Goal: Task Accomplishment & Management: Complete application form

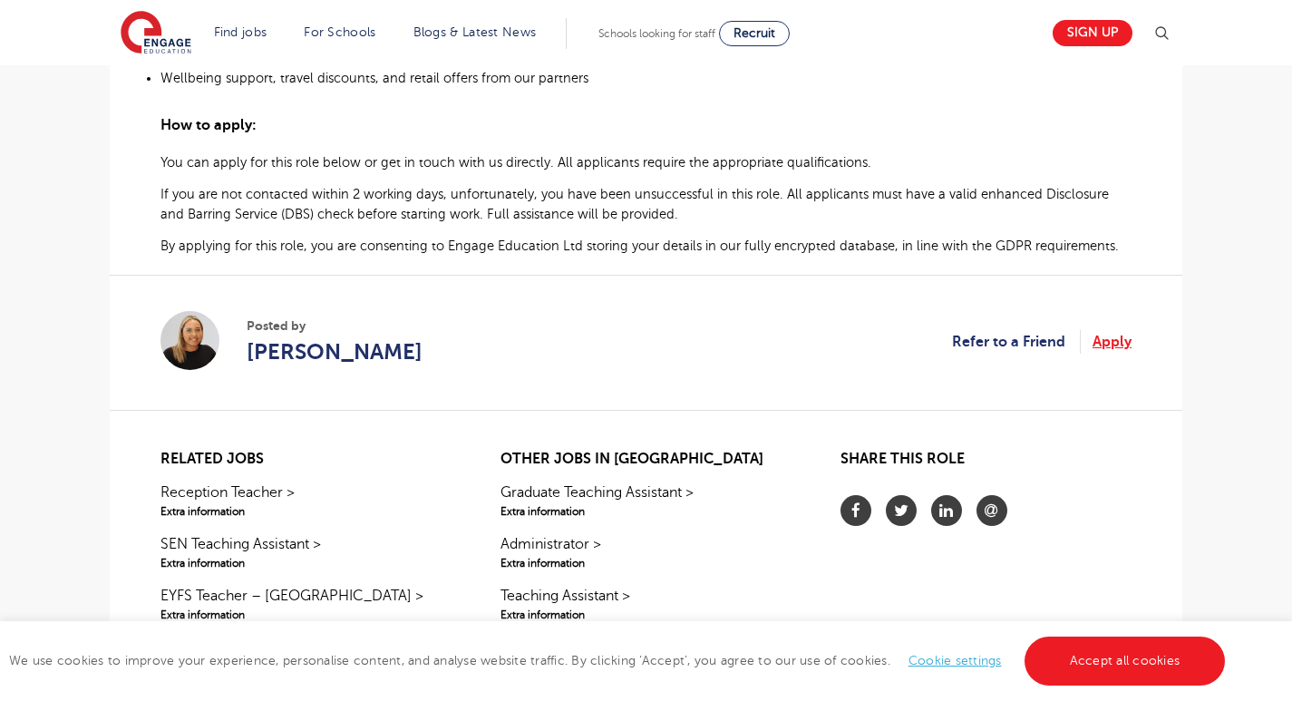
click at [1111, 354] on link "Apply" at bounding box center [1111, 342] width 39 height 24
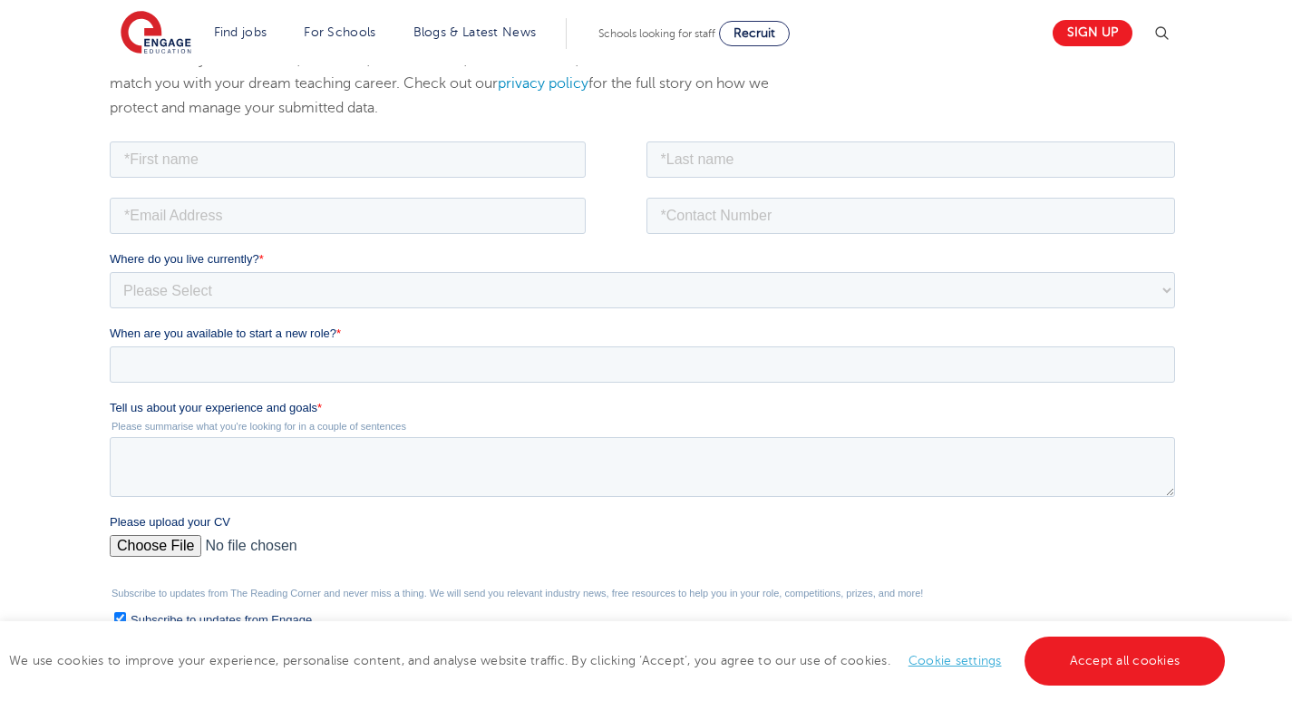
scroll to position [126, 0]
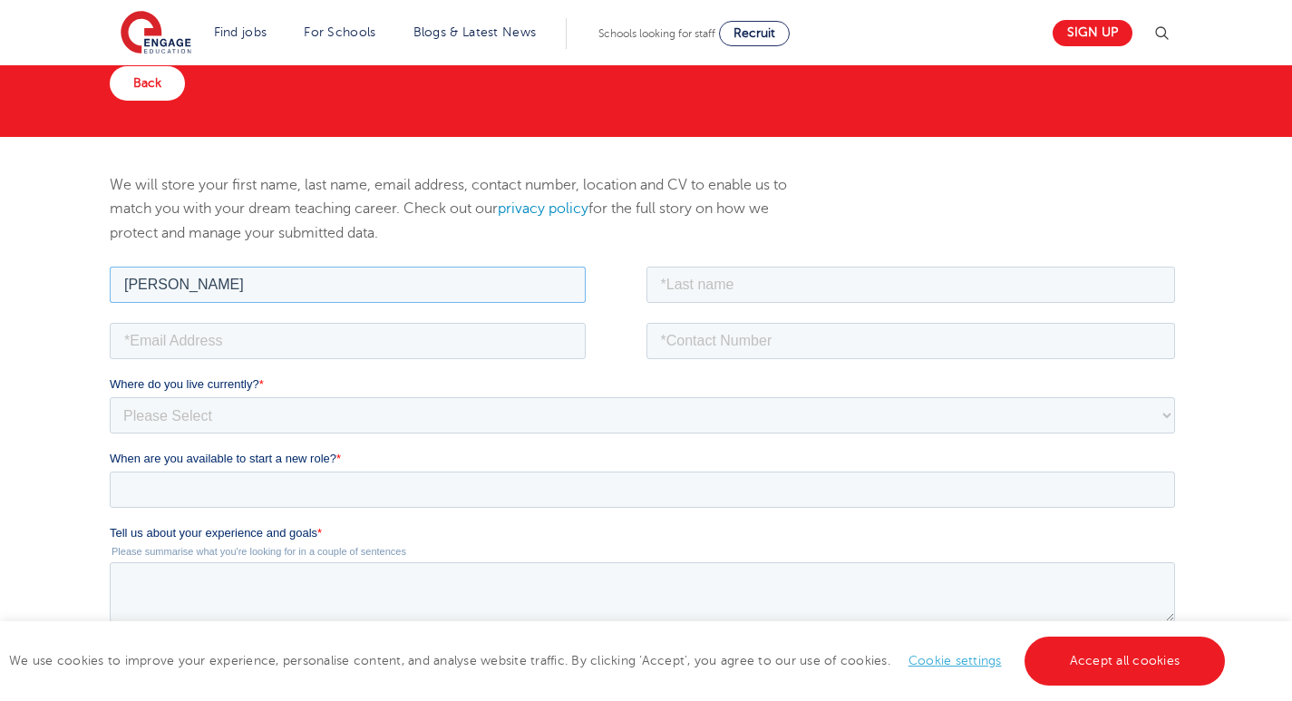
type input "Anmol"
type input "Singh"
type input "anmol5001singh"
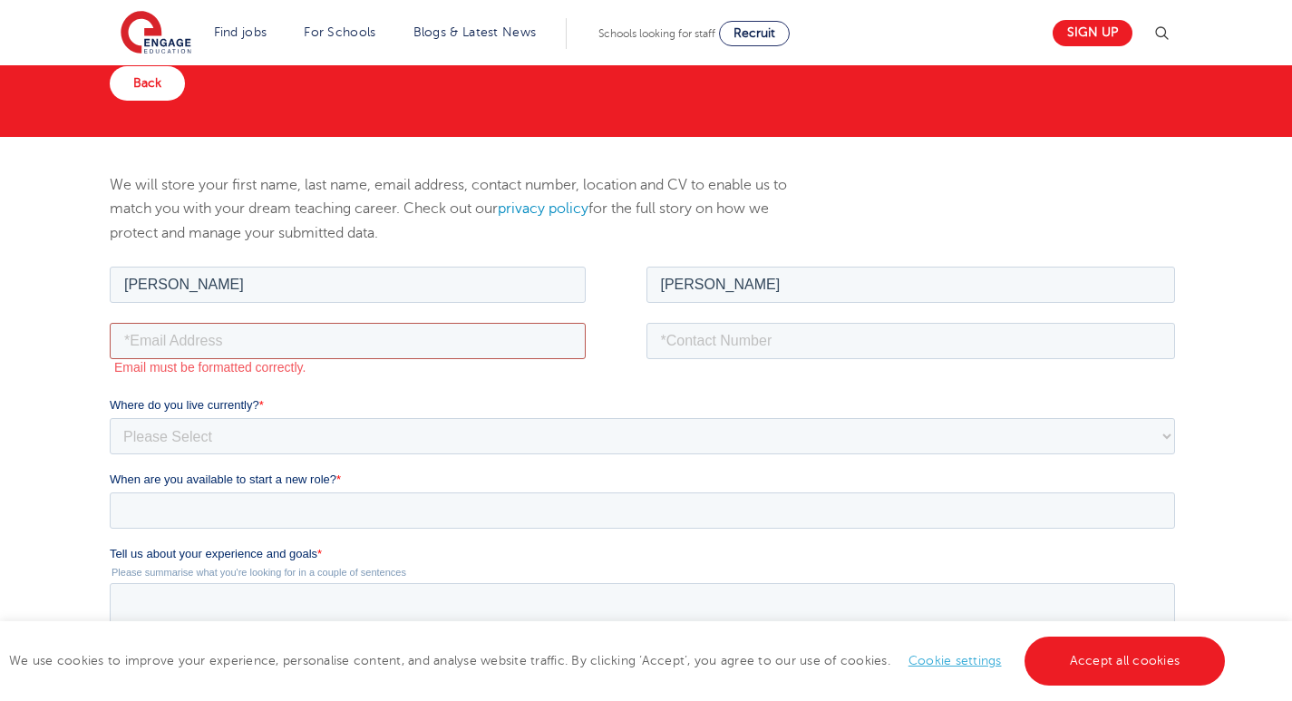
type input "[EMAIL_ADDRESS][DOMAIN_NAME]"
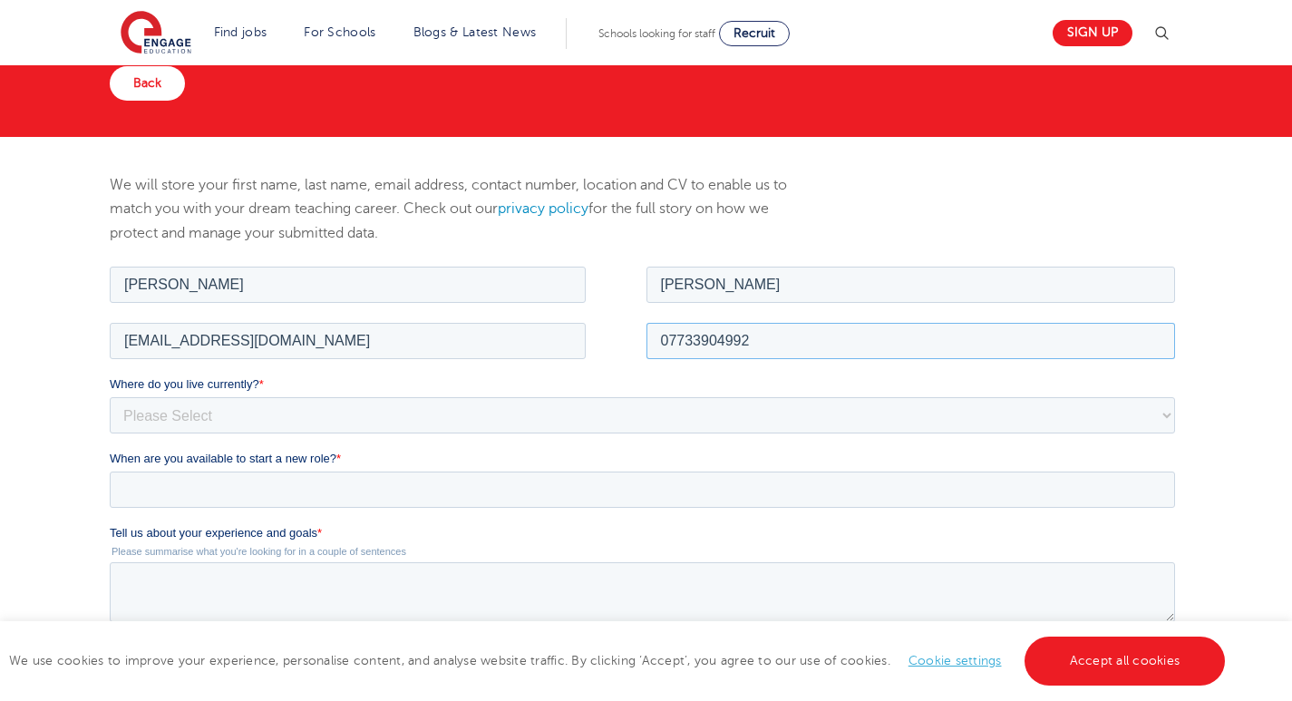
type input "07733904992"
select select "UK"
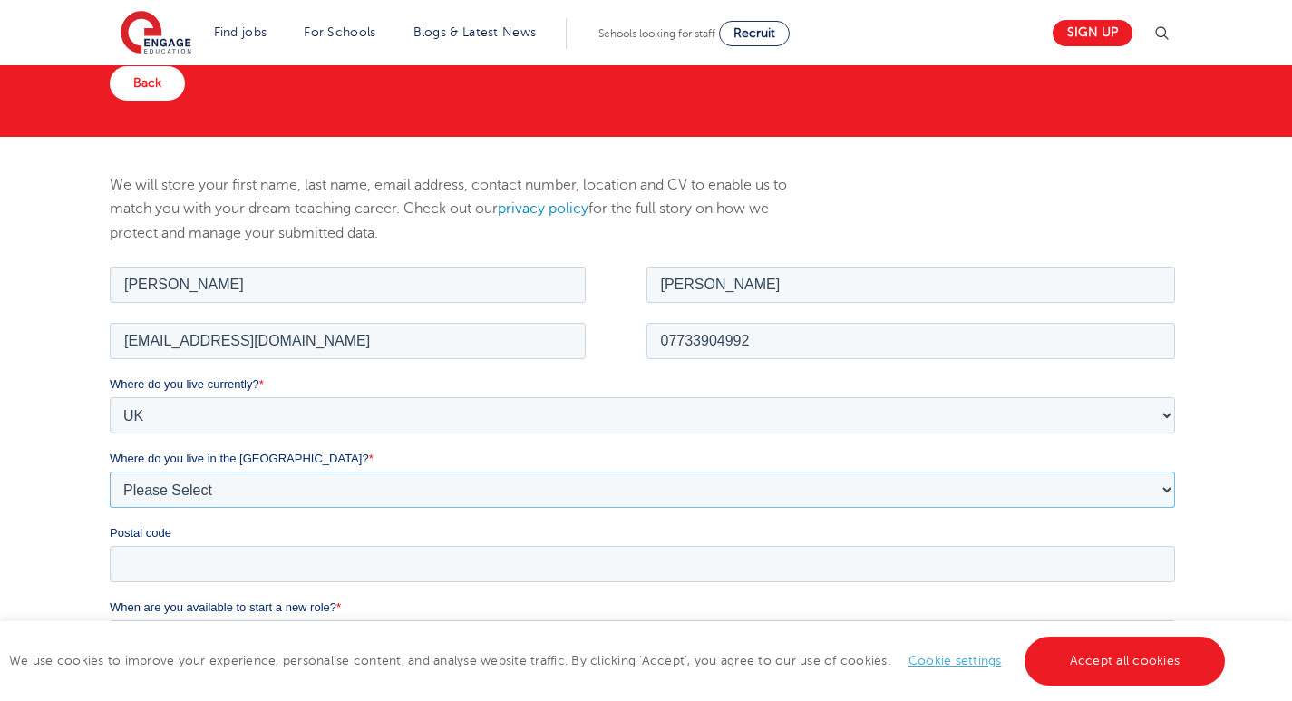
select select "[GEOGRAPHIC_DATA]"
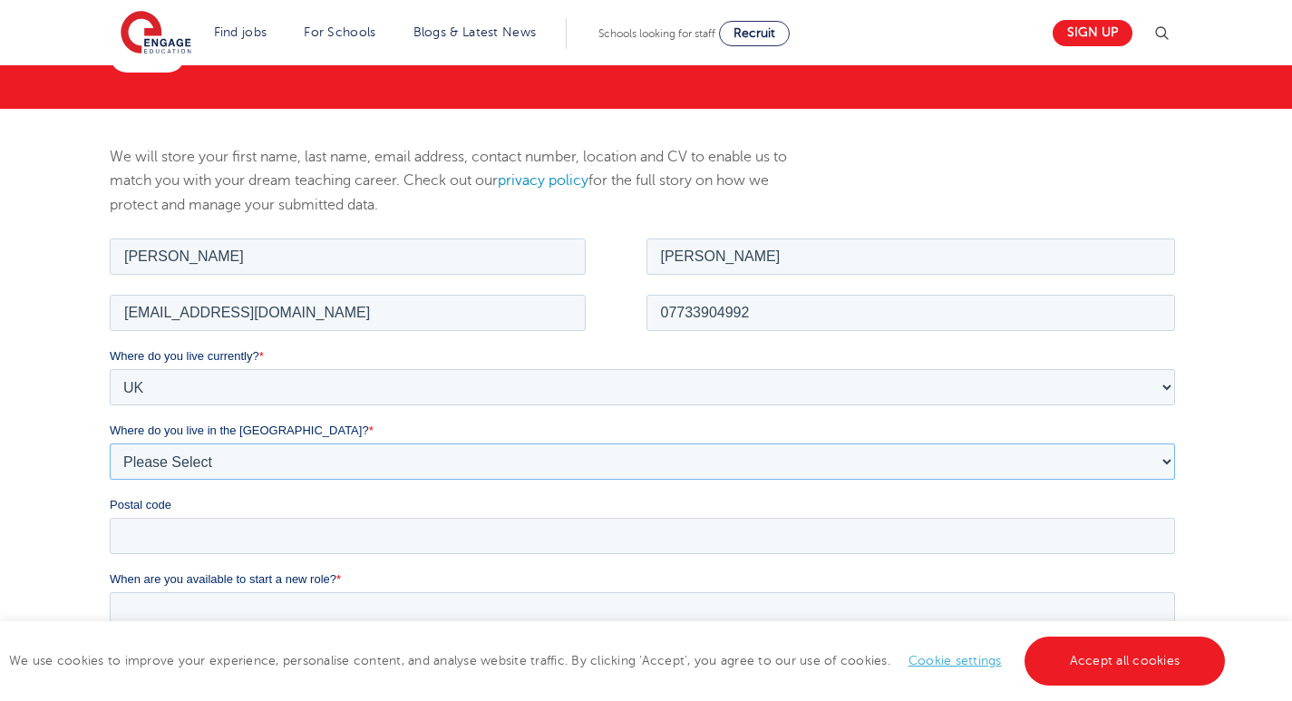
scroll to position [157, 0]
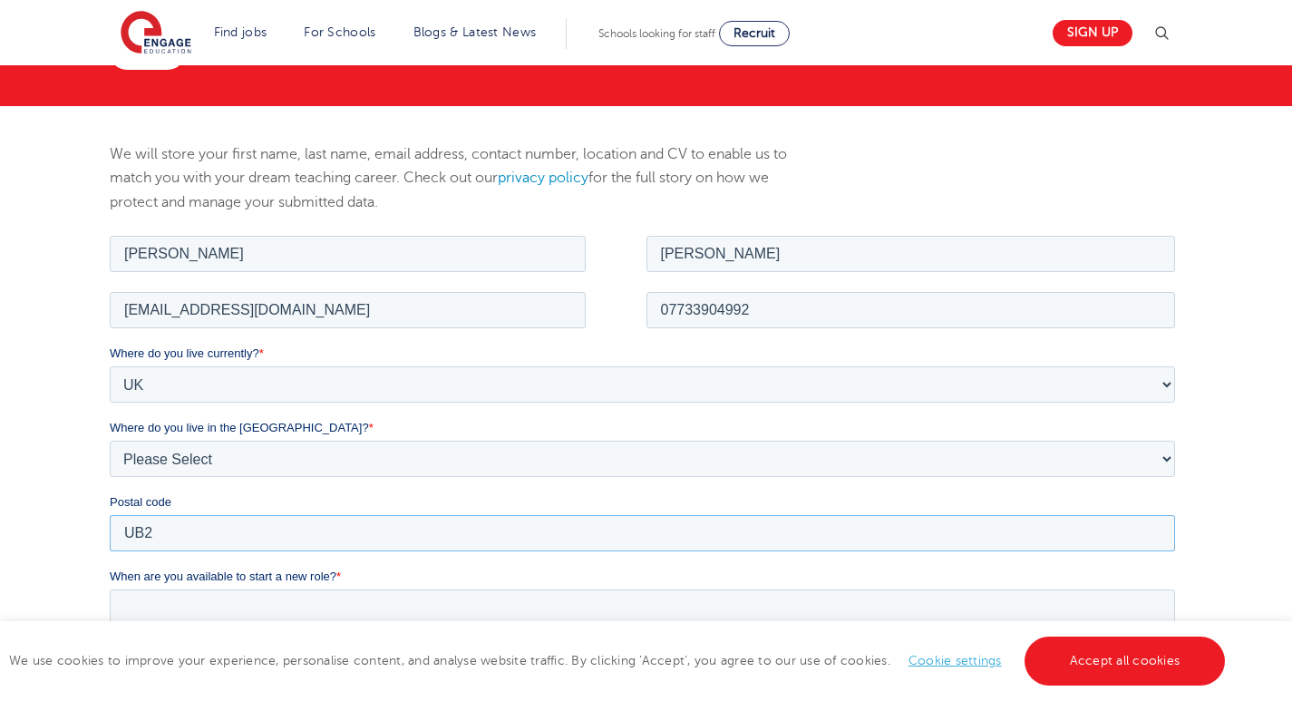
type input "UB2"
type input "UB2 5NX"
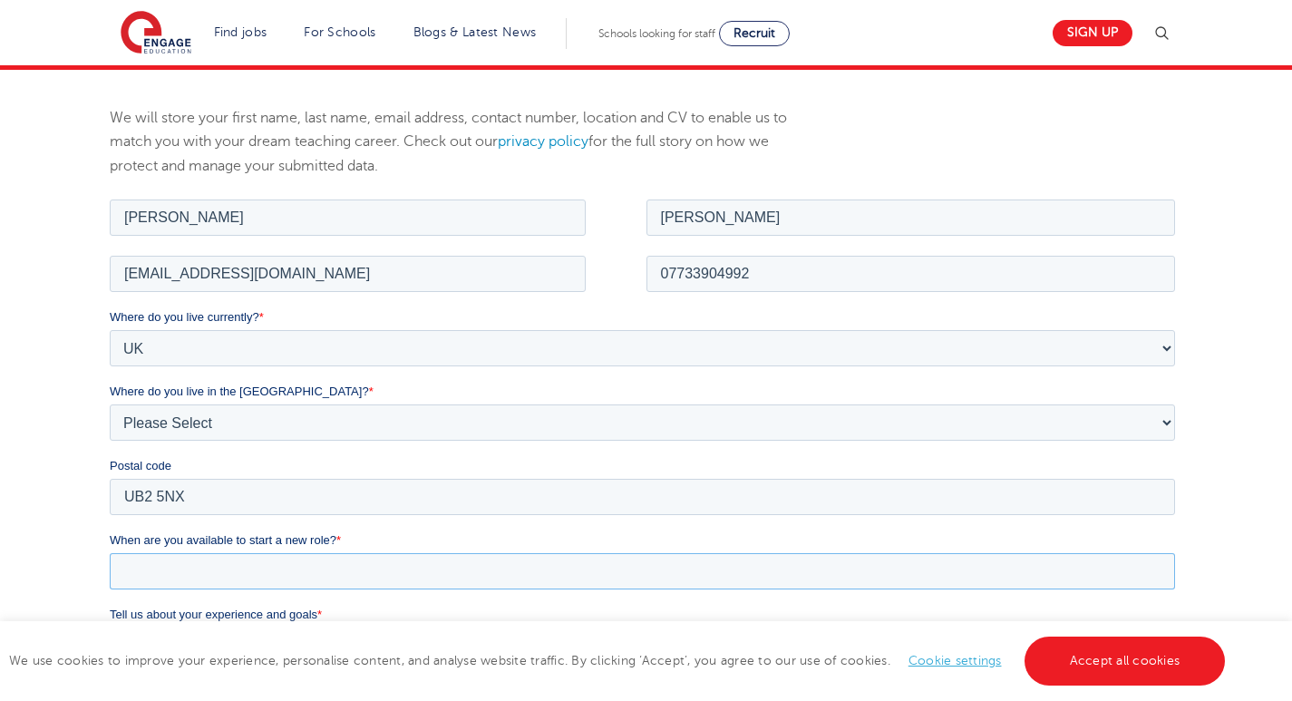
click at [300, 576] on input "When are you available to start a new role? *" at bounding box center [642, 570] width 1065 height 36
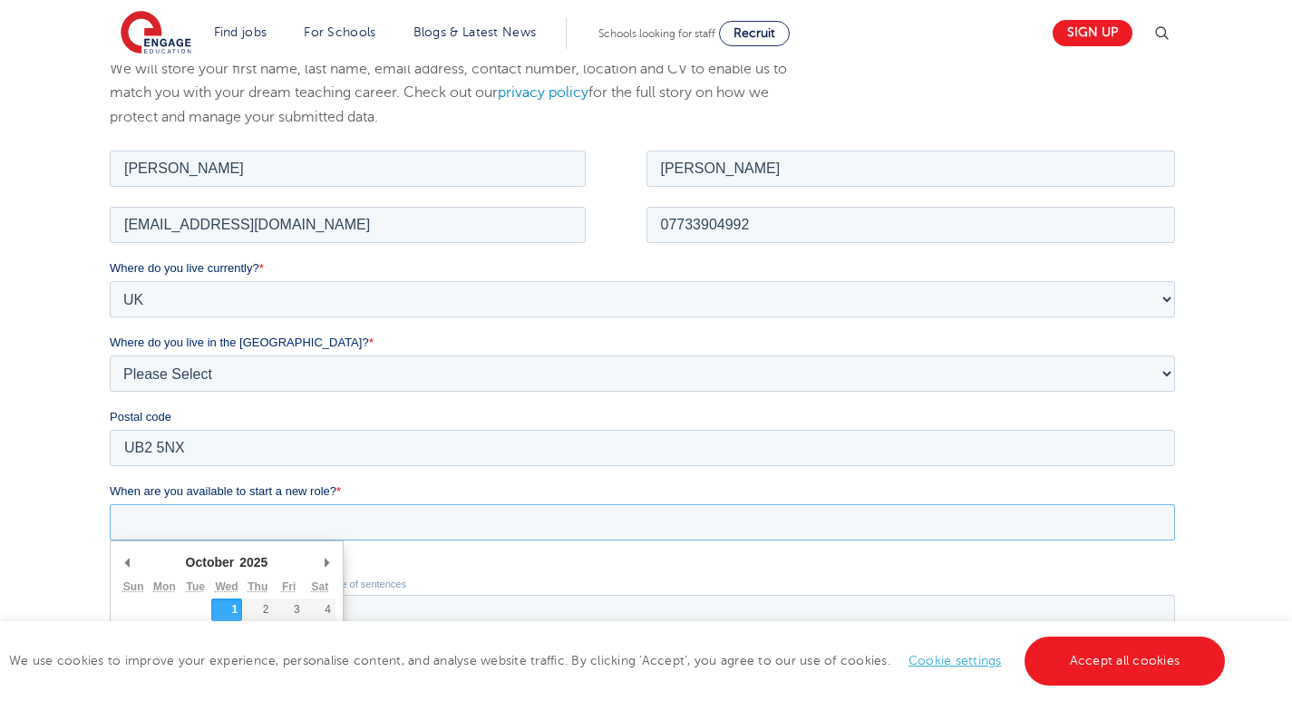
scroll to position [278, 0]
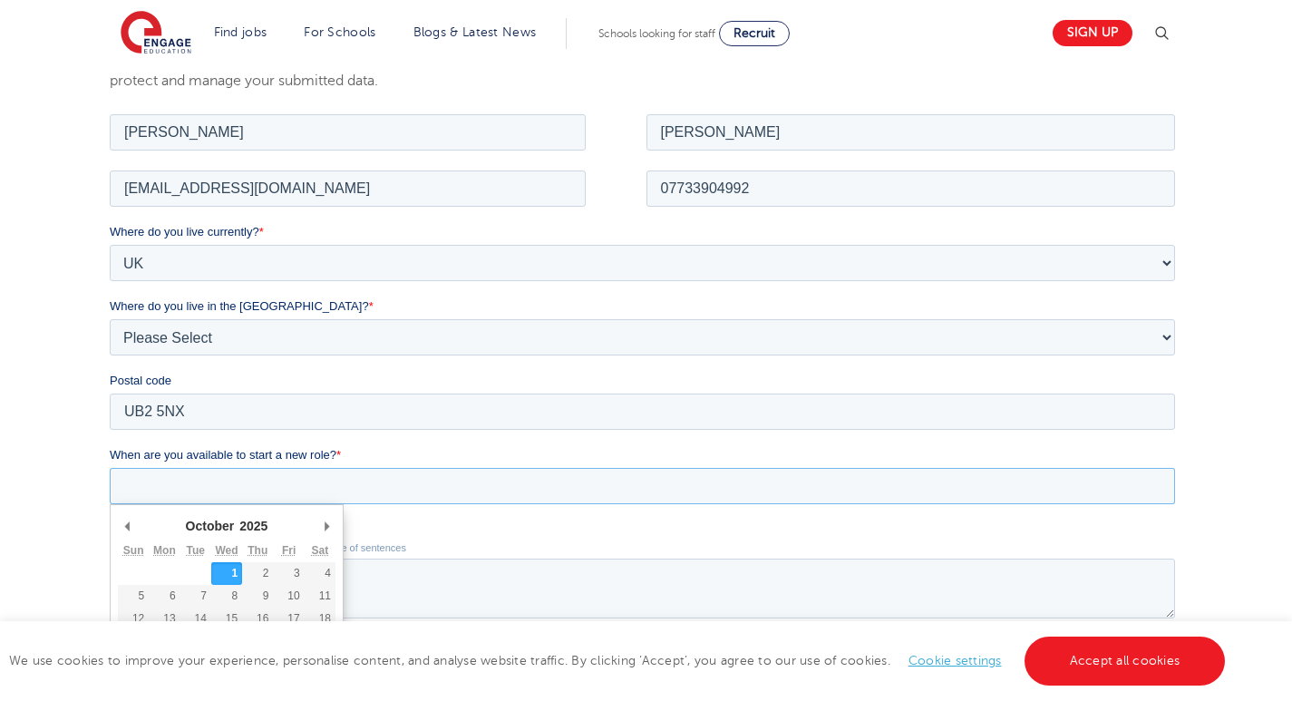
type div "2025-10-01"
type input "2025/10/01"
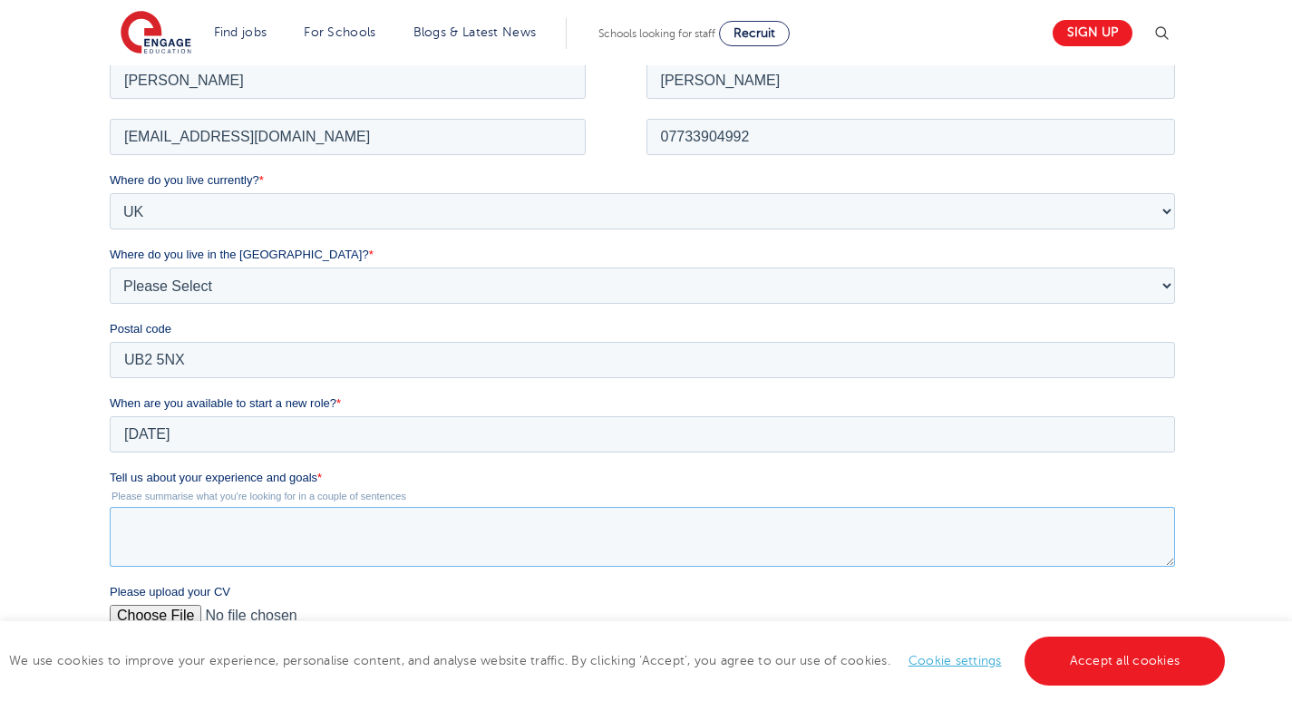
scroll to position [333, 0]
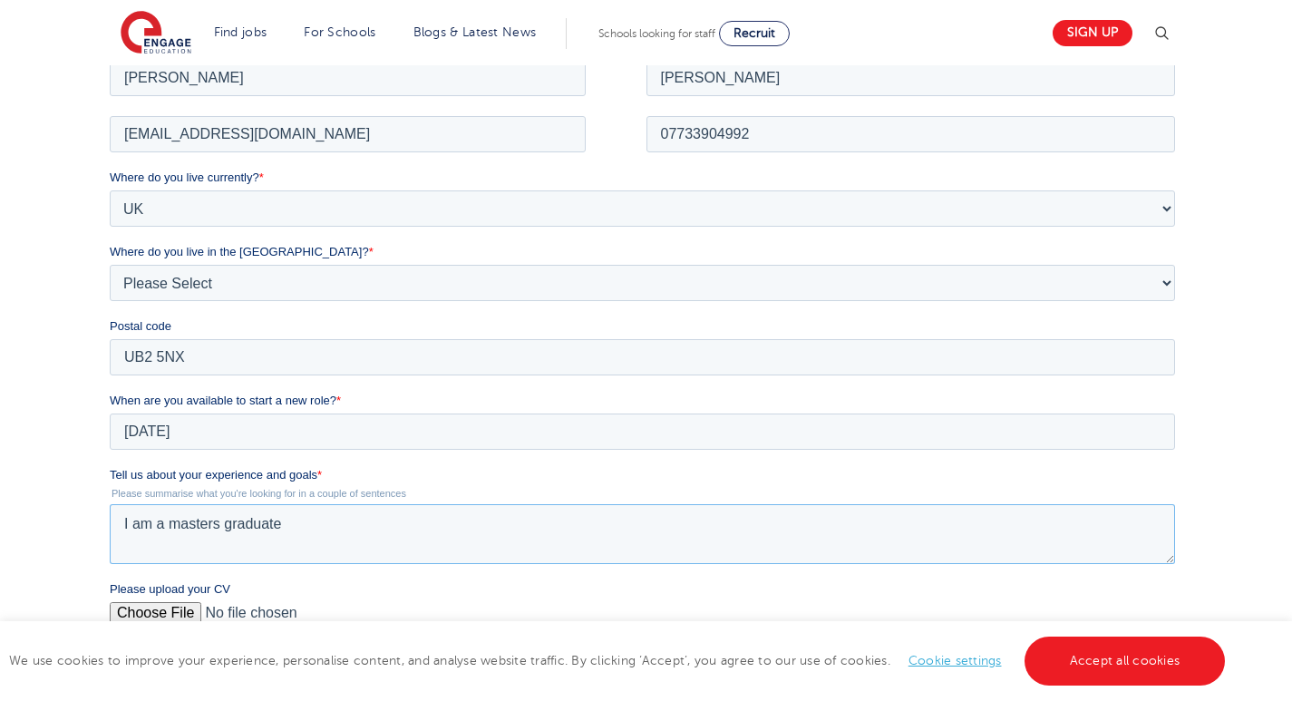
type textarea "I am a masters graduate"
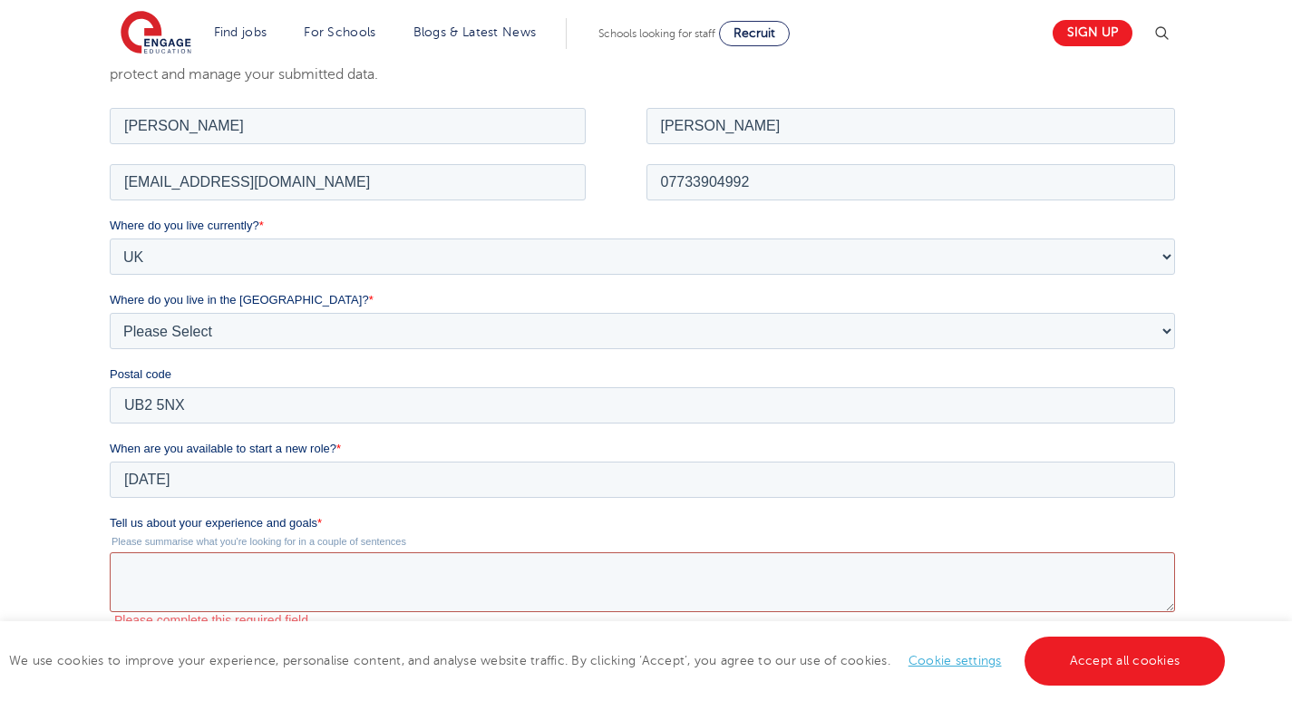
scroll to position [289, 0]
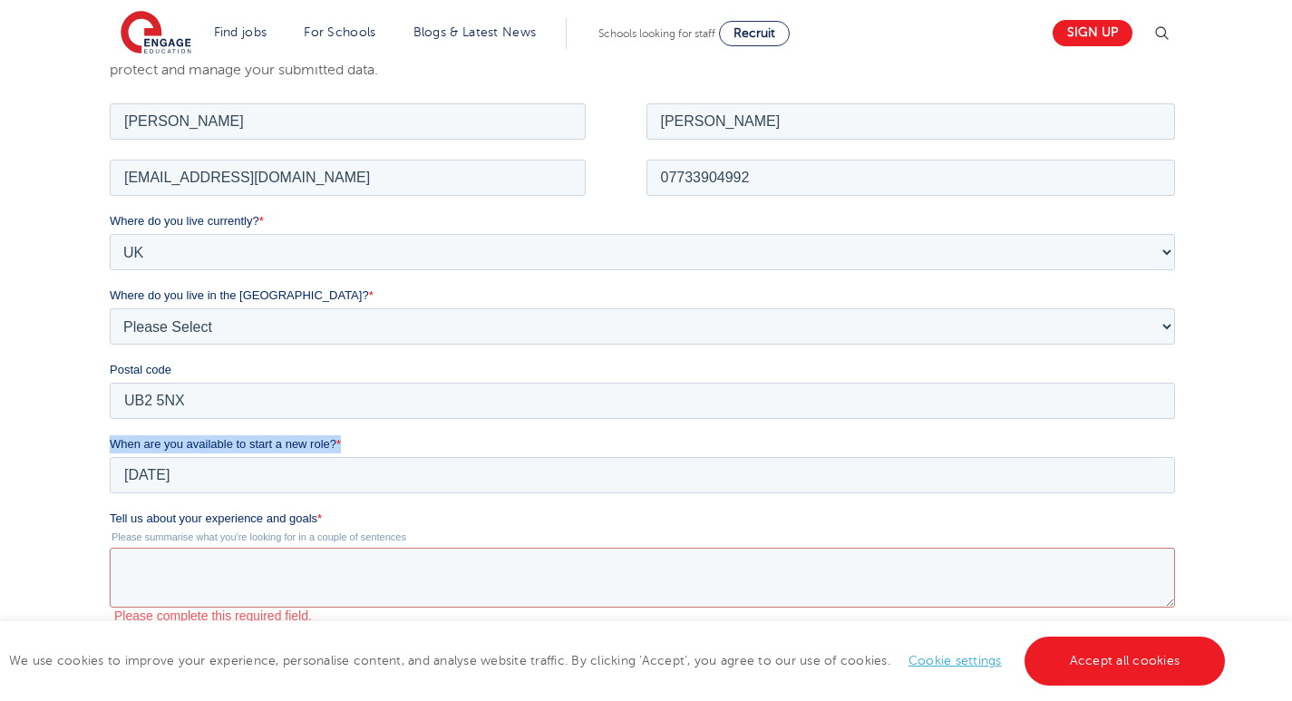
drag, startPoint x: 350, startPoint y: 439, endPoint x: 107, endPoint y: 439, distance: 242.9
click at [110, 439] on html "Job Position Job Sector Job ID Job Number Job Owner Anmol Singh anmol5001singh@…" at bounding box center [646, 518] width 1072 height 838
click at [368, 507] on fieldset "When are you available to start a new role? * 2025/10/01 October January Februa…" at bounding box center [646, 471] width 1072 height 74
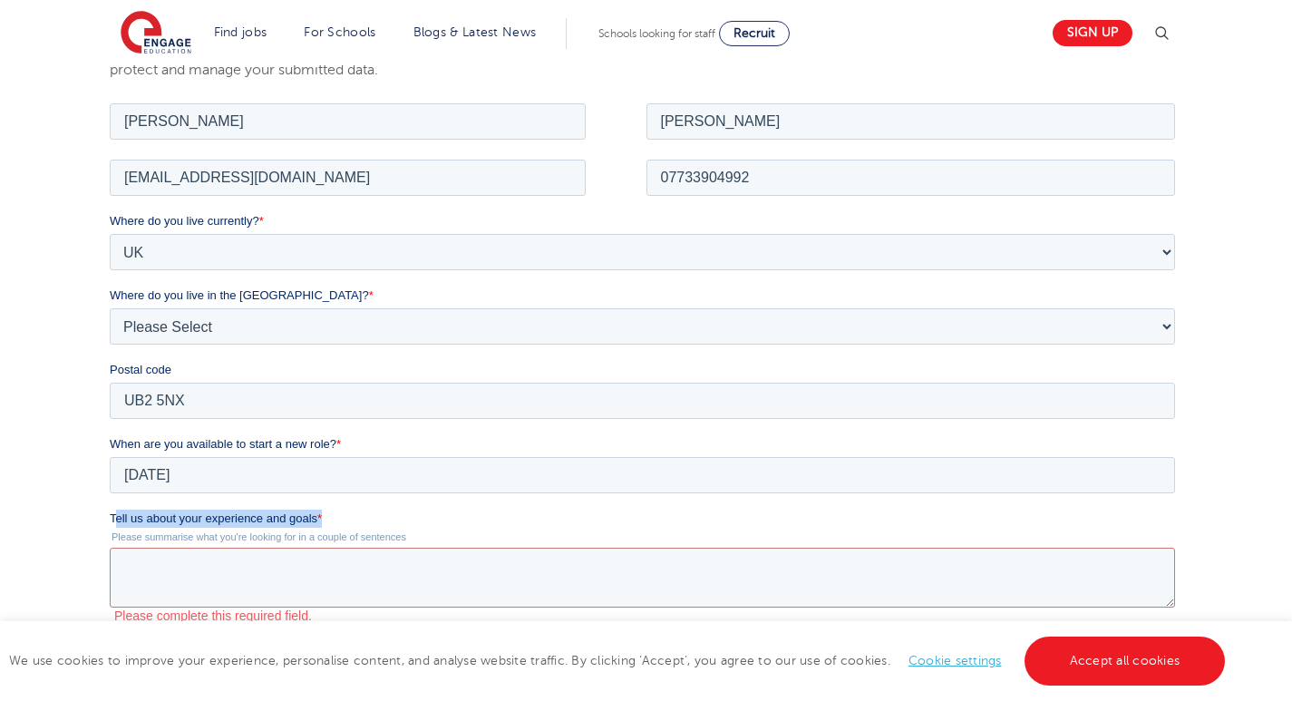
drag, startPoint x: 357, startPoint y: 518, endPoint x: 119, endPoint y: 518, distance: 238.4
click at [119, 518] on label "Tell us about your experience and goals *" at bounding box center [646, 518] width 1072 height 18
click at [119, 547] on textarea "Tell us about your experience and goals *" at bounding box center [642, 577] width 1065 height 60
click at [387, 519] on label "Tell us about your experience and goals *" at bounding box center [646, 518] width 1072 height 18
click at [387, 547] on textarea "Tell us about your experience and goals *" at bounding box center [642, 577] width 1065 height 60
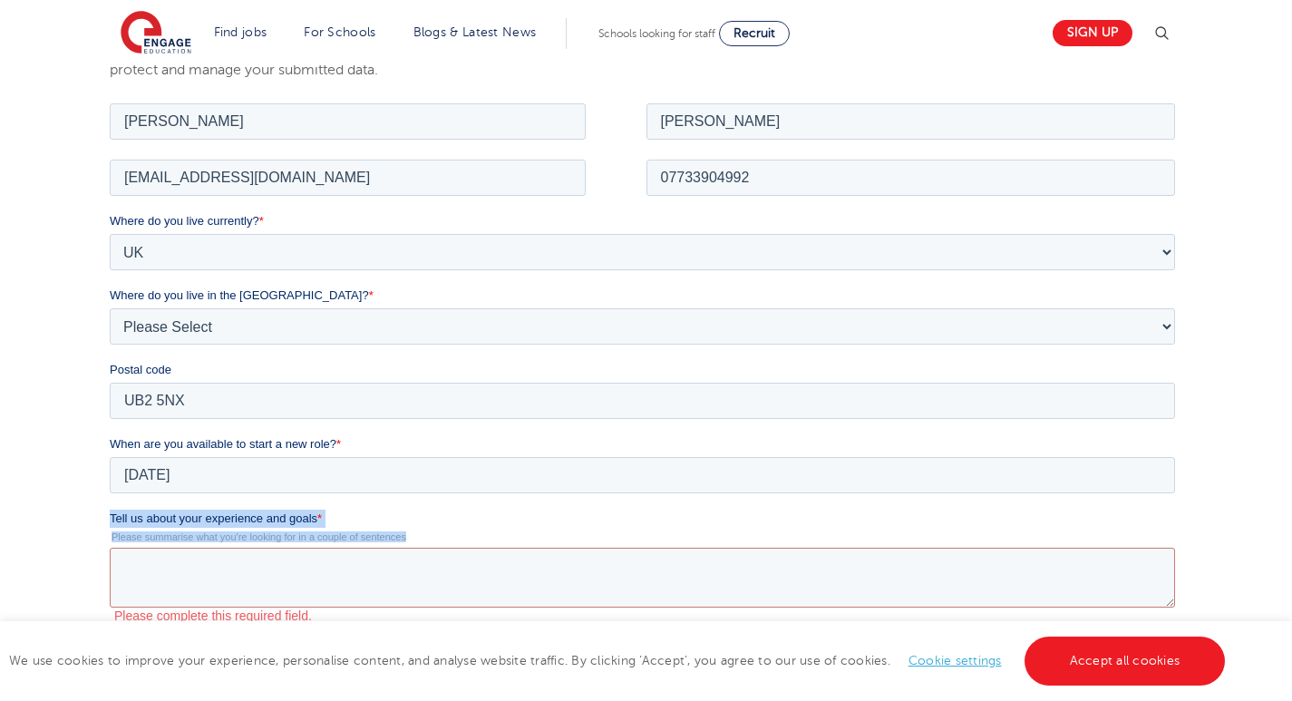
drag, startPoint x: 419, startPoint y: 535, endPoint x: 89, endPoint y: 516, distance: 330.5
click at [110, 516] on html "Job Position Job Sector Job ID Job Number Job Owner Anmol Singh anmol5001singh@…" at bounding box center [646, 518] width 1072 height 838
copy div "Tell us about your experience and goals * Please summarise what you're looking …"
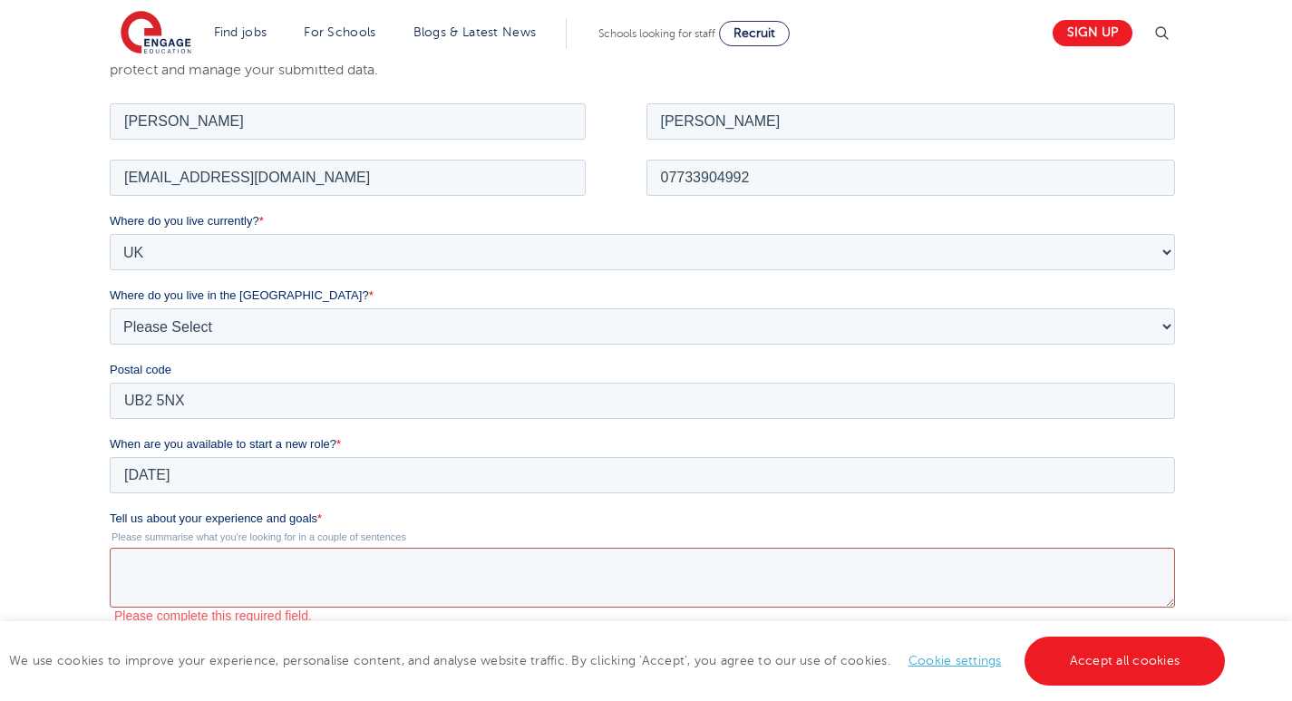
click at [281, 582] on textarea "Tell us about your experience and goals *" at bounding box center [642, 577] width 1065 height 60
paste textarea "I have experience engaging children and young learners through STEM outreach an…"
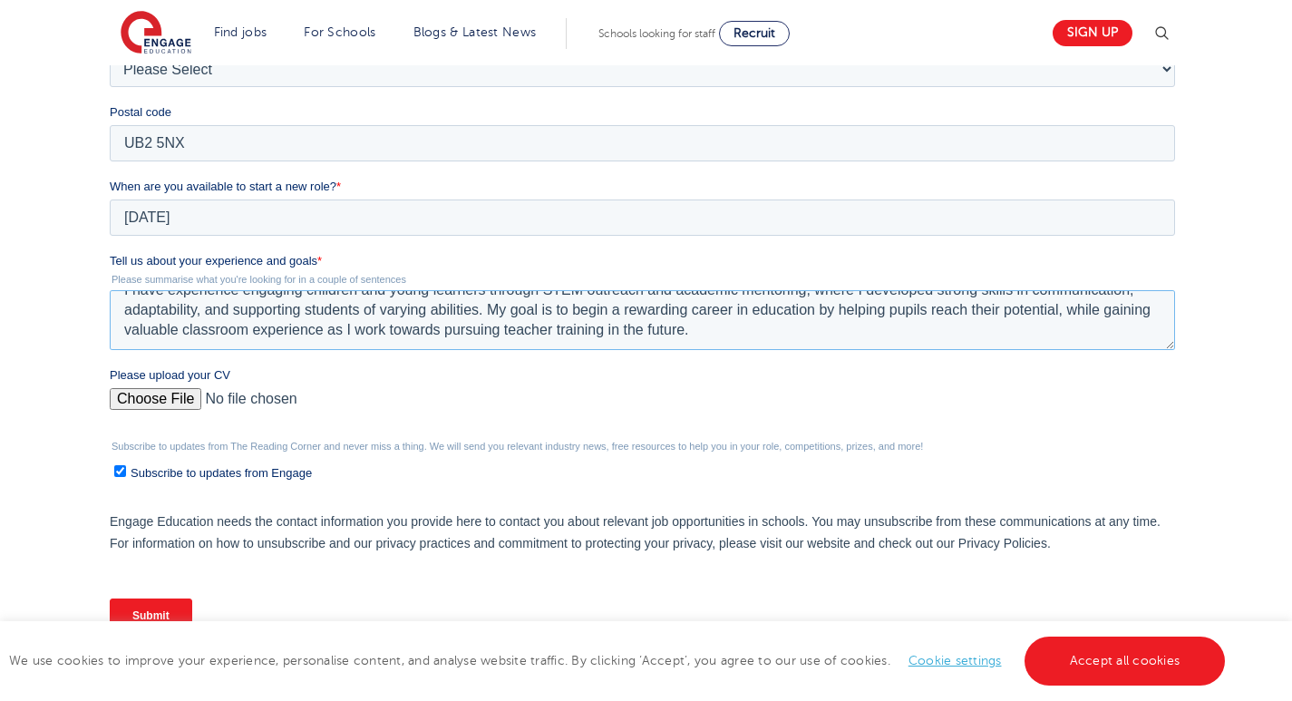
scroll to position [551, 0]
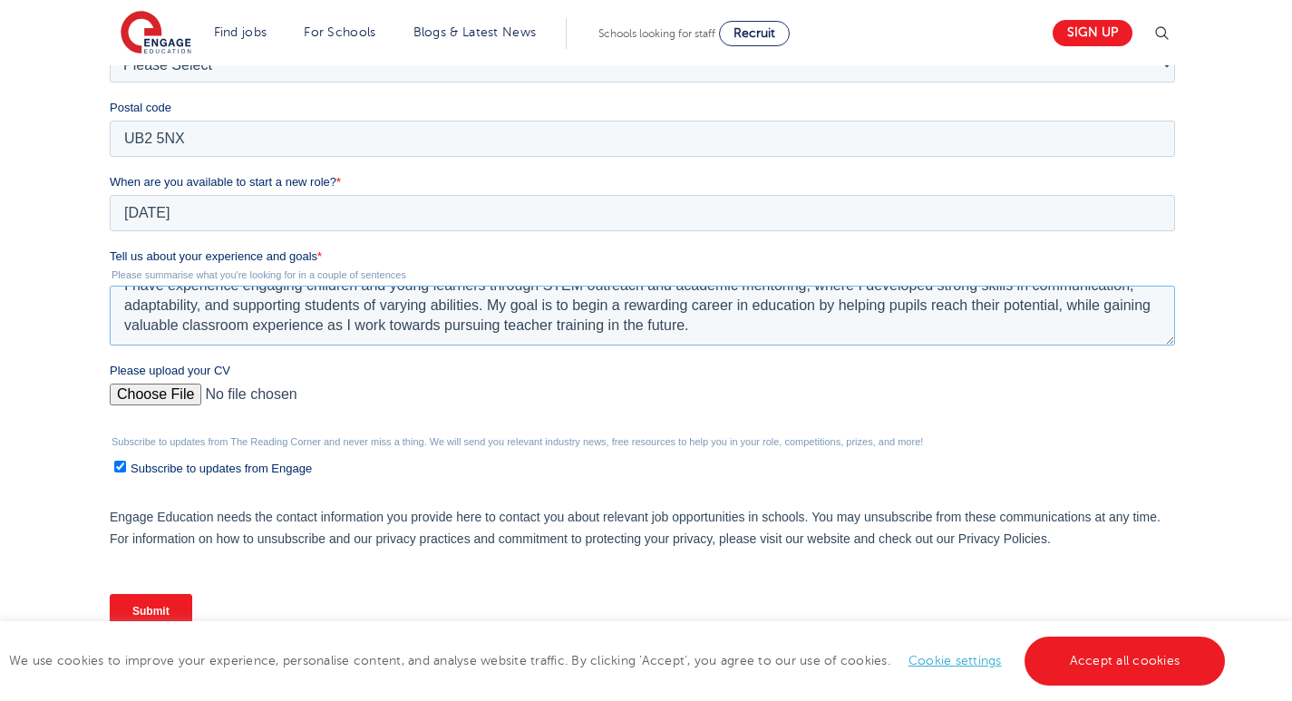
type textarea "I have experience engaging children and young learners through STEM outreach an…"
click at [165, 390] on input "Please upload your CV" at bounding box center [642, 401] width 1065 height 36
type input "C:\fakepath\ Anmol Singh Teaching Assistant.pdf"
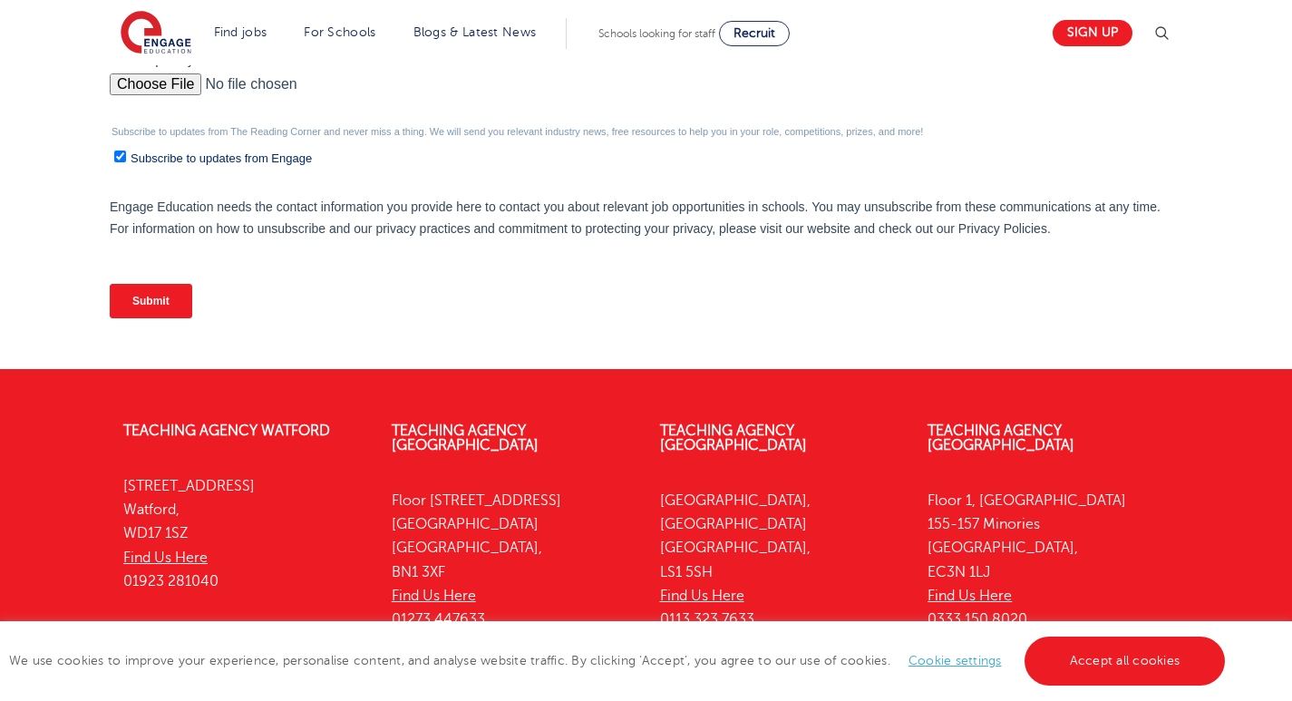
click at [159, 308] on input "Submit" at bounding box center [151, 301] width 82 height 34
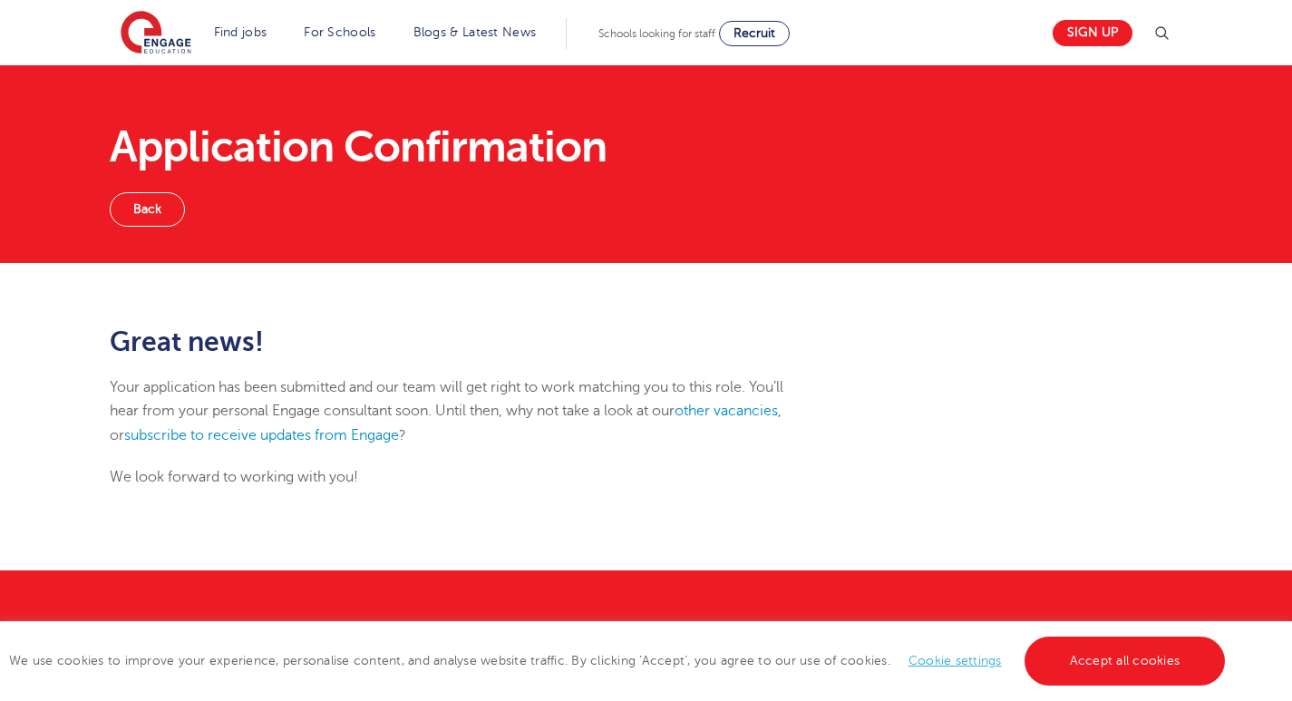
click at [177, 194] on link "Back" at bounding box center [147, 209] width 75 height 34
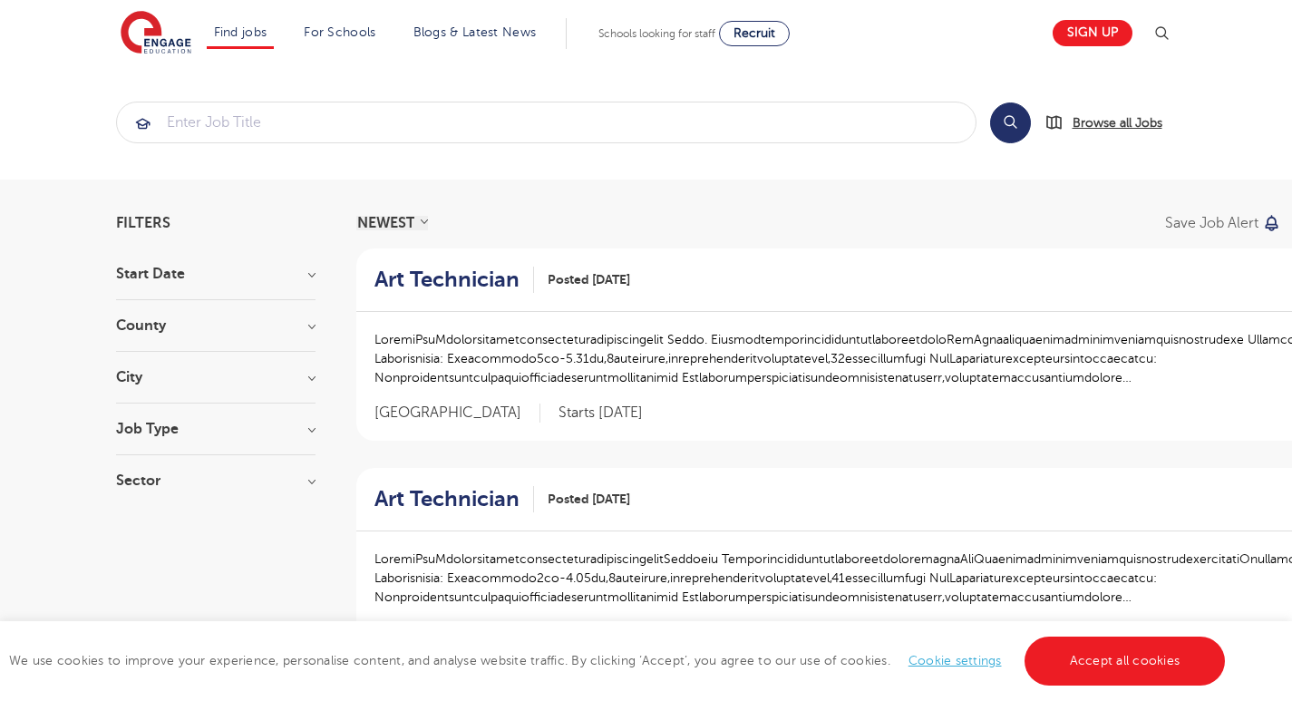
click at [1104, 126] on span "Browse all Jobs" at bounding box center [1117, 122] width 90 height 21
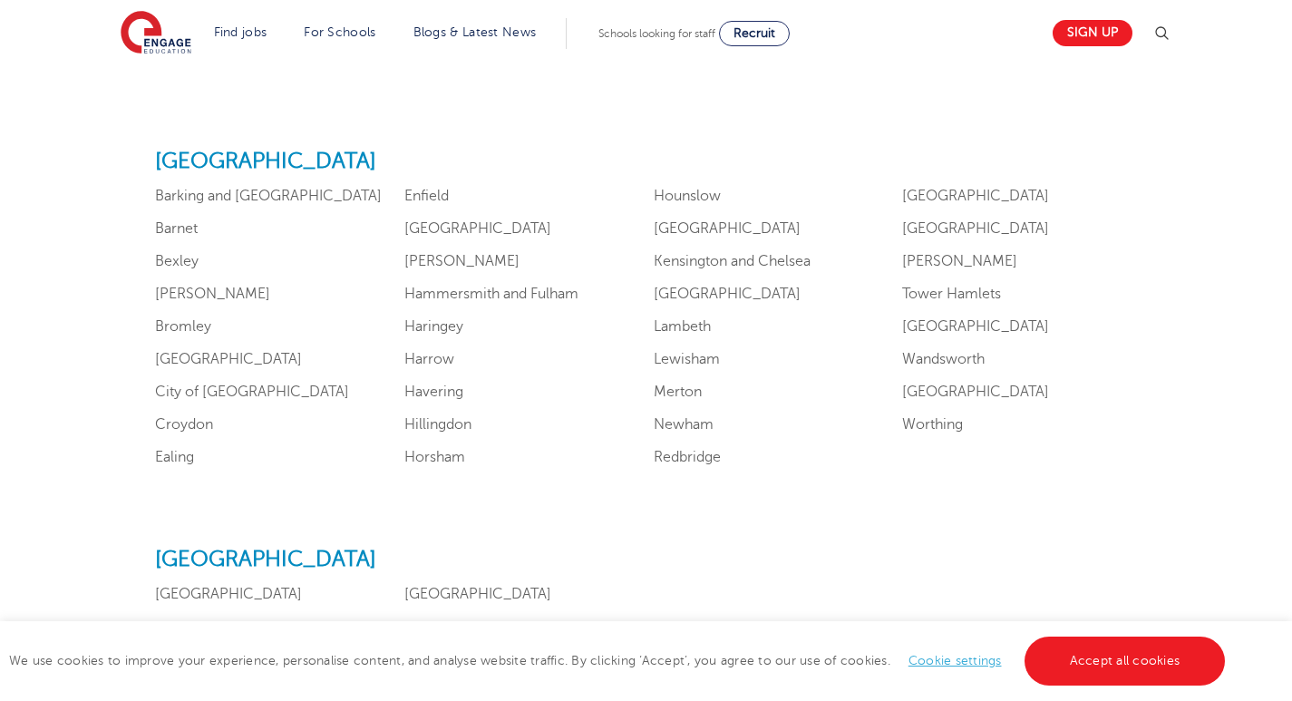
scroll to position [1148, 0]
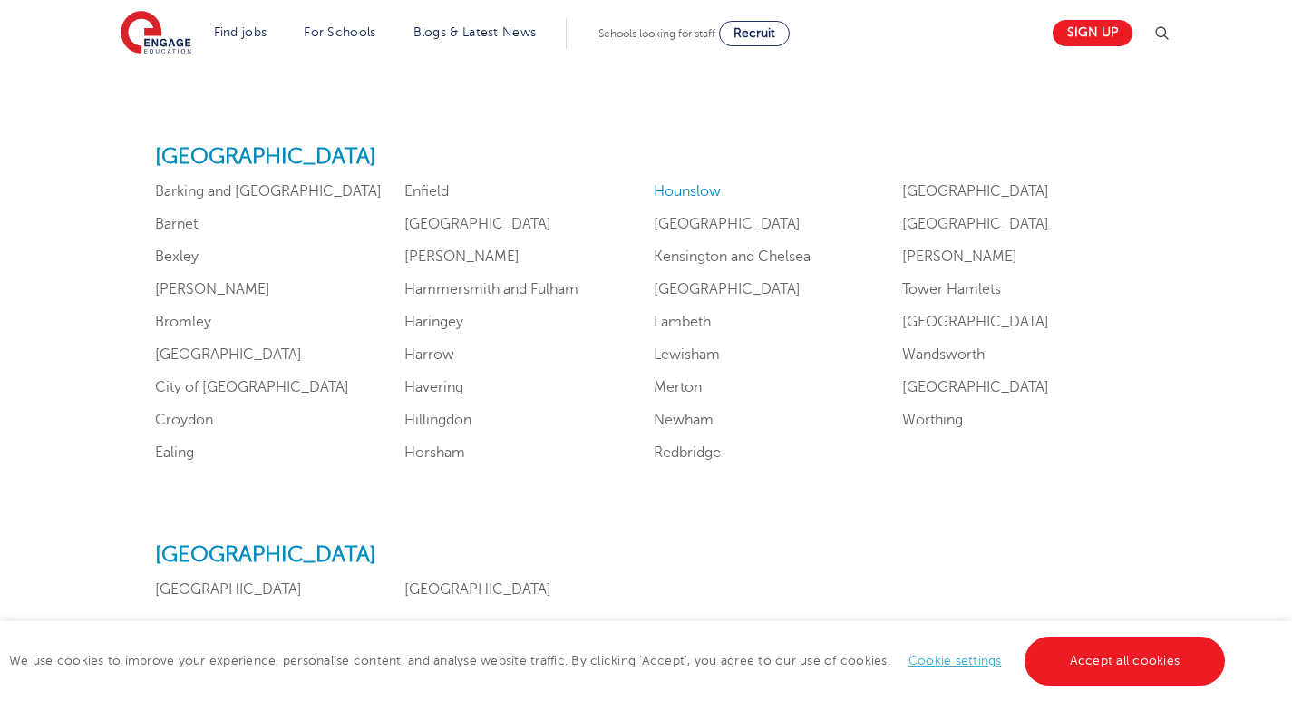
click at [710, 199] on link "Hounslow" at bounding box center [687, 191] width 67 height 16
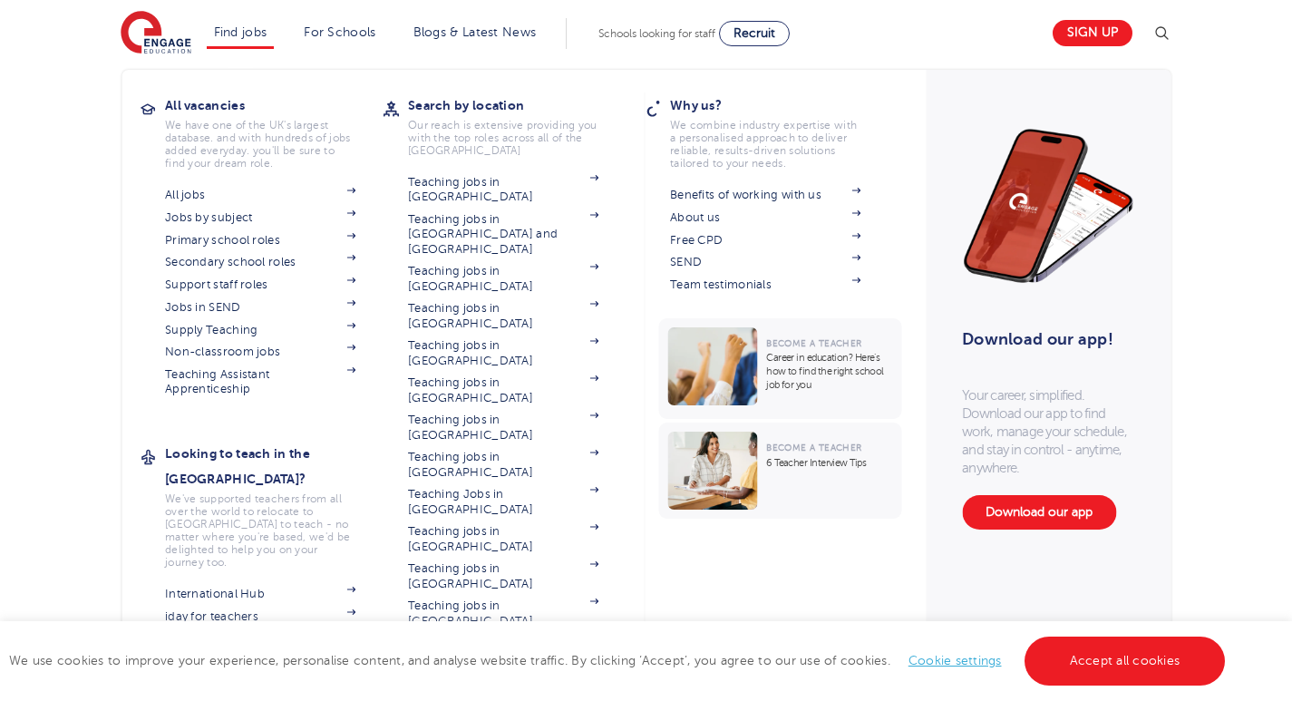
click at [248, 36] on link "Find jobs" at bounding box center [240, 32] width 53 height 14
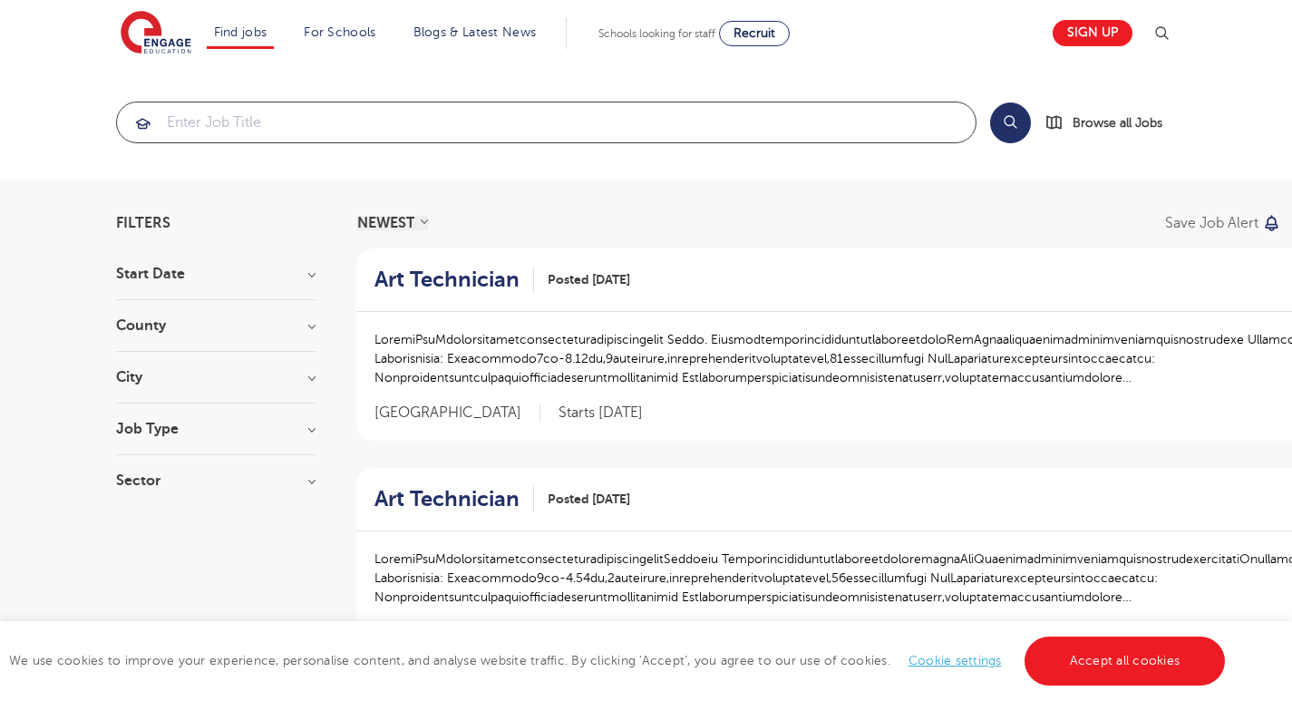
click at [228, 125] on input "search" at bounding box center [546, 122] width 858 height 40
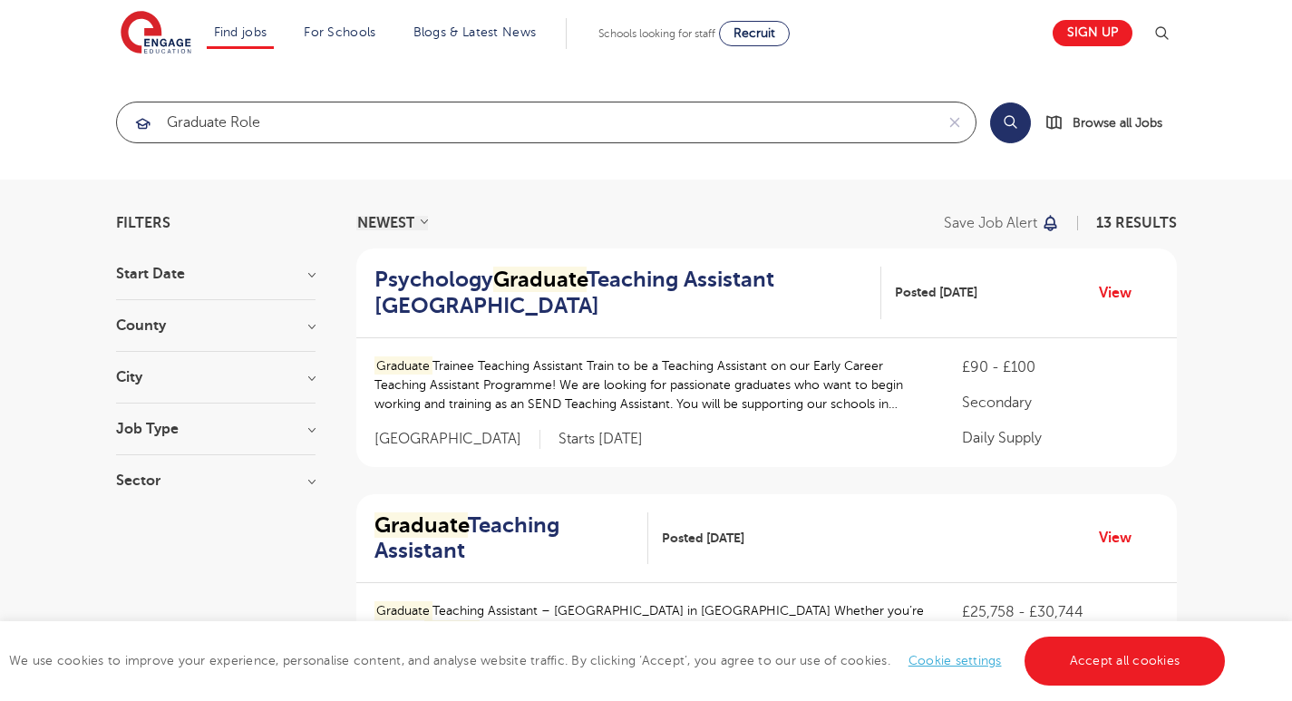
type input "graduate role"
click button "Submit" at bounding box center [0, 0] width 0 height 0
click at [1003, 133] on button "Search" at bounding box center [1010, 122] width 41 height 41
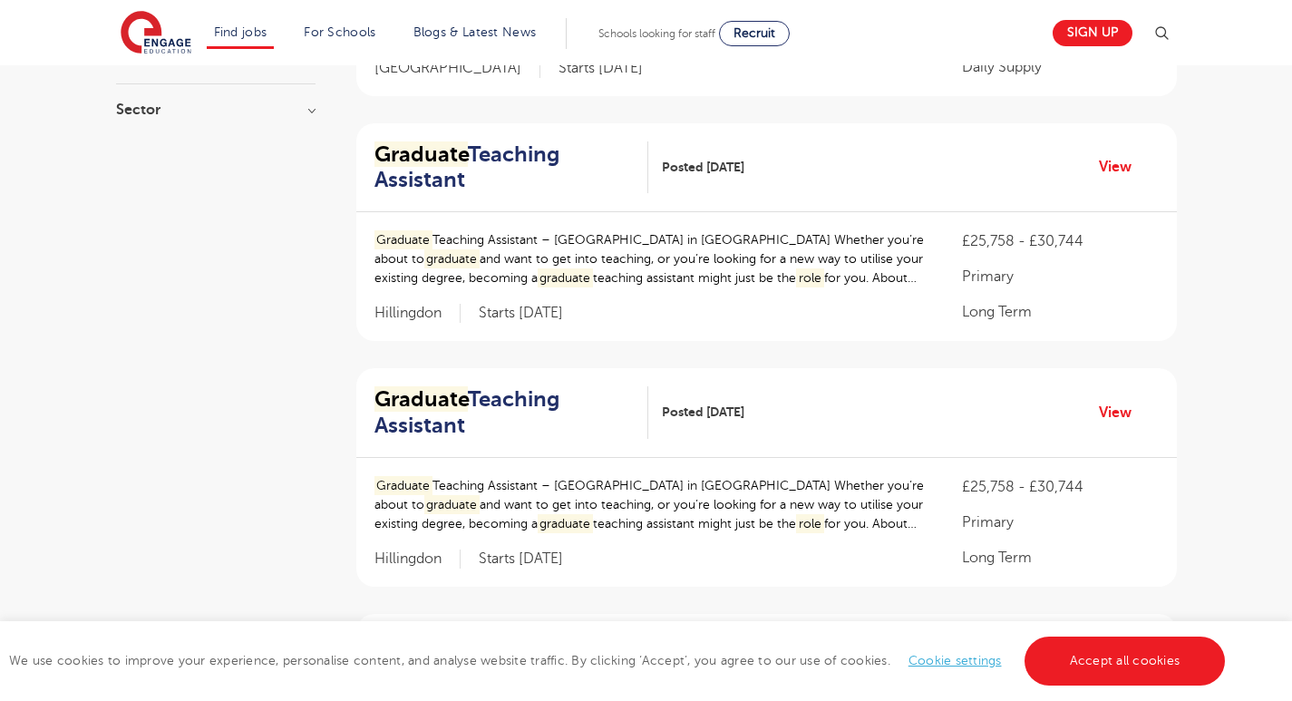
scroll to position [367, 0]
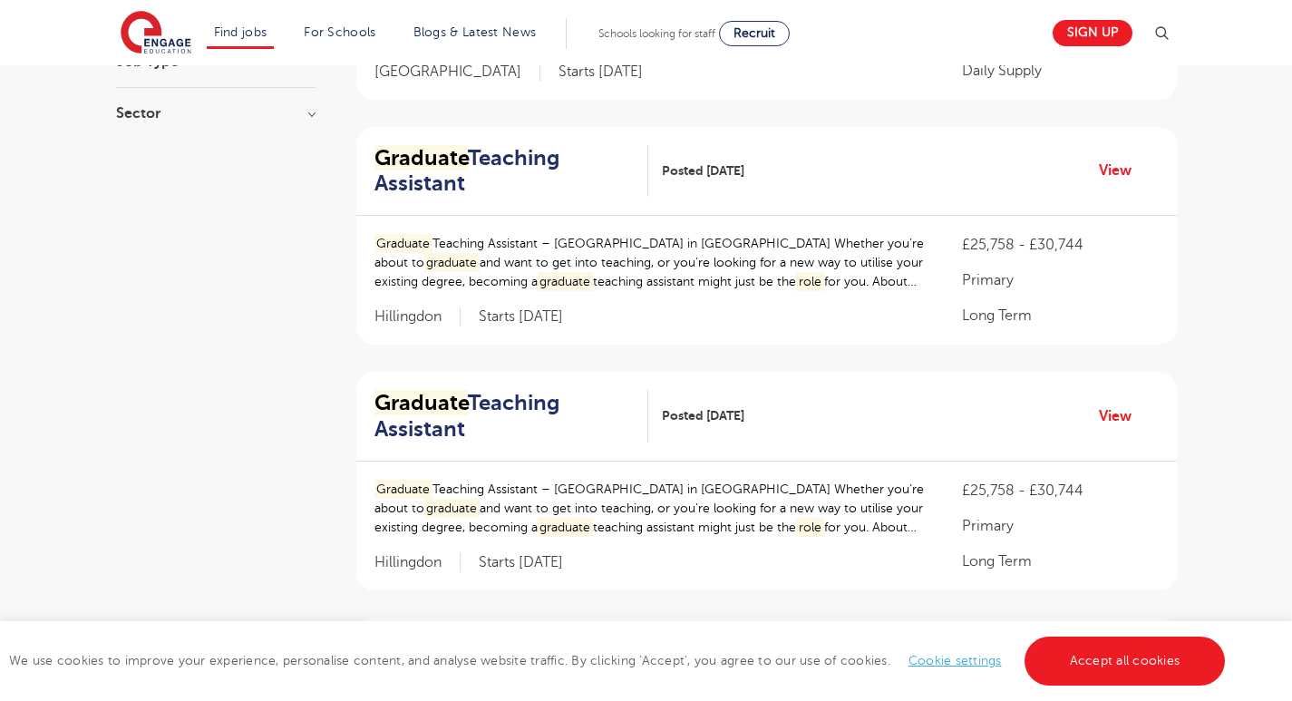
click at [526, 403] on h2 "Graduate Teaching Assistant" at bounding box center [503, 416] width 259 height 53
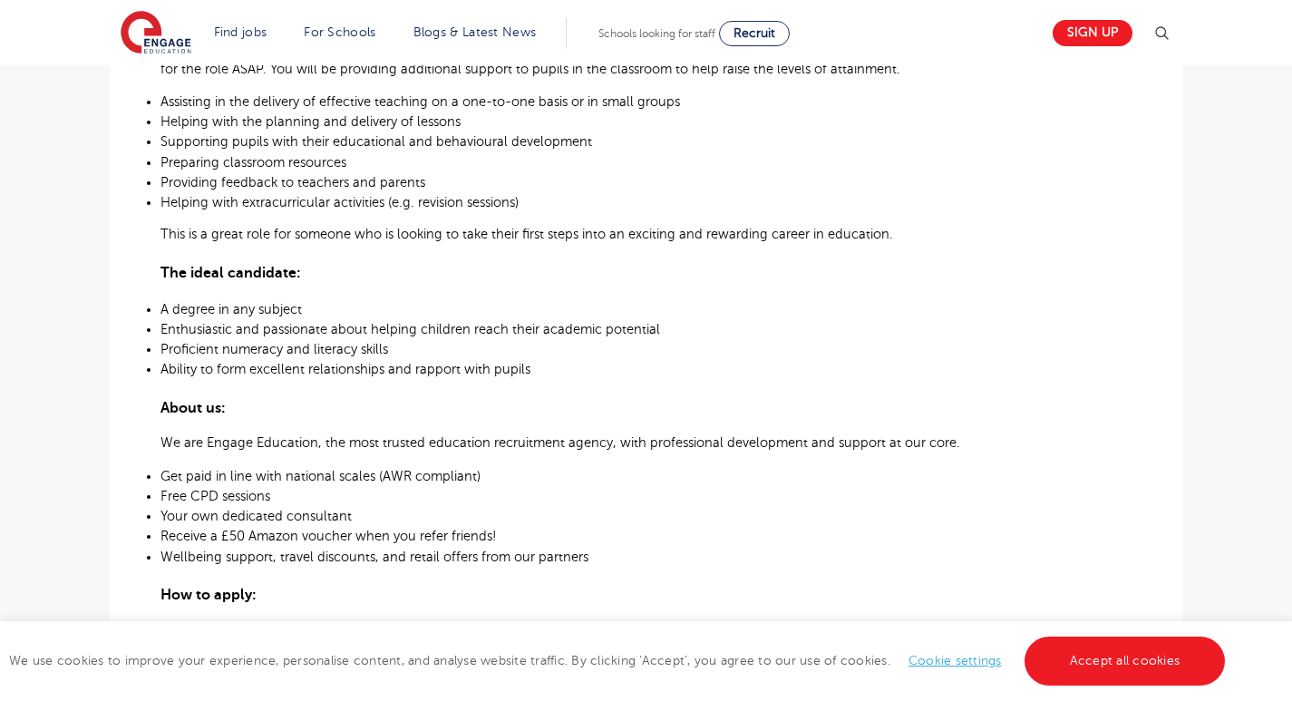
scroll to position [683, 0]
click at [1046, 659] on link "Accept all cookies" at bounding box center [1124, 660] width 201 height 49
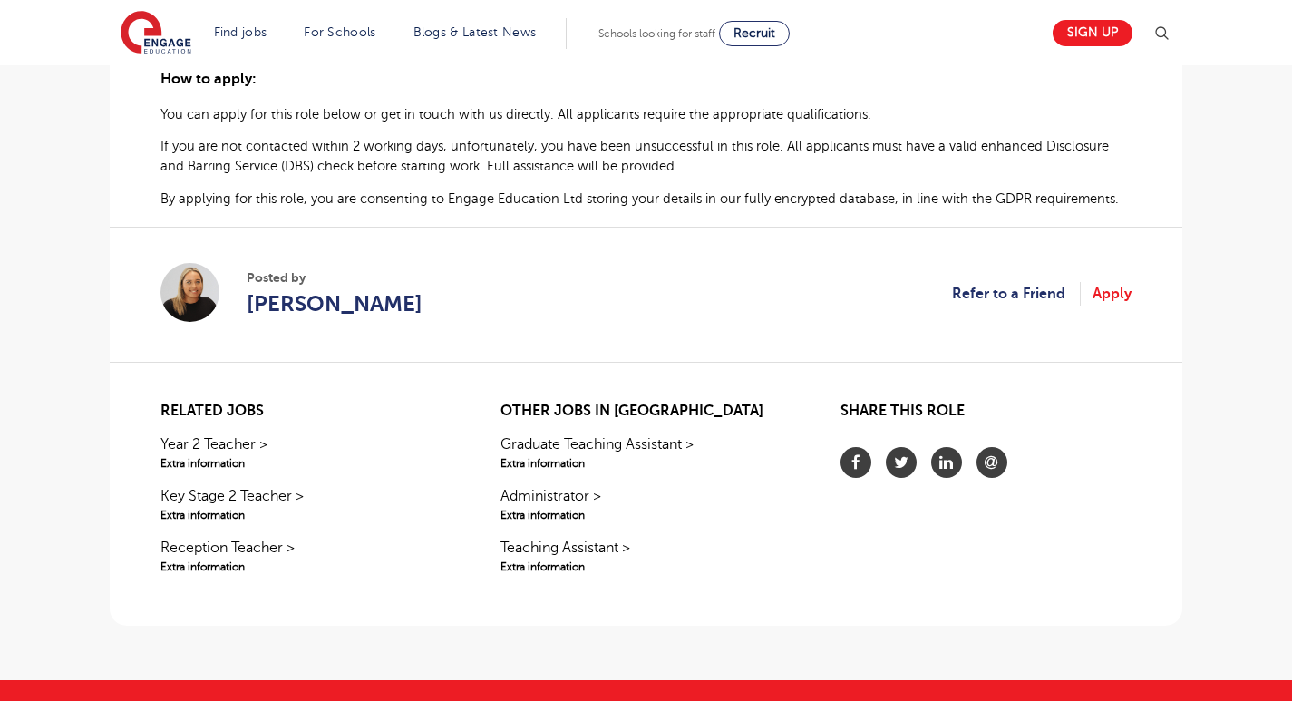
scroll to position [1197, 0]
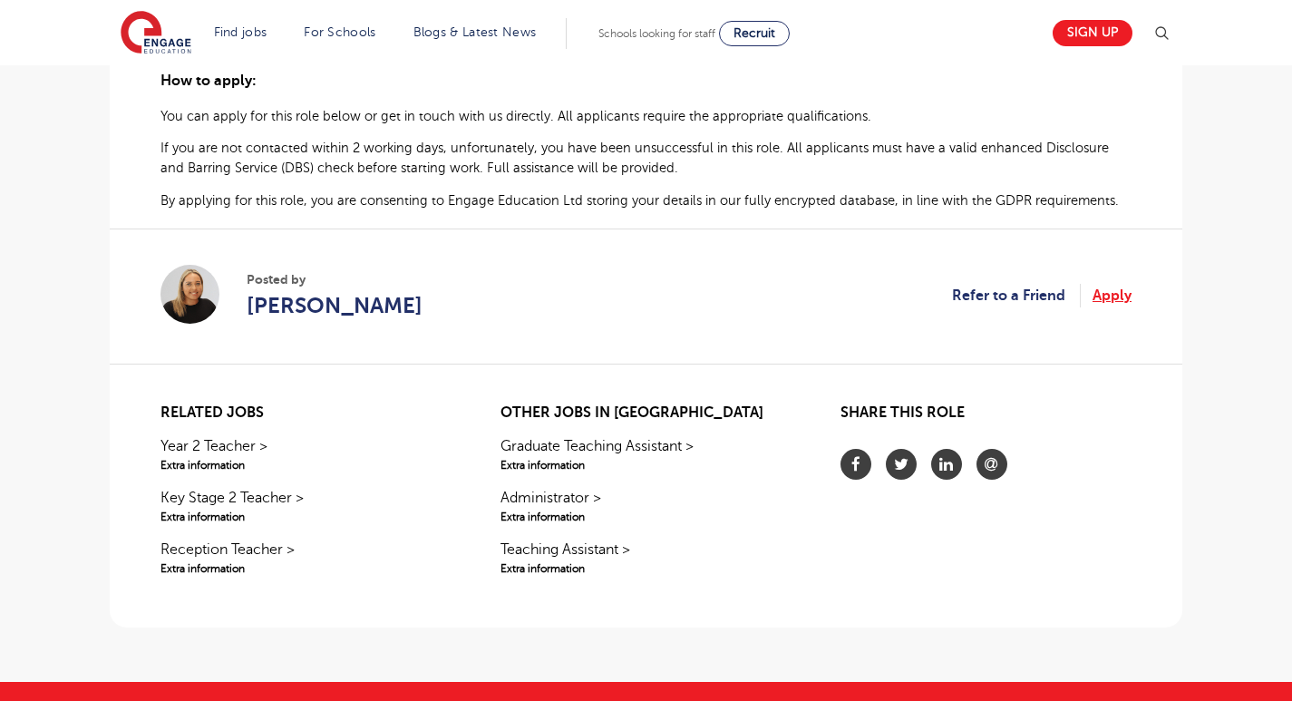
click at [1104, 307] on link "Apply" at bounding box center [1111, 296] width 39 height 24
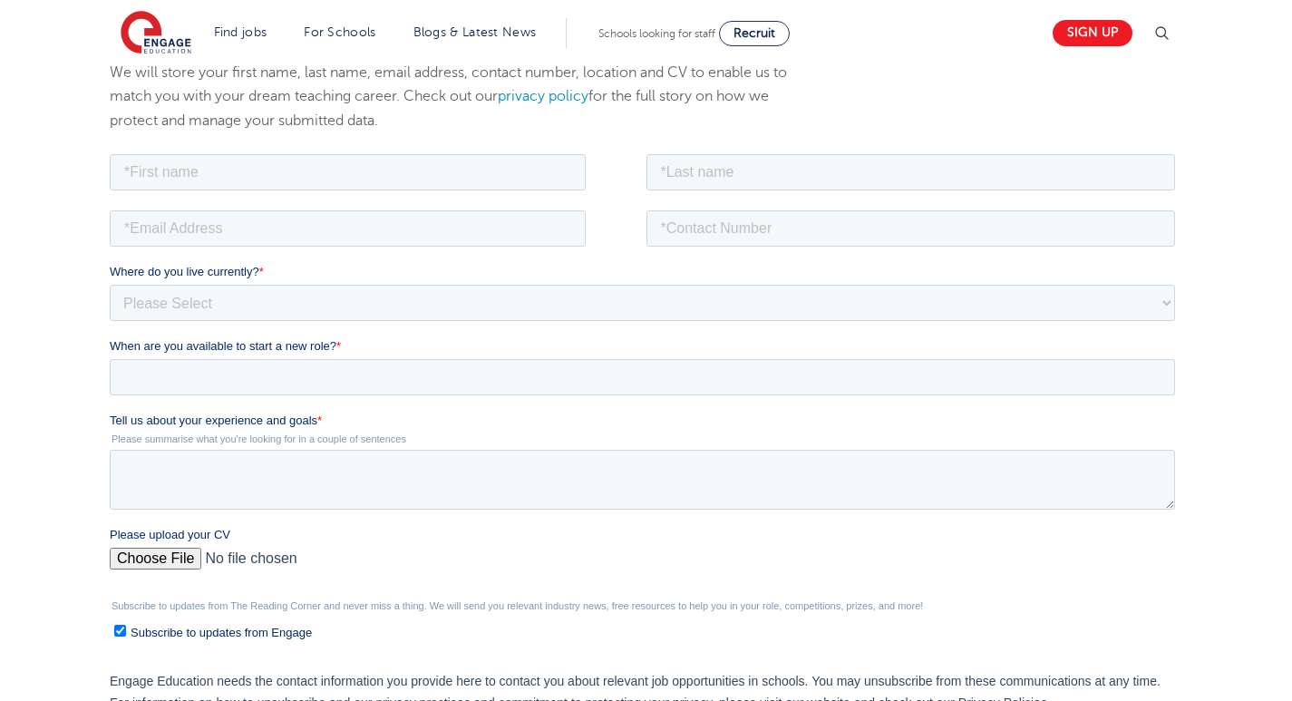
scroll to position [248, 0]
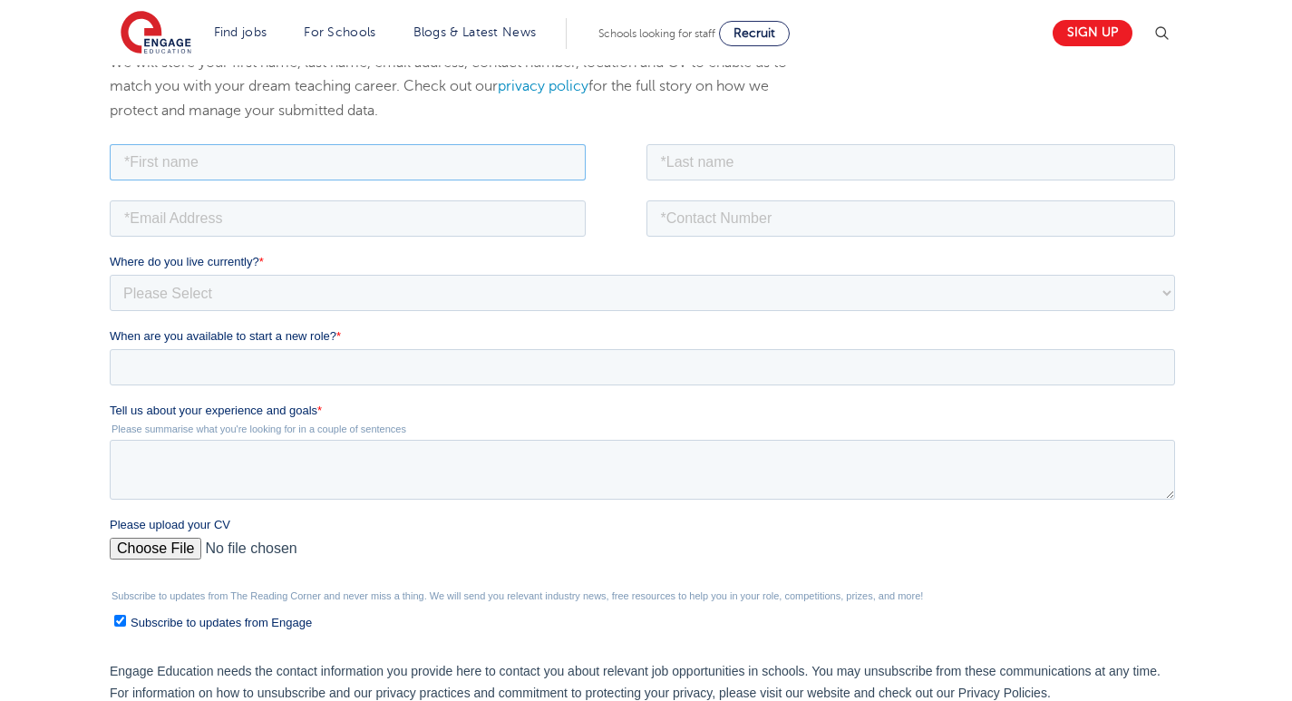
type input "s"
type input "a"
type input "Anmol"
type input "Singh"
type input "anmol"
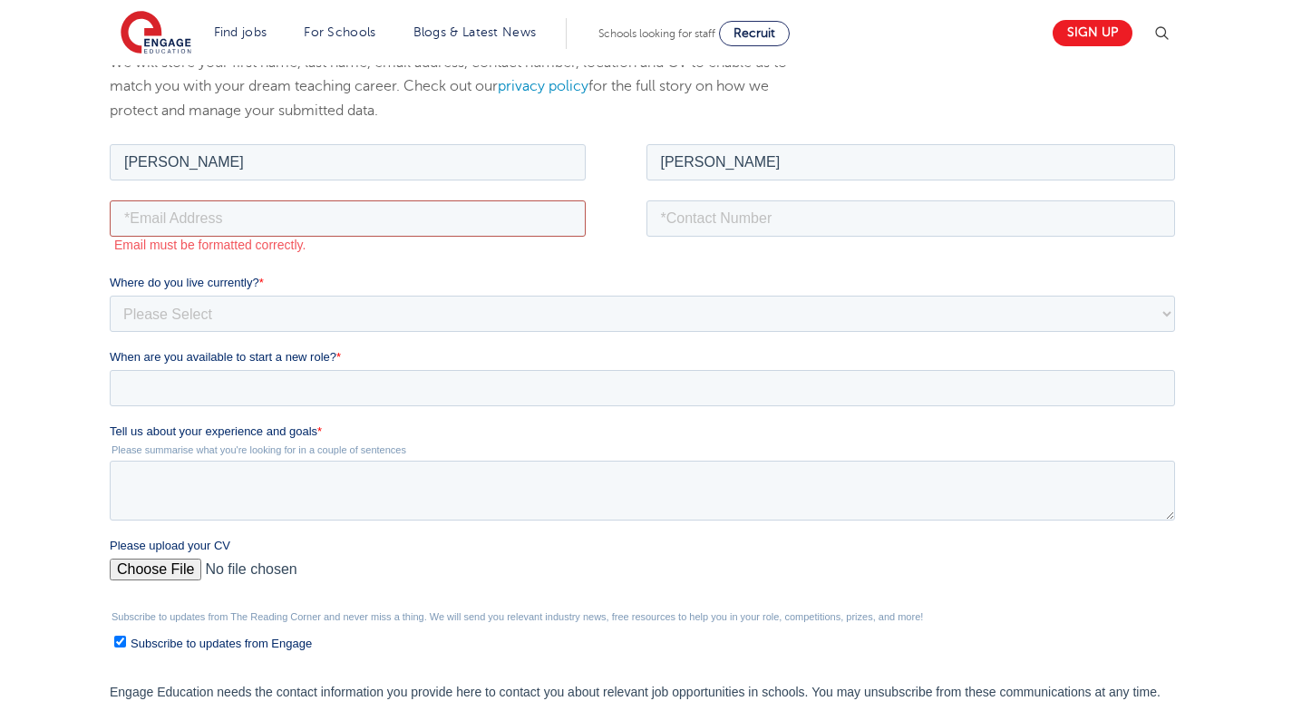
type input "anmol5001singh@gmail.com"
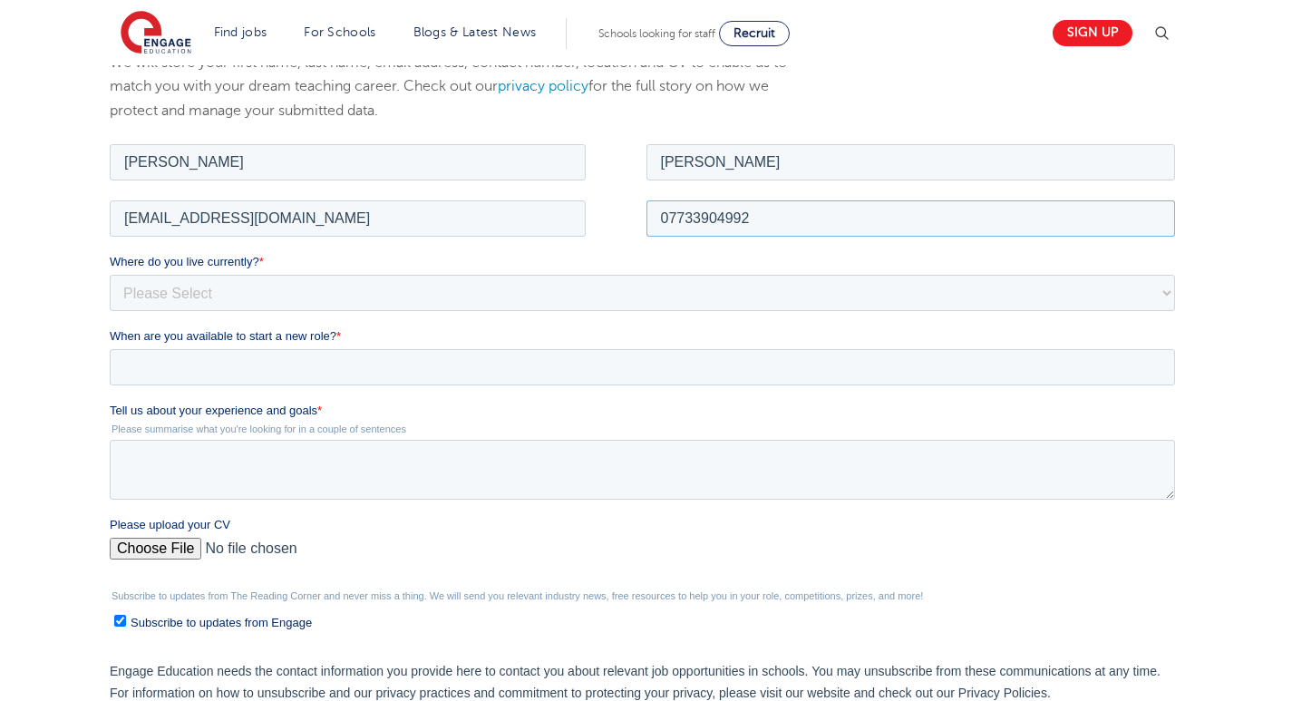
type input "07733904992"
select select "UK"
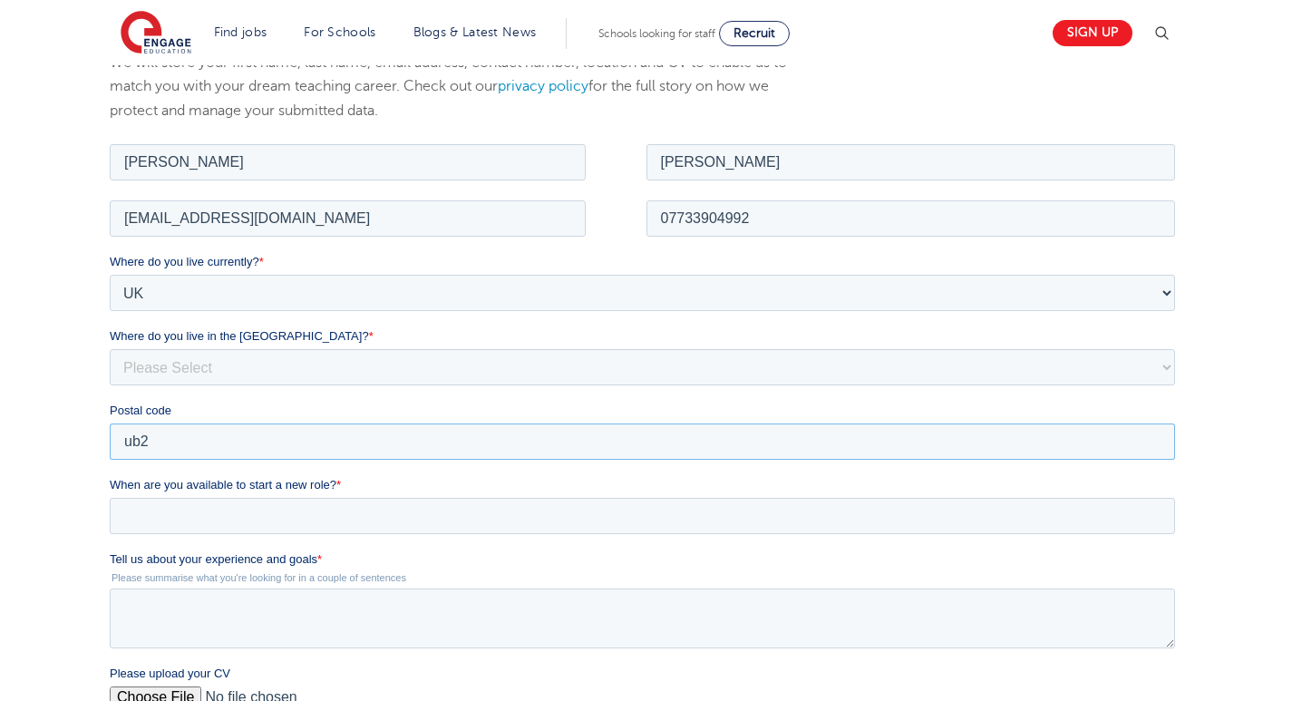
type input "ub2 5"
type input "UB2 5NX"
select select "[GEOGRAPHIC_DATA]"
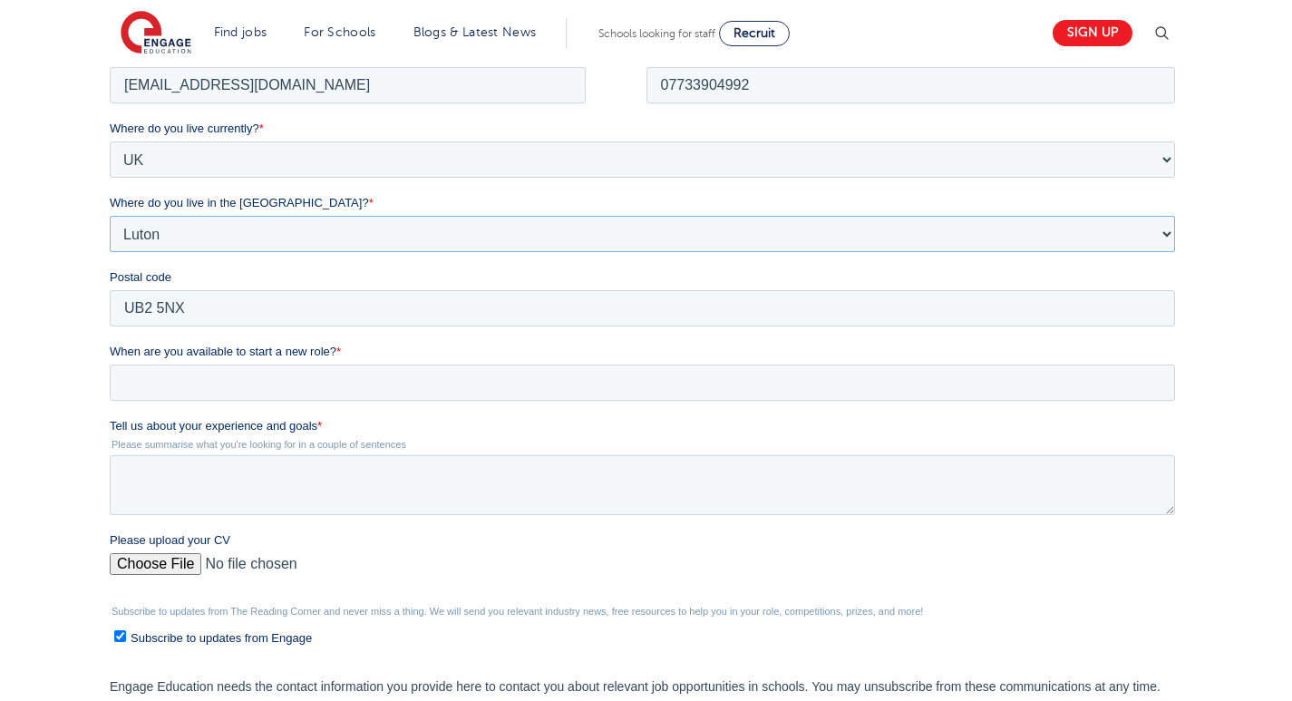
scroll to position [392, 0]
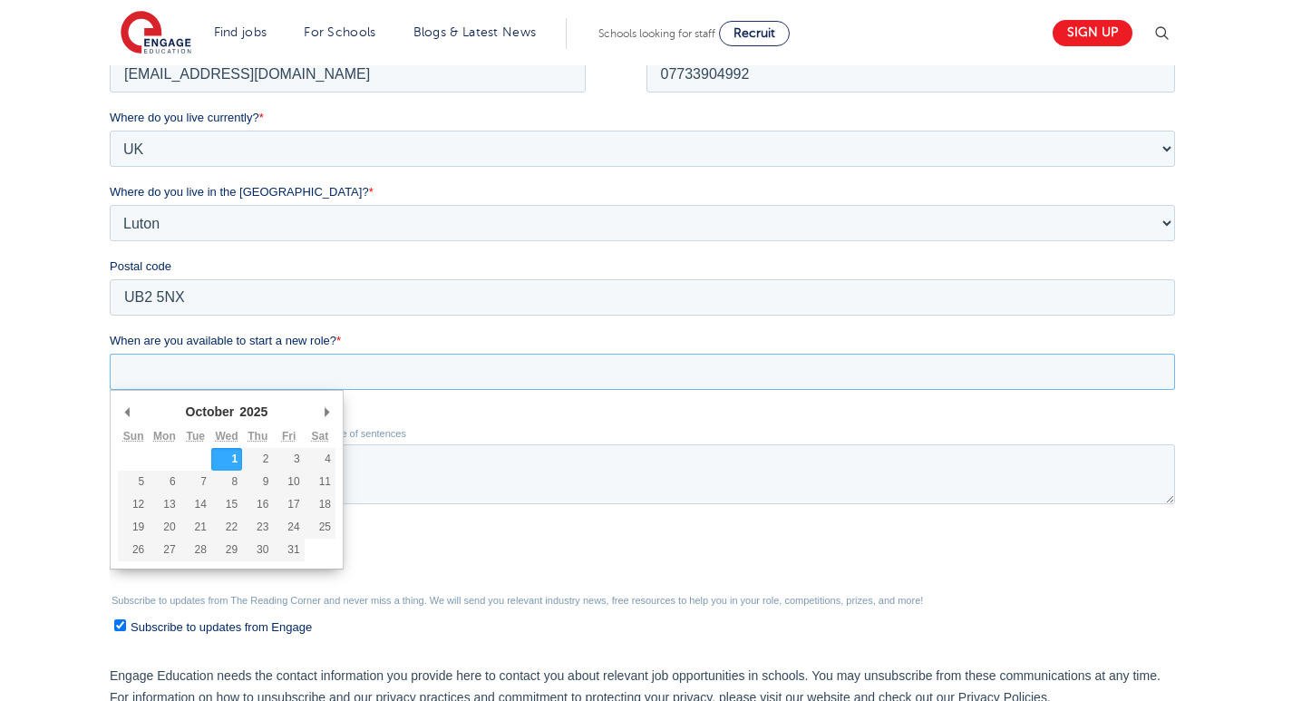
click at [238, 367] on input "When are you available to start a new role? *" at bounding box center [642, 372] width 1065 height 36
type div "[DATE]"
type input "2025/10/01"
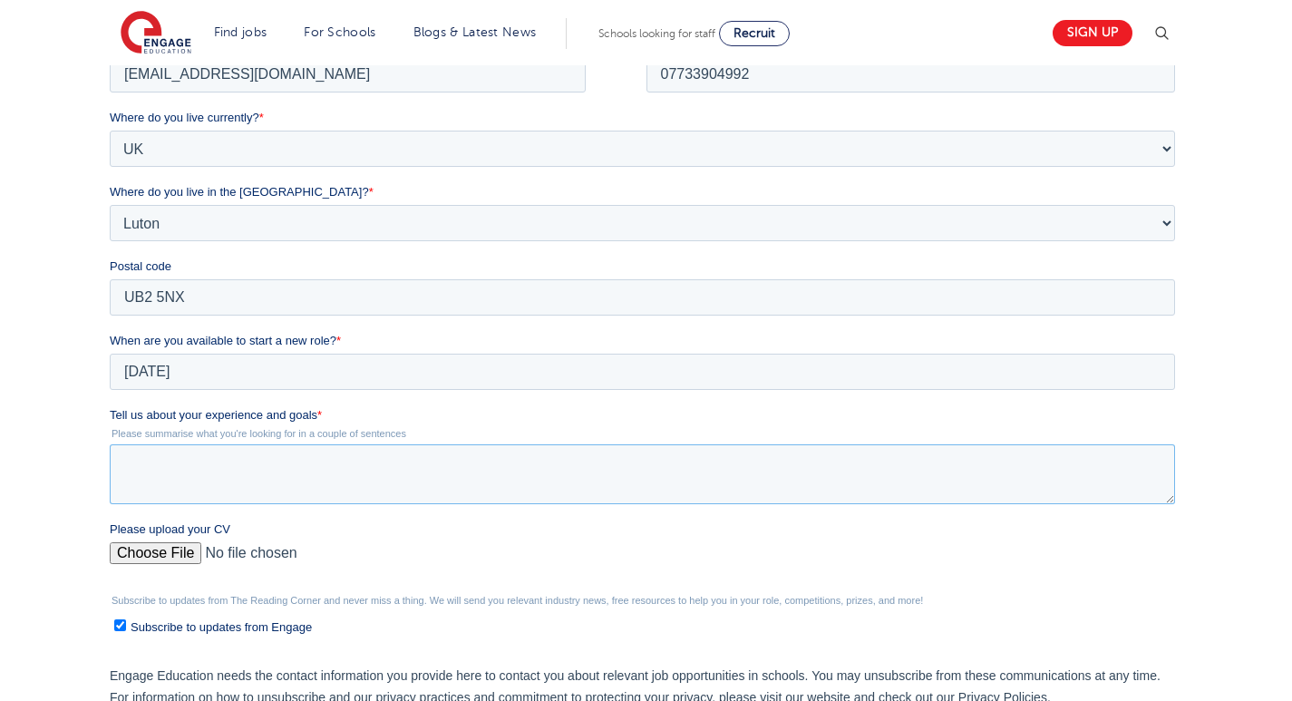
click at [212, 470] on textarea "Tell us about your experience and goals *" at bounding box center [642, 474] width 1065 height 60
paste textarea "I have experience engaging children and young learners through STEM outreach an…"
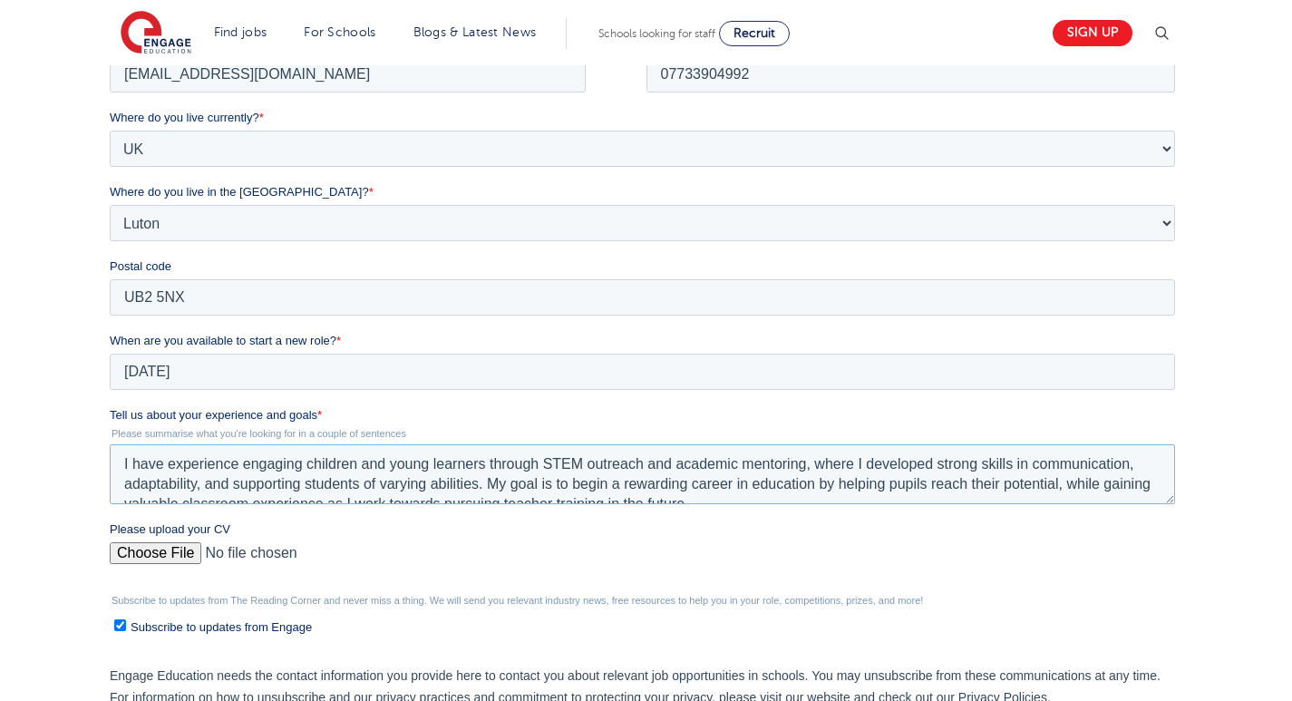
scroll to position [9, 0]
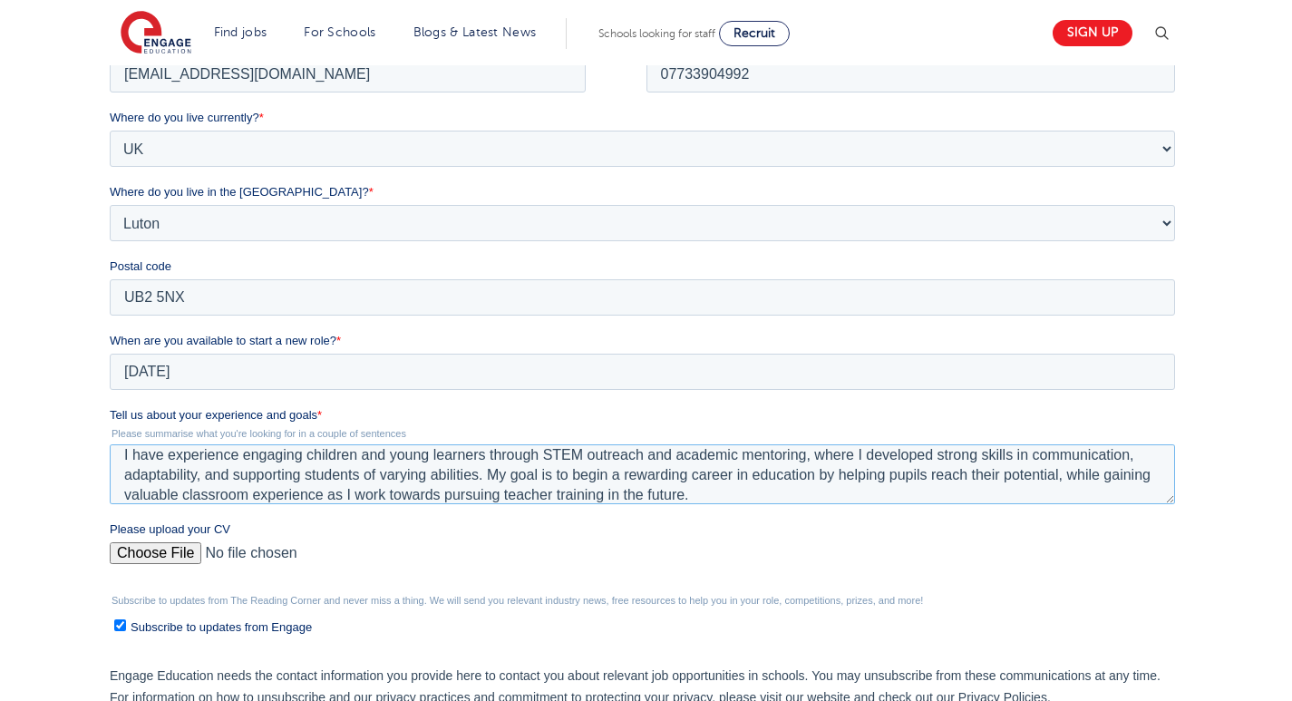
type textarea "I have experience engaging children and young learners through STEM outreach an…"
click at [180, 550] on input "Please upload your CV" at bounding box center [642, 560] width 1065 height 36
type input "C:\fakepath\ Anmol Singh Teaching Assistant.pdf"
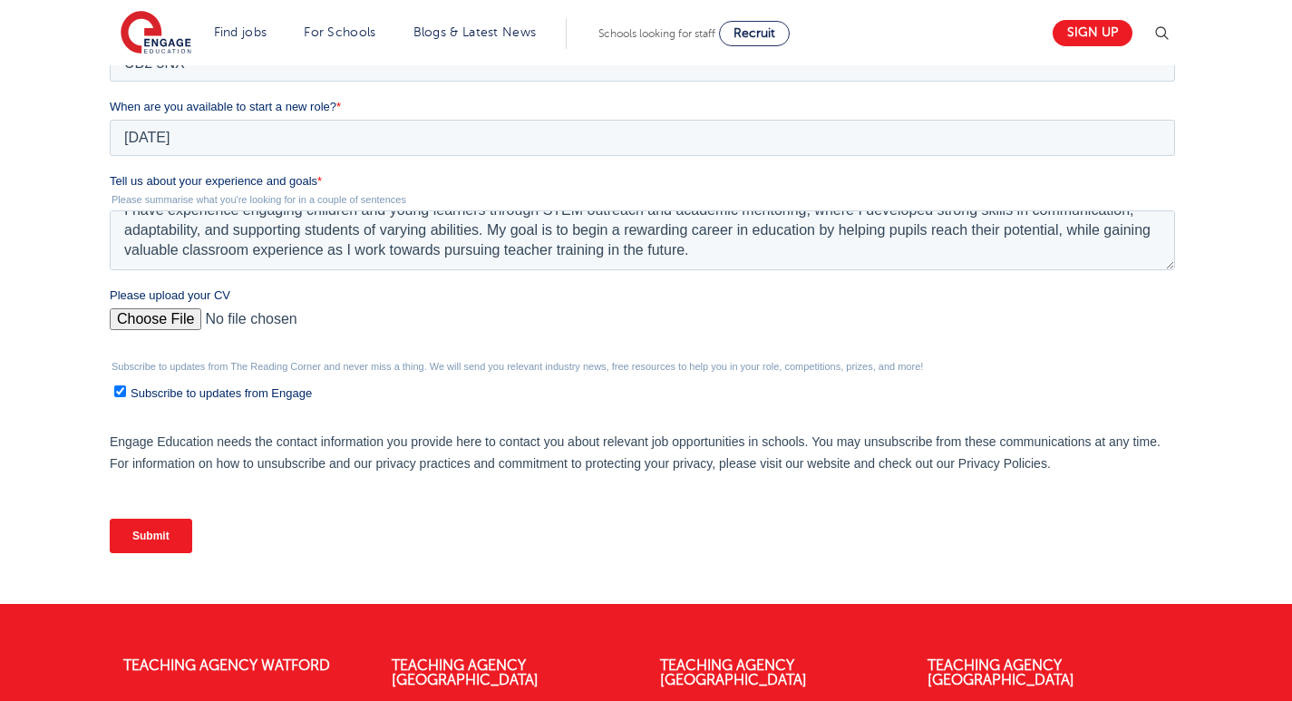
scroll to position [758, 0]
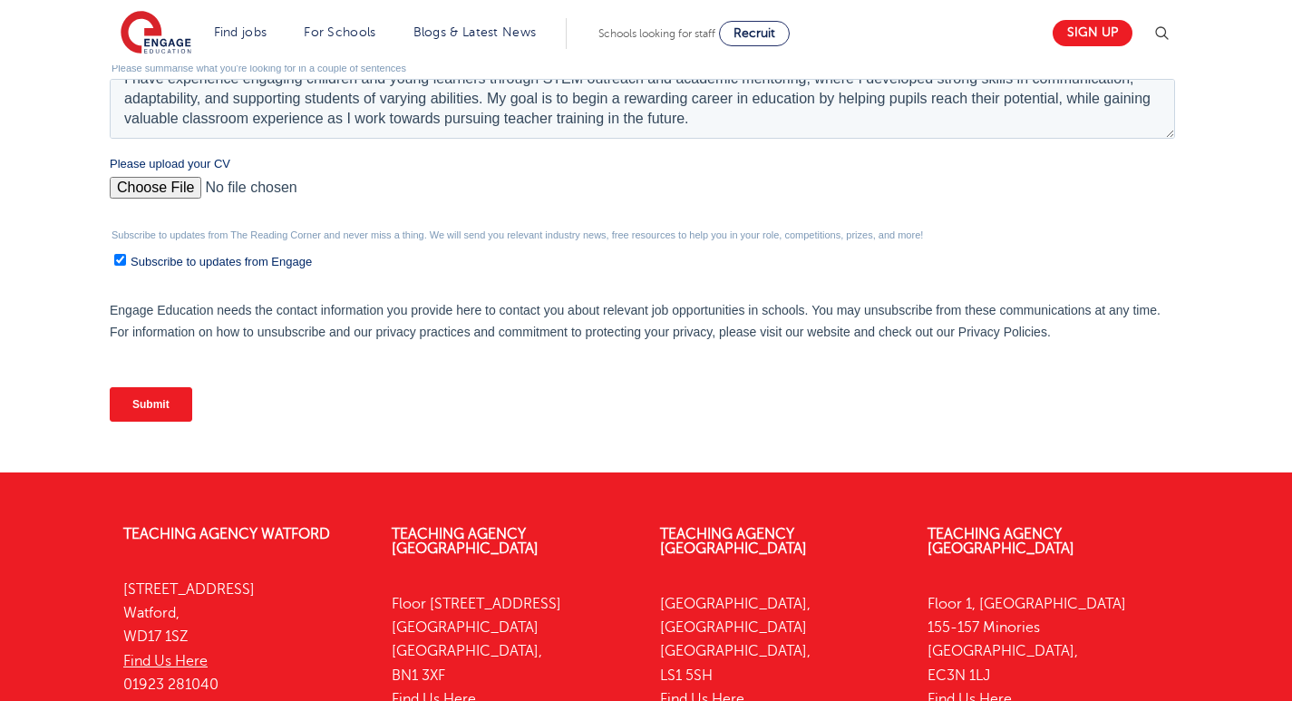
click at [159, 406] on input "Submit" at bounding box center [151, 404] width 82 height 34
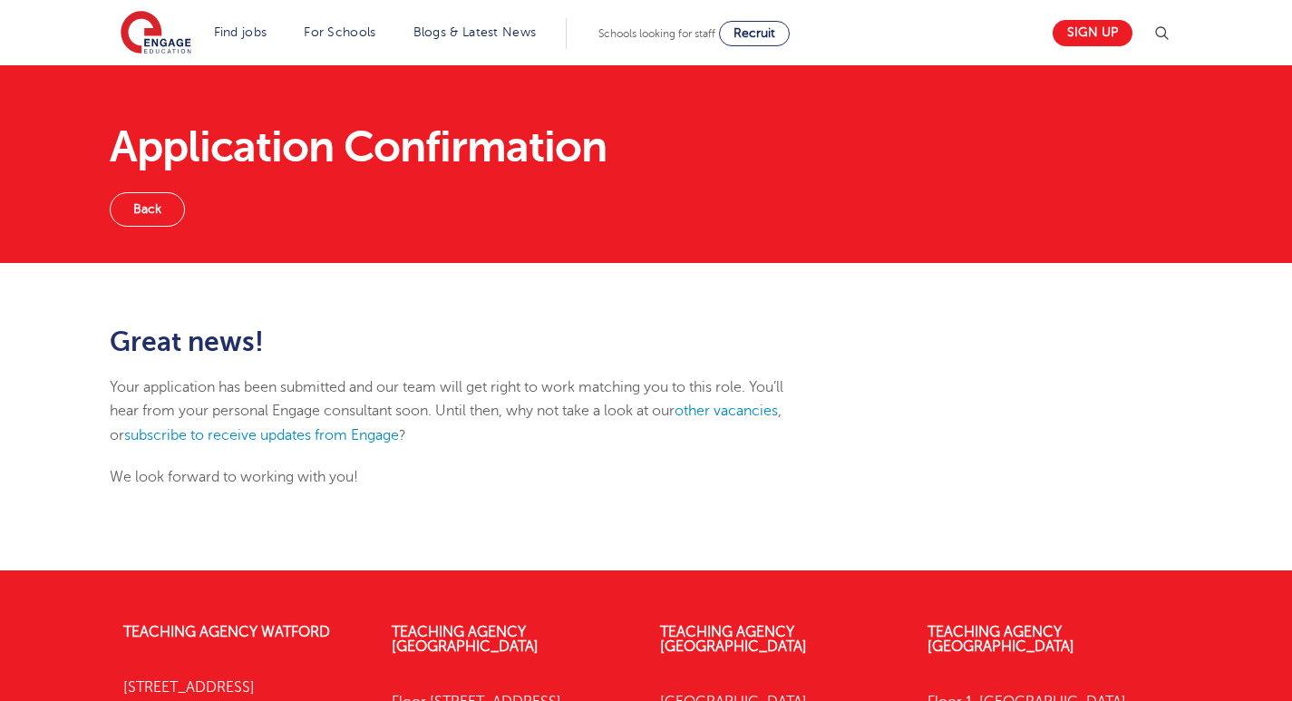
click at [164, 214] on link "Back" at bounding box center [147, 209] width 75 height 34
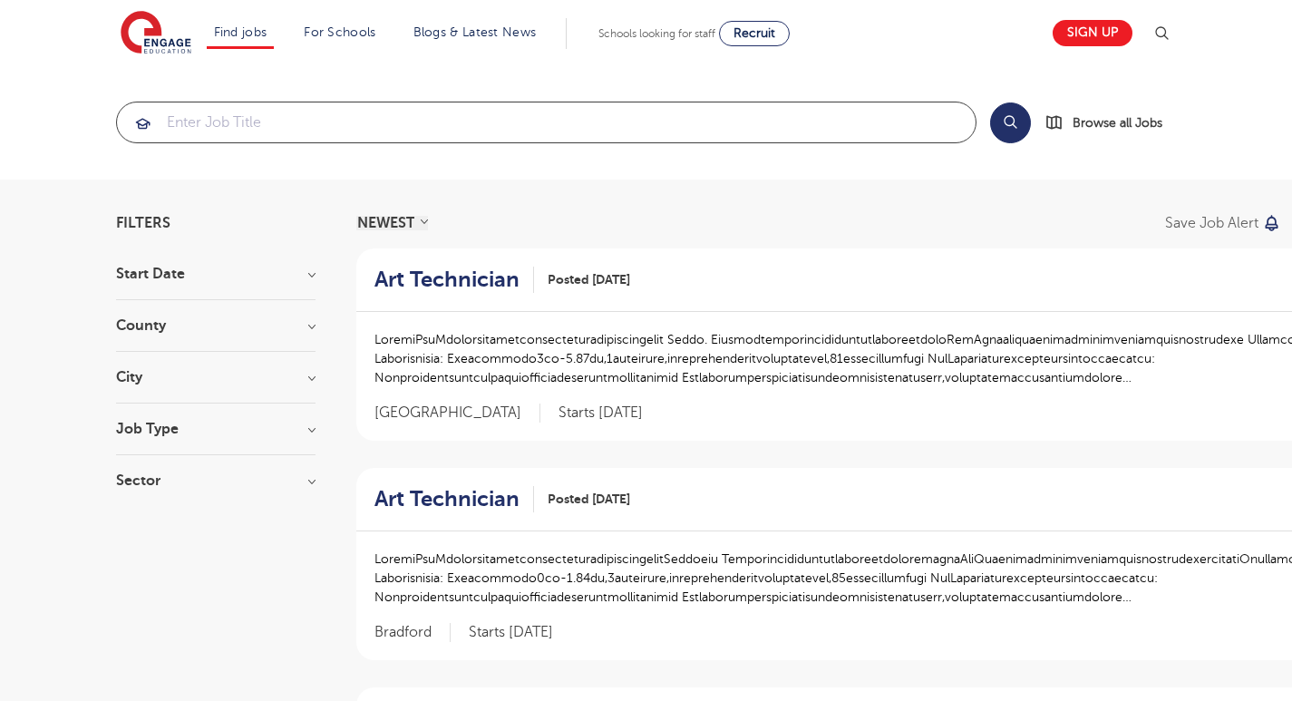
click at [423, 111] on input "search" at bounding box center [546, 122] width 858 height 40
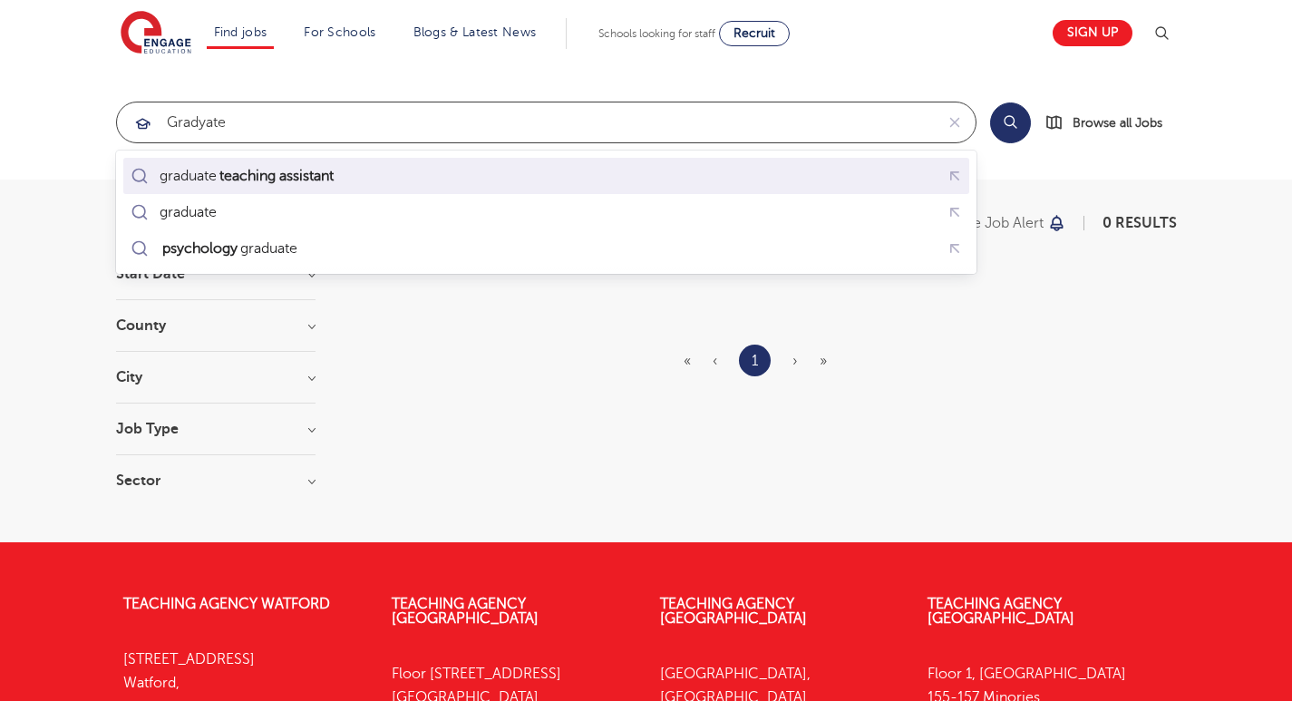
click at [344, 176] on div "graduate teaching assistant" at bounding box center [252, 176] width 184 height 18
type input "graduate teaching assistant"
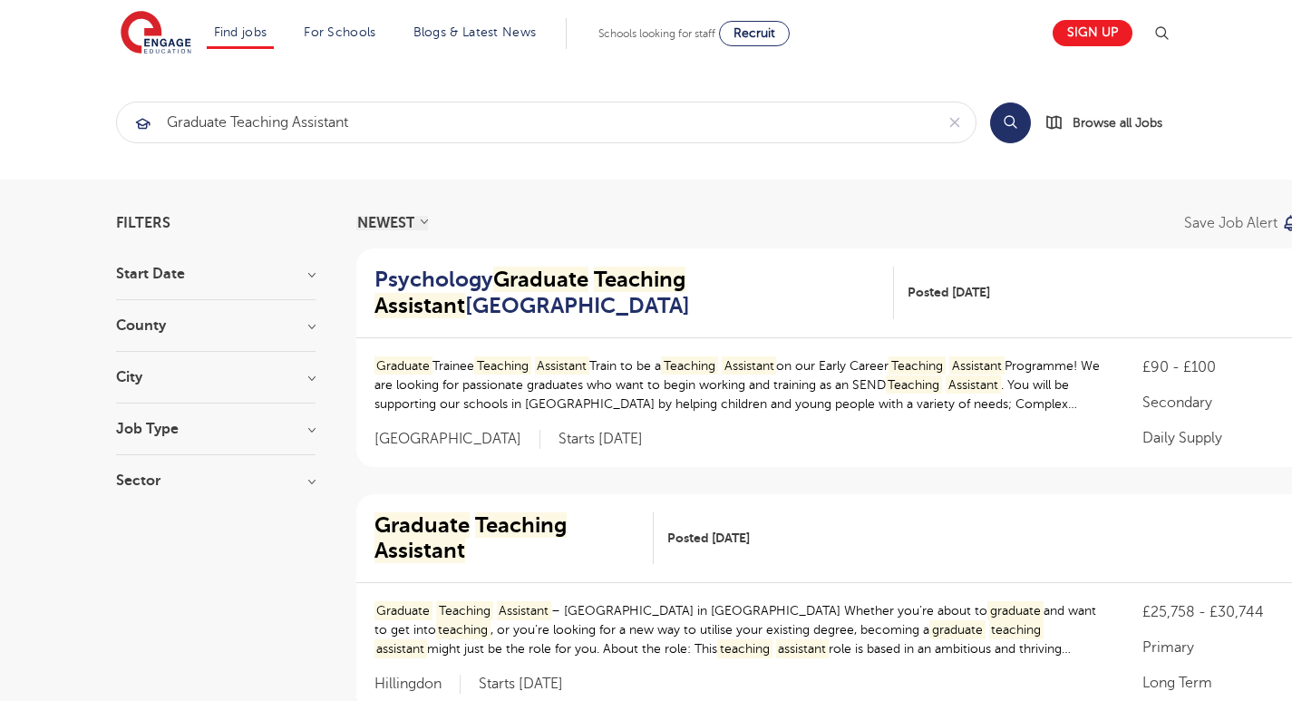
click at [1018, 129] on button "Search" at bounding box center [1010, 122] width 41 height 41
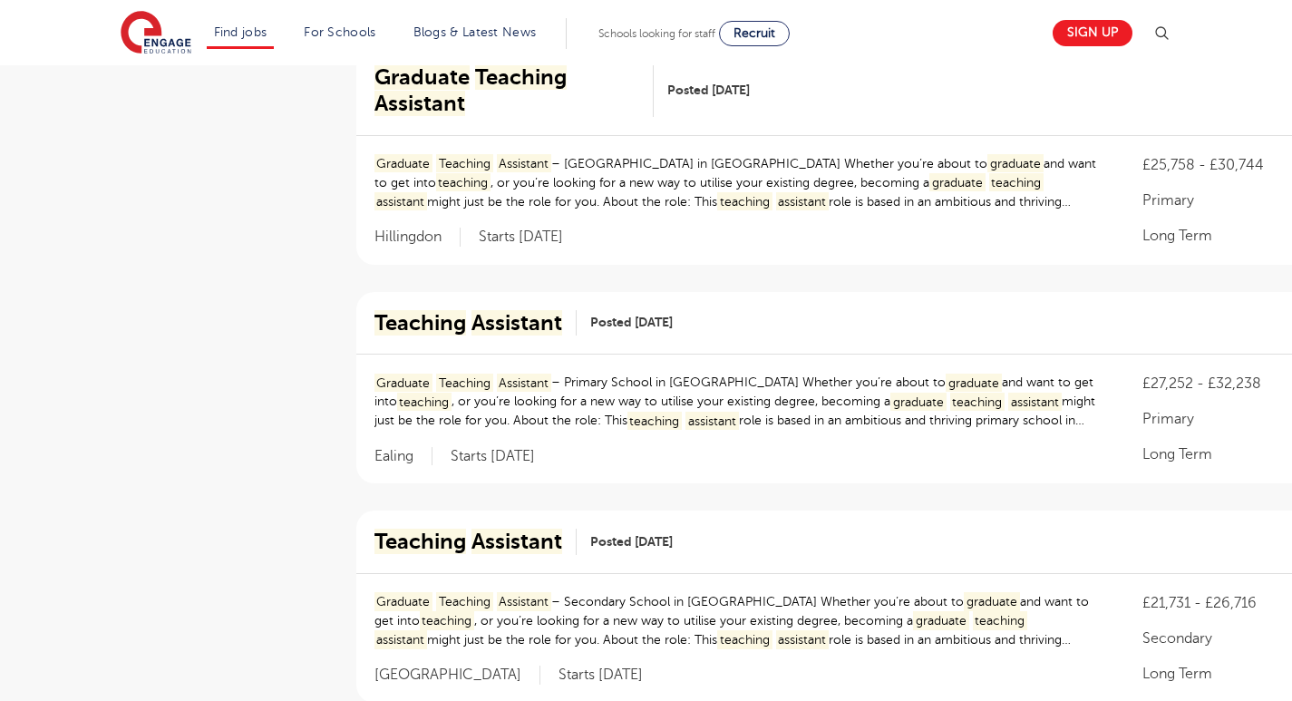
scroll to position [914, 0]
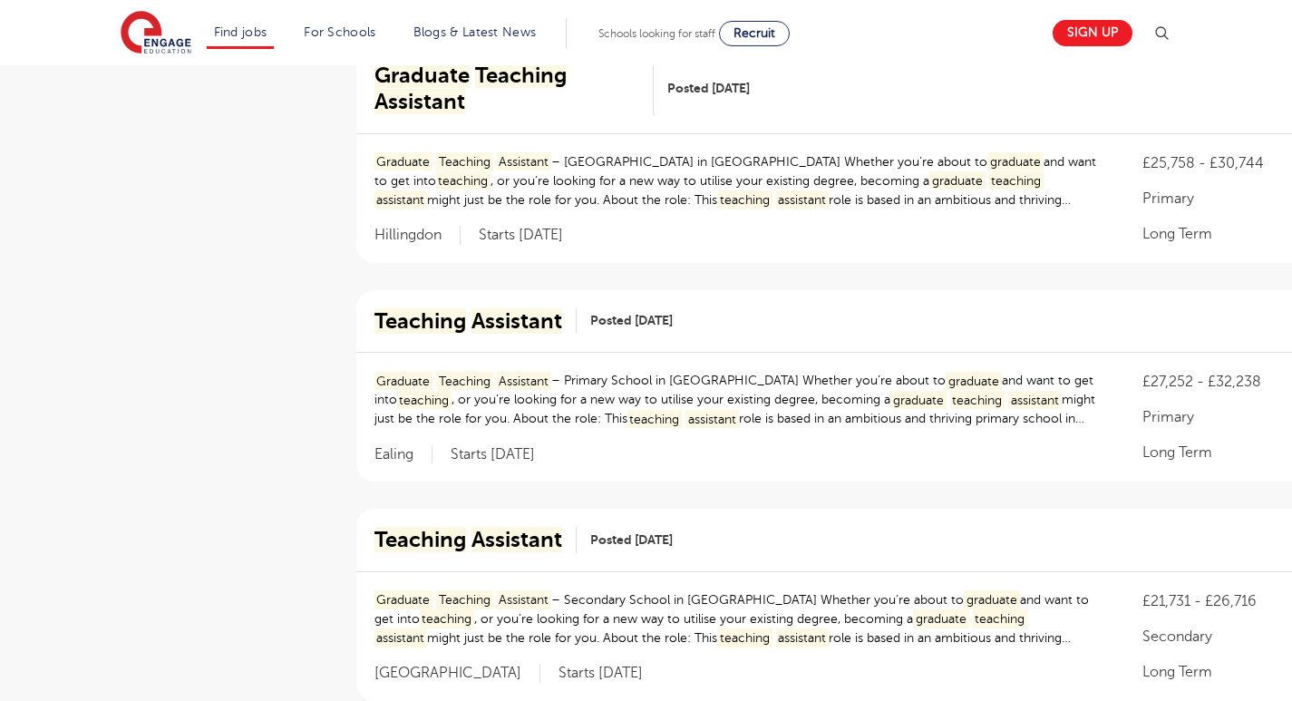
click at [545, 314] on mark "Assistant" at bounding box center [516, 320] width 91 height 25
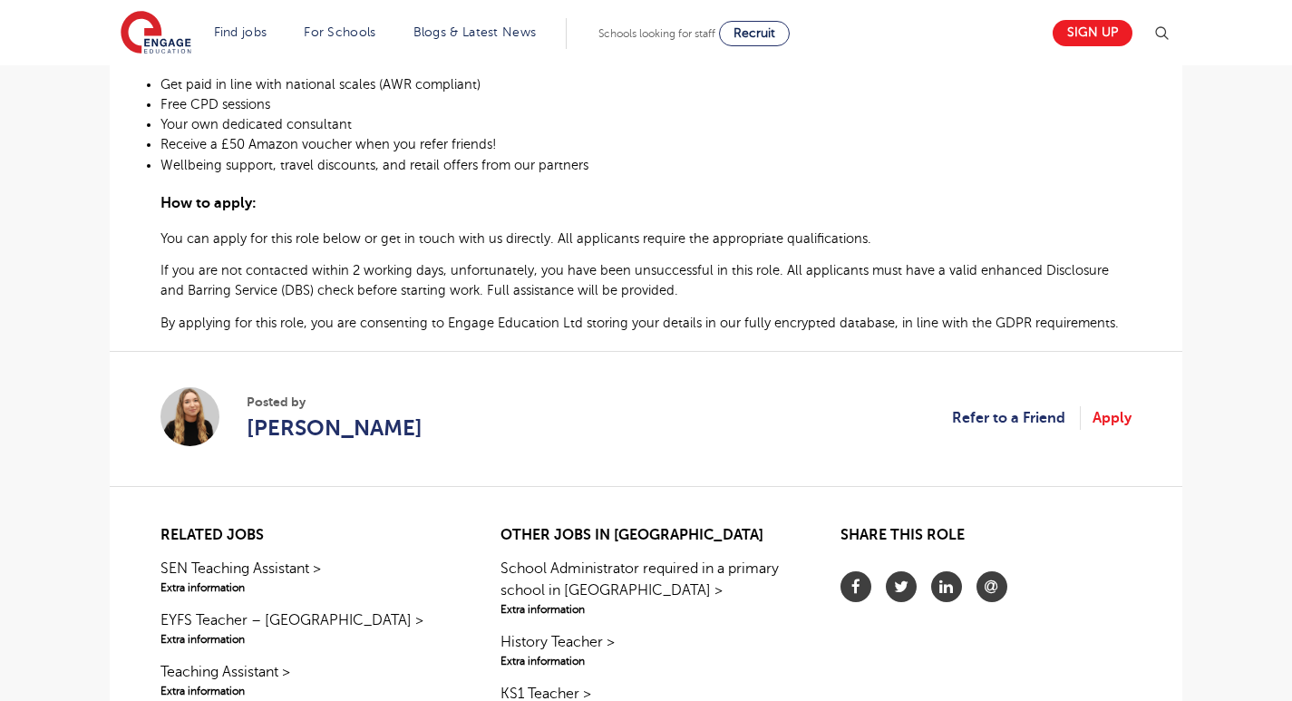
scroll to position [1257, 0]
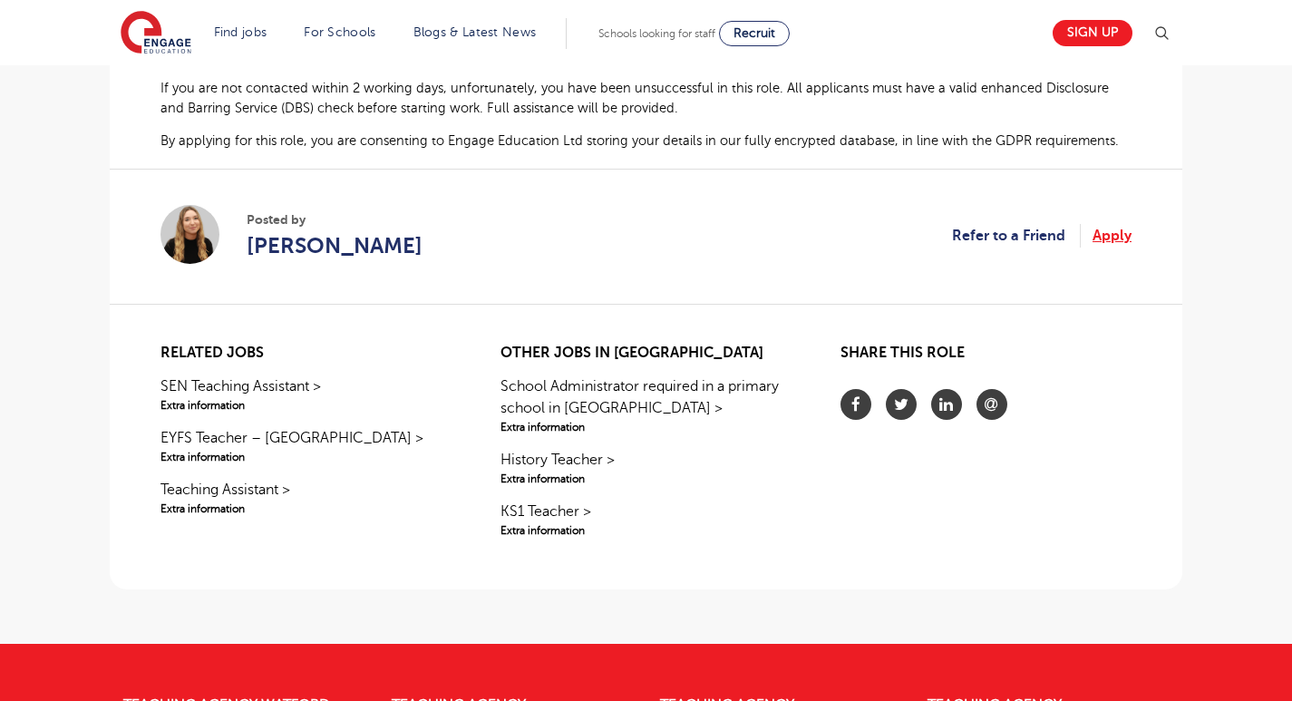
click at [1109, 247] on link "Apply" at bounding box center [1111, 236] width 39 height 24
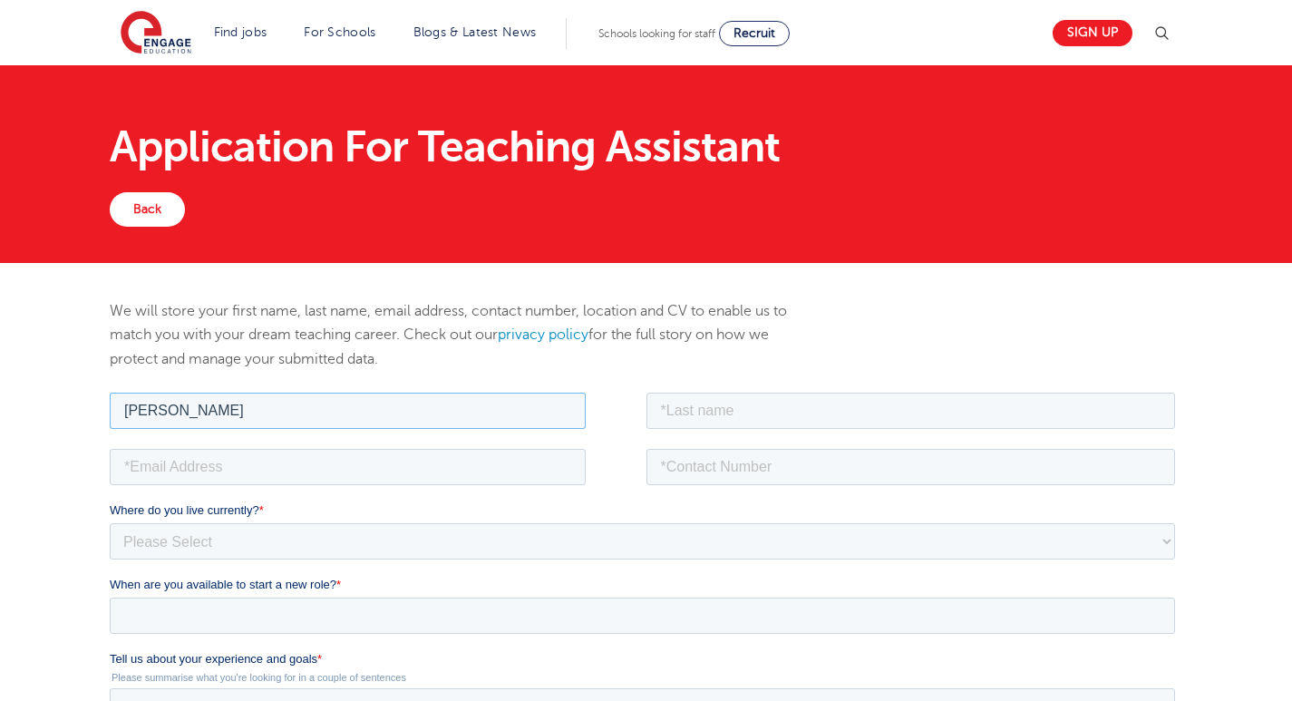
type input "[PERSON_NAME]"
type input "singh"
type input "anmol5"
type input "[EMAIL_ADDRESS][DOMAIN_NAME]"
type input "07733904992"
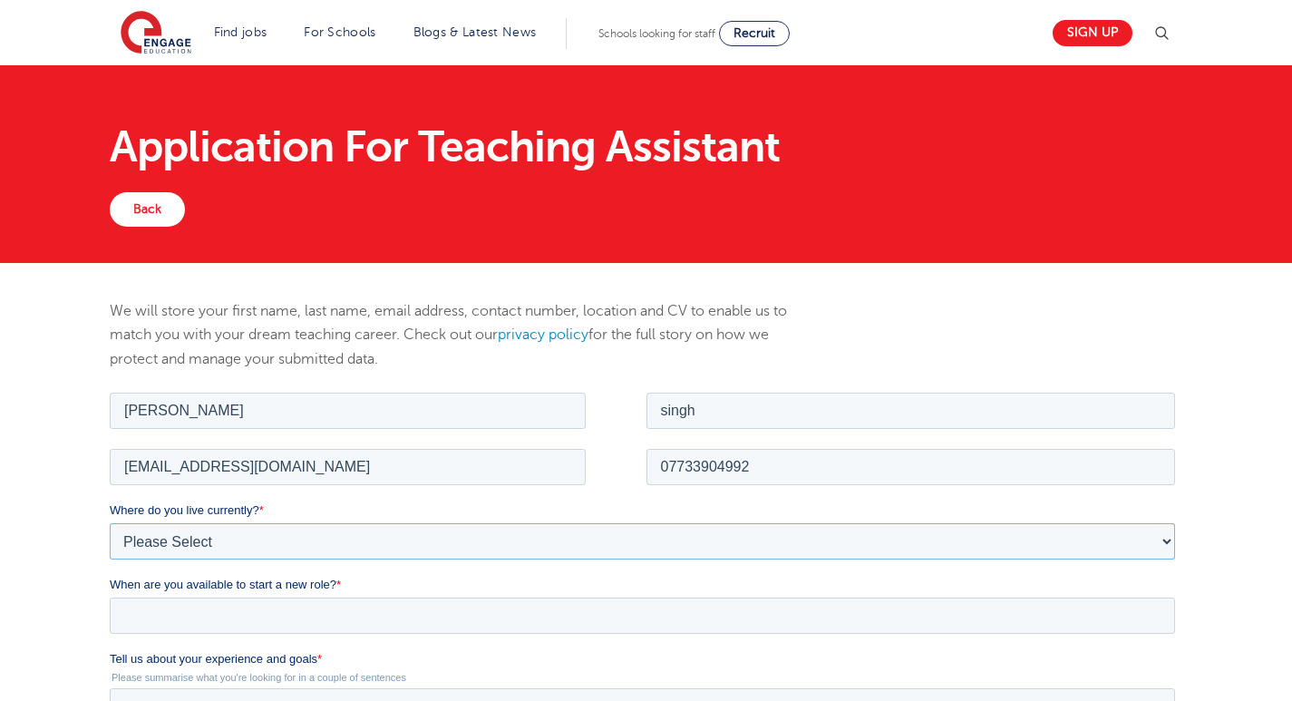
select select "UK"
select select "[GEOGRAPHIC_DATA]"
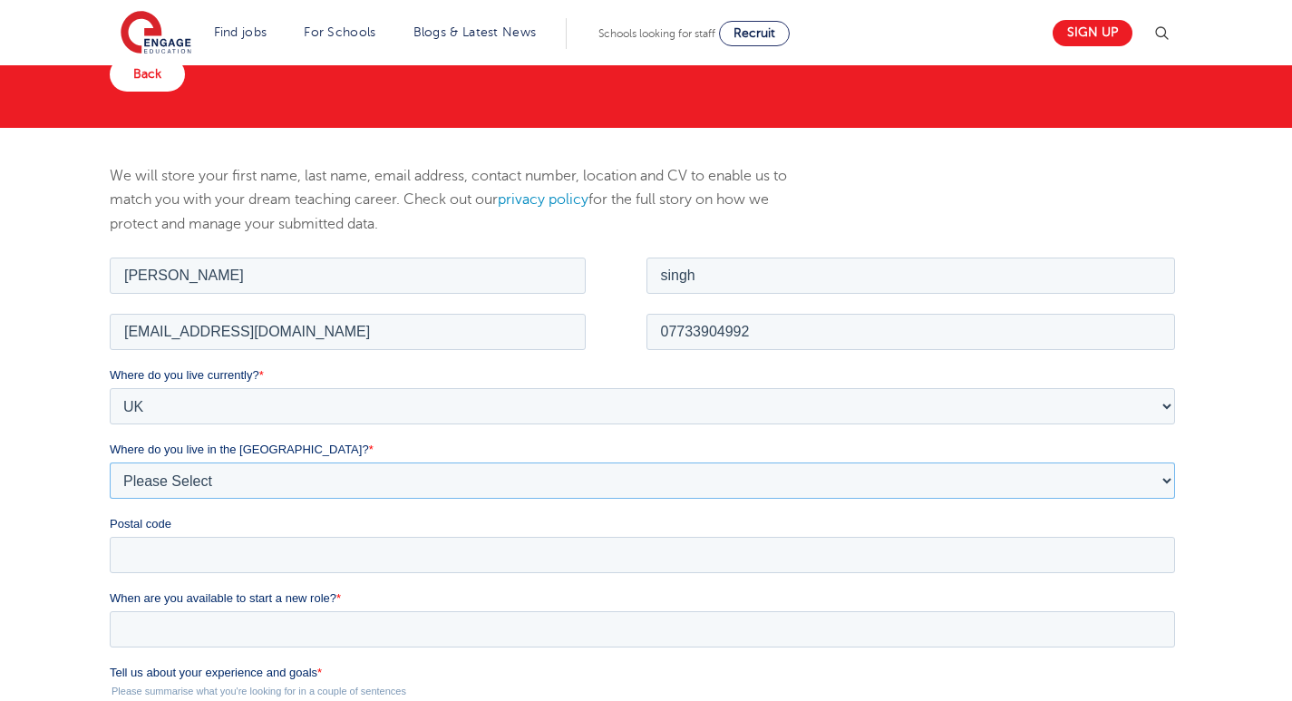
scroll to position [307, 0]
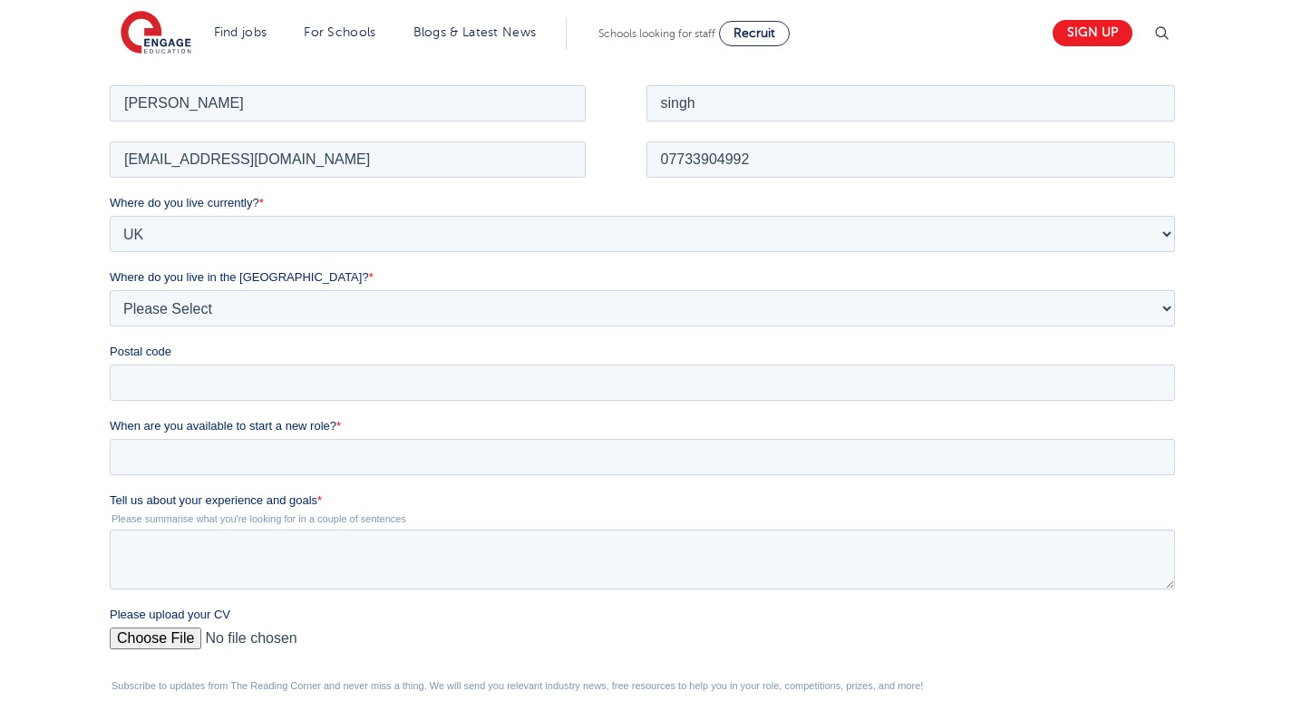
click at [219, 363] on div "Postal code" at bounding box center [646, 371] width 1072 height 58
type input "UB2"
type input "UB2 5NX"
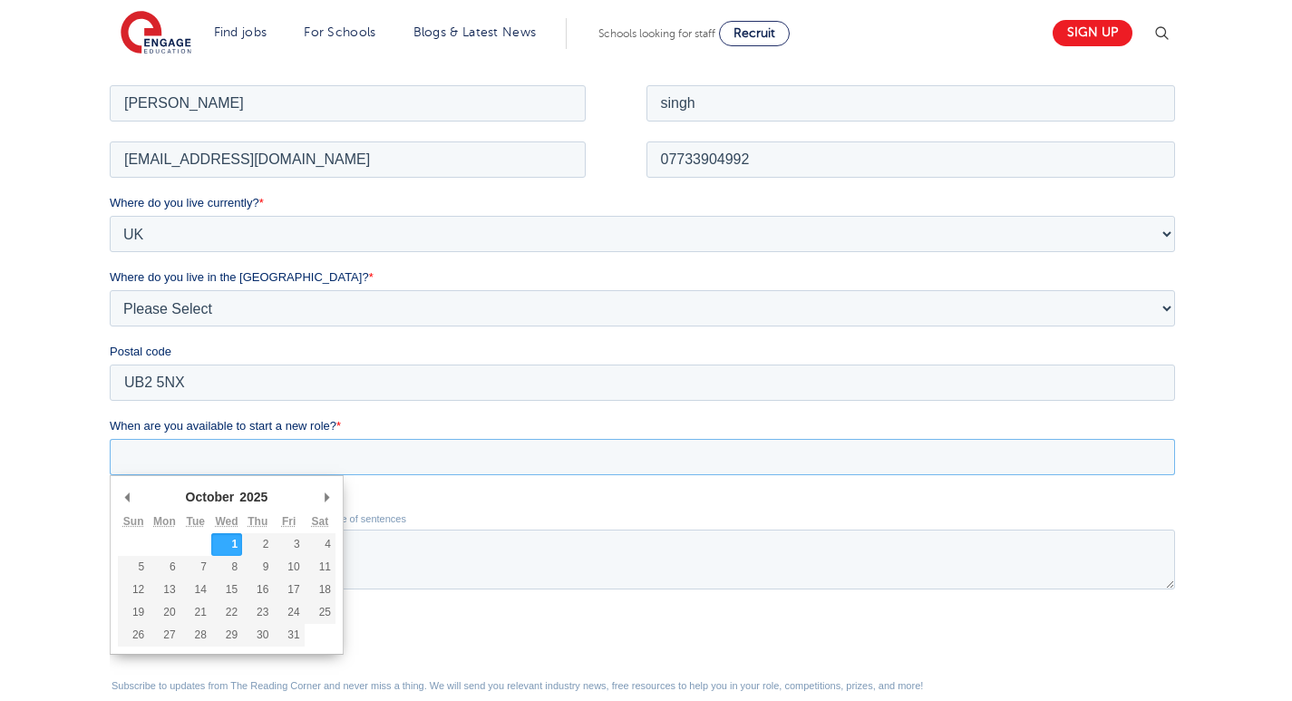
click at [202, 451] on input "When are you available to start a new role? *" at bounding box center [642, 456] width 1065 height 36
type div "[DATE]"
type input "[DATE]"
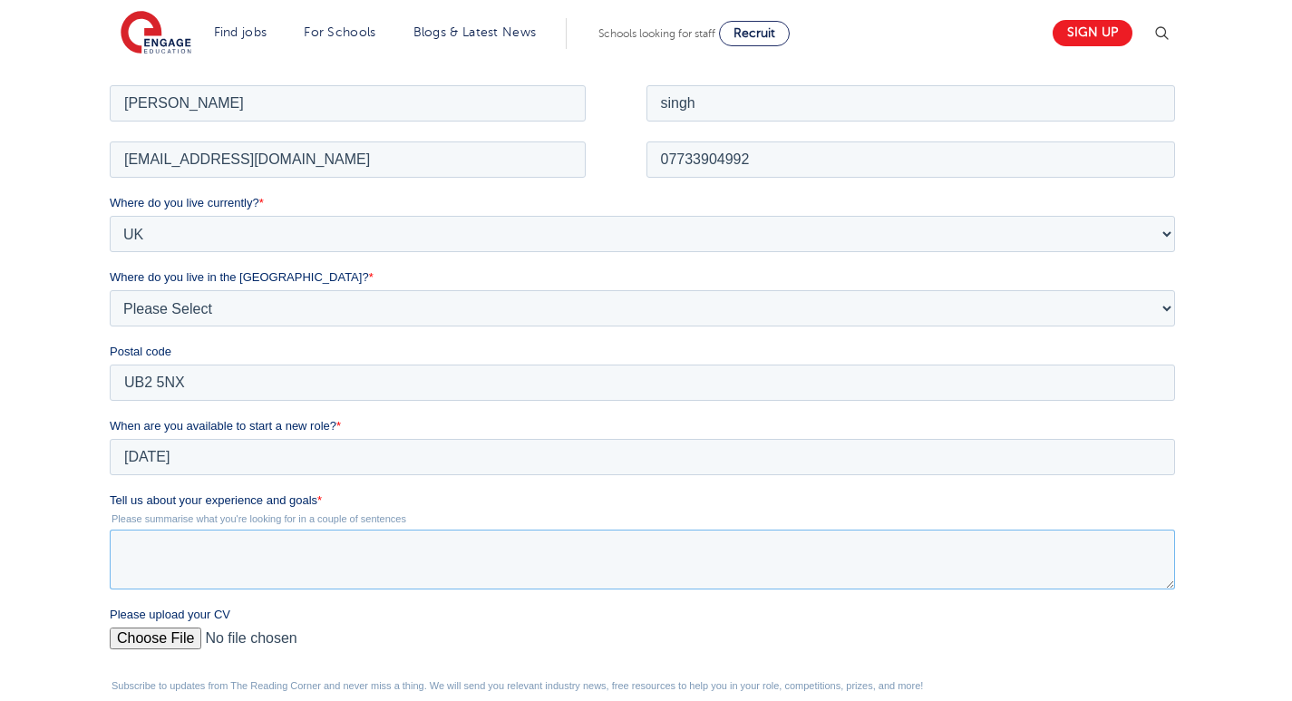
click at [212, 567] on textarea "Tell us about your experience and goals *" at bounding box center [642, 558] width 1065 height 60
paste textarea "I have experience engaging children and young learners through STEM outreach an…"
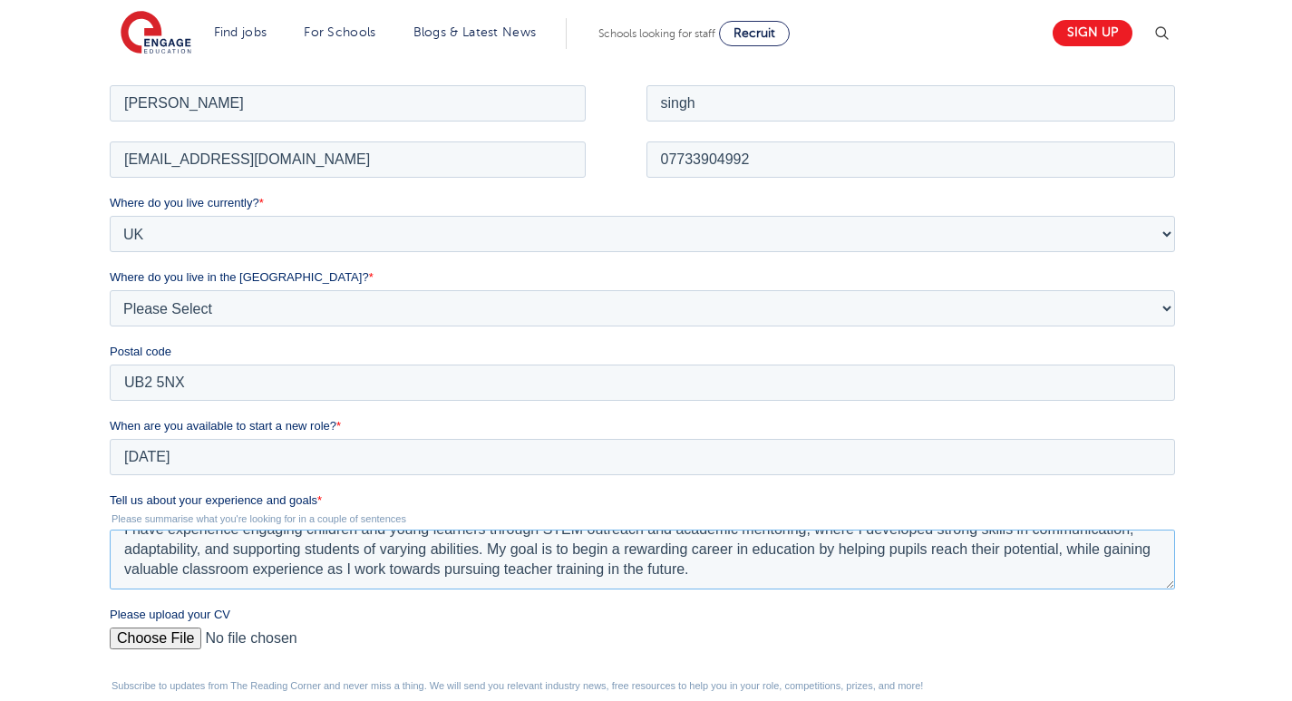
scroll to position [20, 0]
type textarea "I have experience engaging children and young learners through STEM outreach an…"
click at [141, 631] on input "Please upload your CV" at bounding box center [642, 644] width 1065 height 36
type input "C:\fakepath\ Anmol Singh Teaching Assistant.pdf"
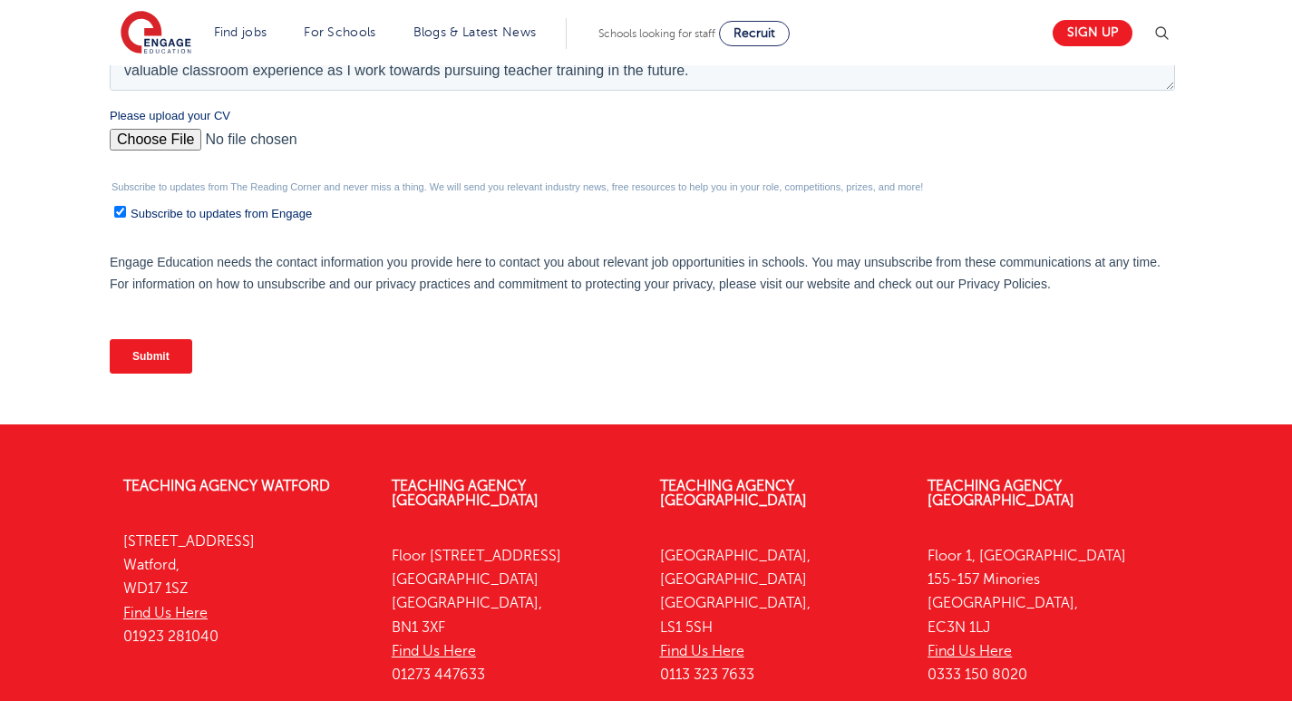
scroll to position [808, 0]
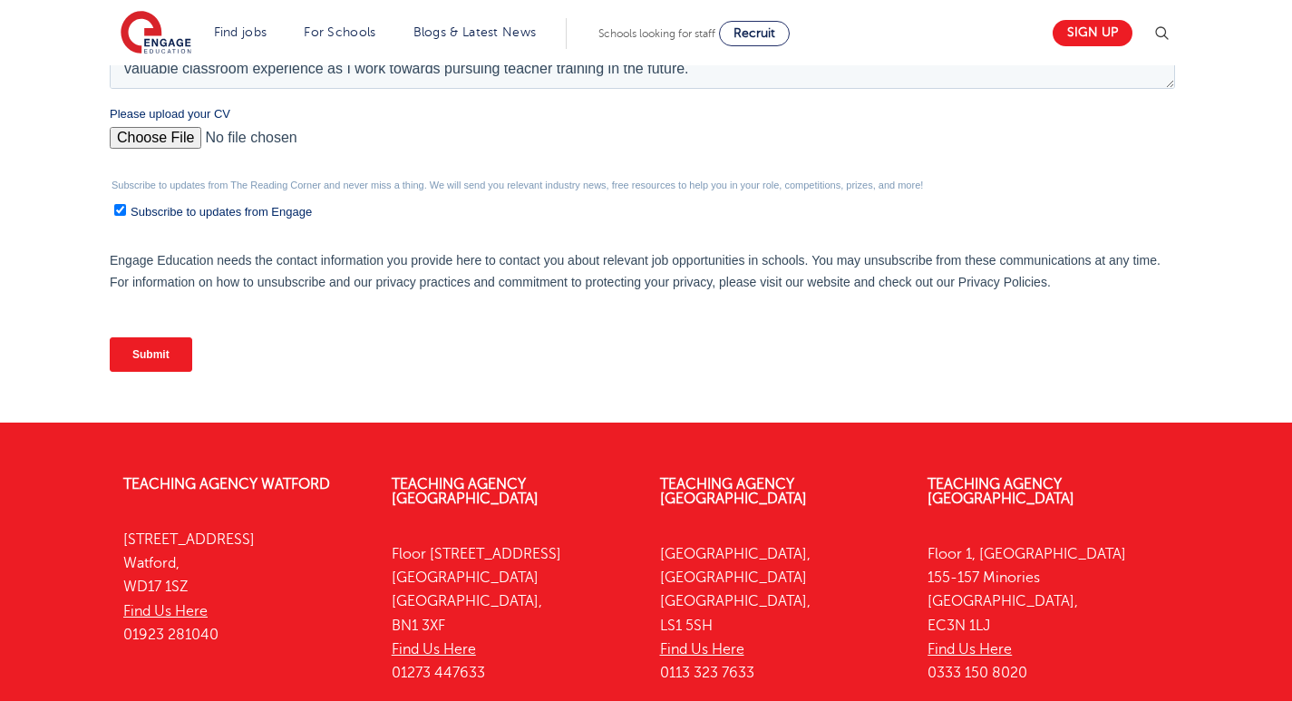
click at [159, 371] on div "Submit" at bounding box center [646, 354] width 1072 height 65
click at [150, 355] on input "Submit" at bounding box center [151, 354] width 82 height 34
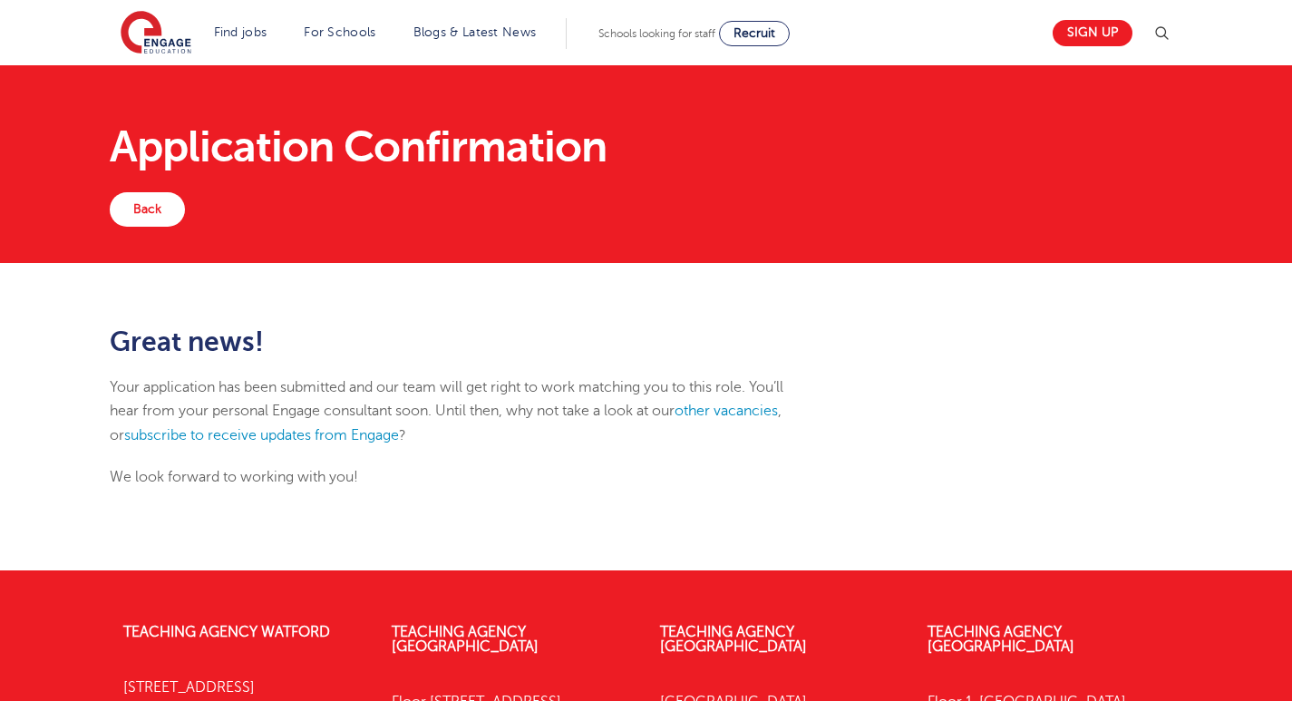
click at [139, 229] on div "Application Confirmation Back" at bounding box center [646, 164] width 1292 height 198
click at [143, 218] on link "Back" at bounding box center [147, 209] width 75 height 34
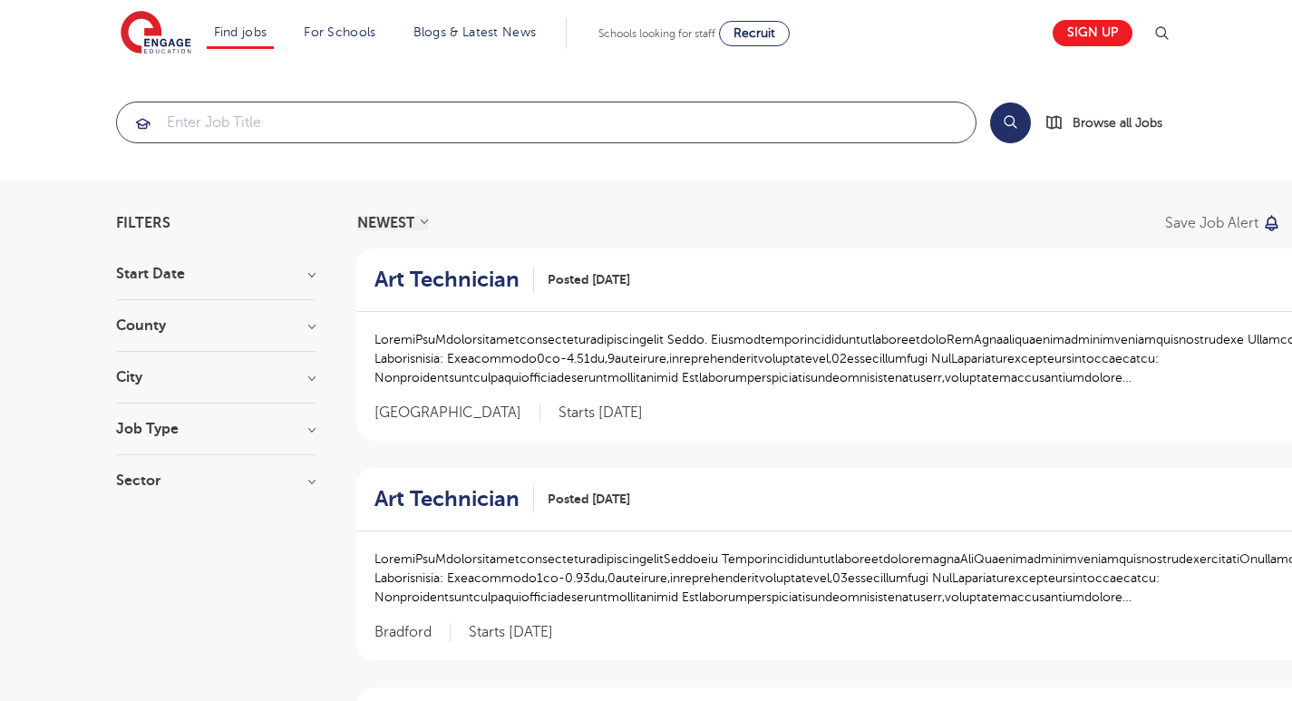
click at [381, 130] on input "search" at bounding box center [546, 122] width 858 height 40
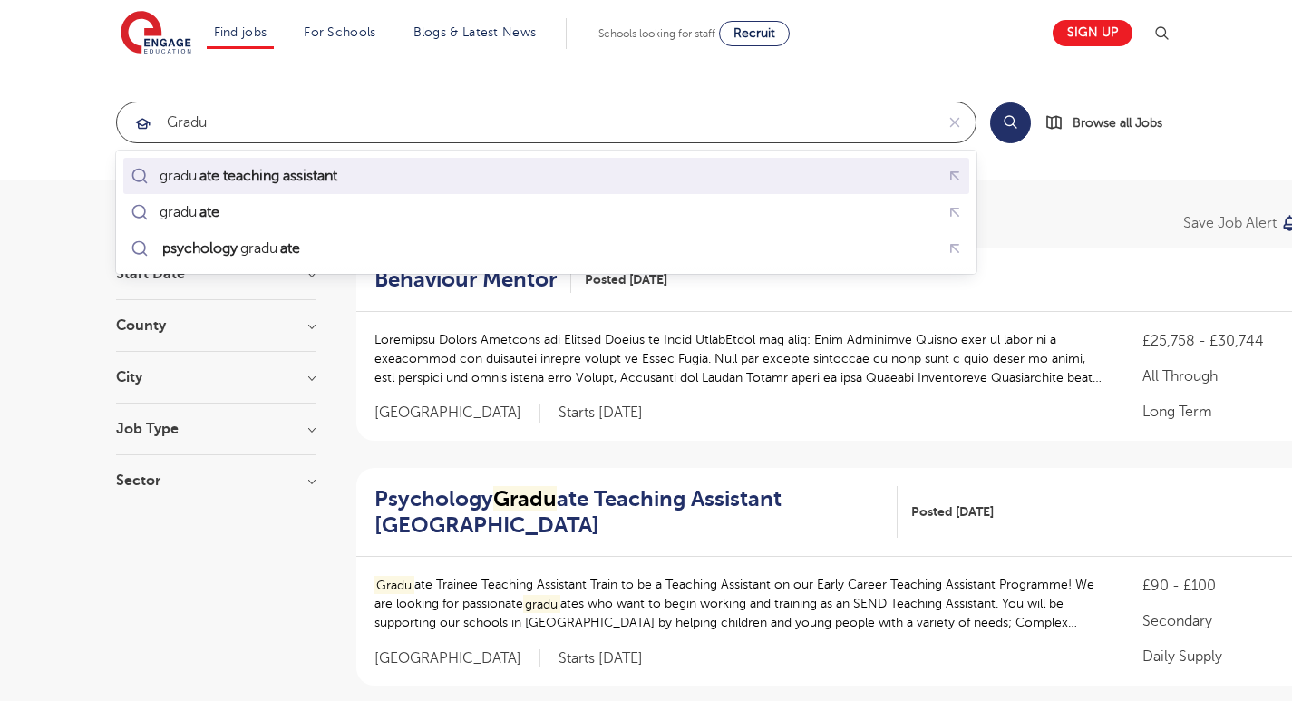
click at [330, 173] on mark "ate teaching assistant" at bounding box center [268, 176] width 143 height 22
type input "graduate teaching assistant"
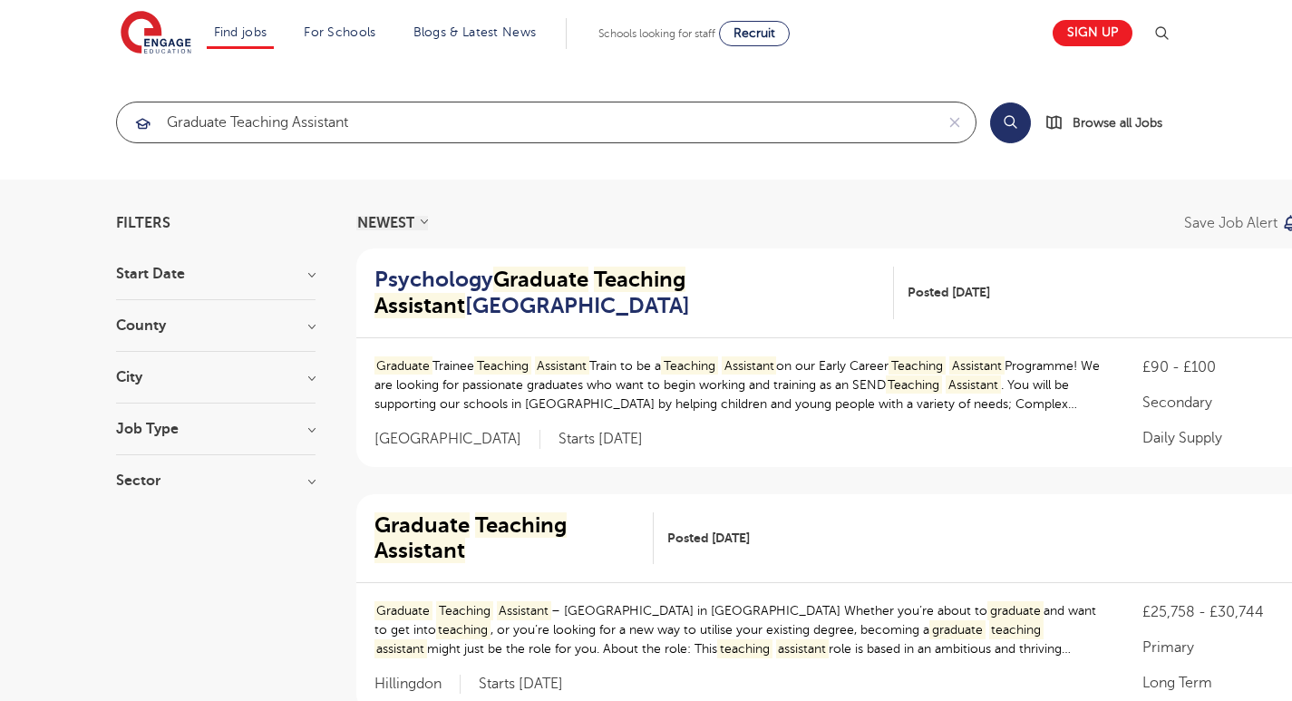
click button "Submit" at bounding box center [0, 0] width 0 height 0
click at [1021, 128] on button "Search" at bounding box center [1010, 122] width 41 height 41
click at [1008, 134] on button "Search" at bounding box center [1010, 122] width 41 height 41
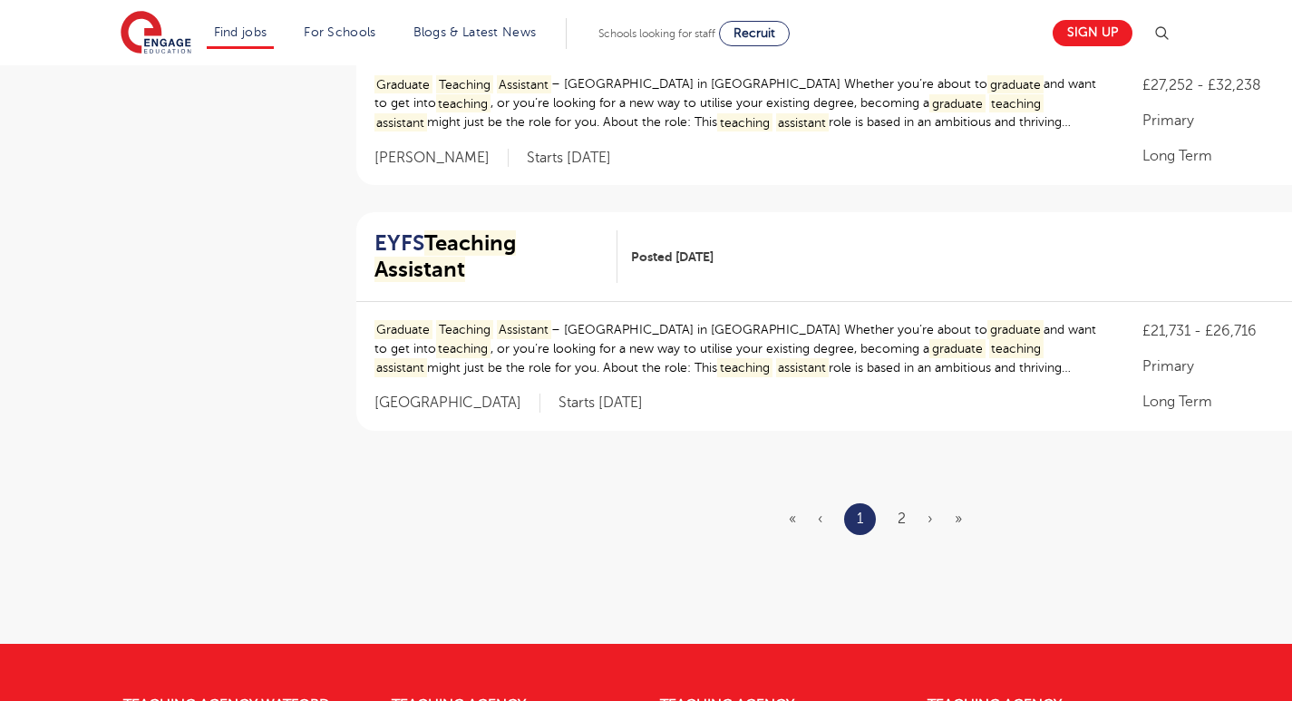
scroll to position [2119, 0]
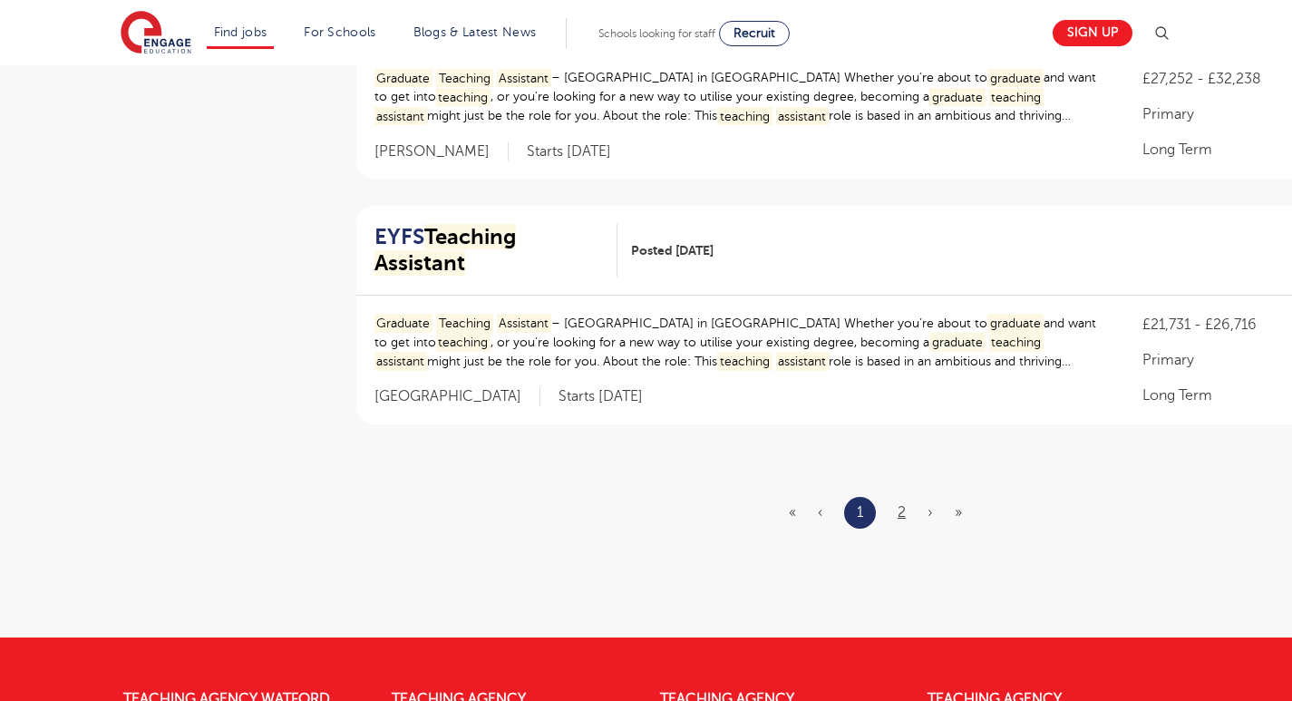
click at [899, 504] on link "2" at bounding box center [901, 512] width 8 height 16
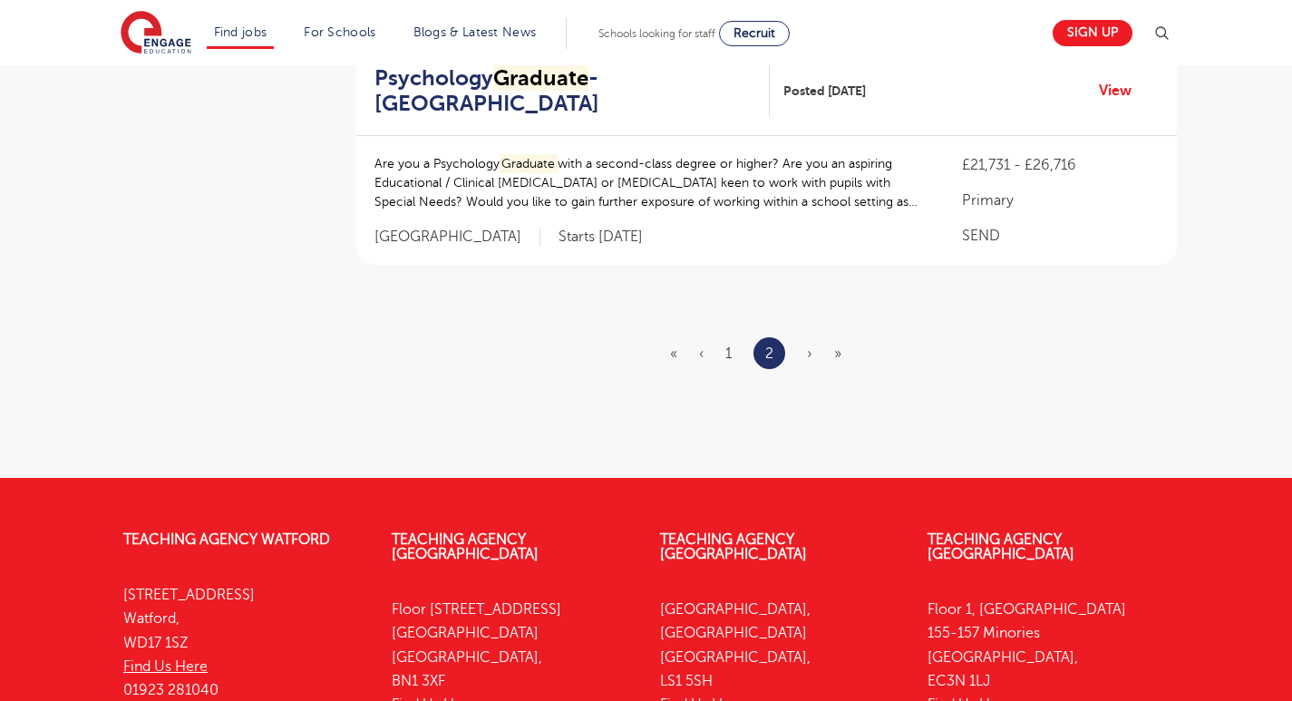
scroll to position [641, 0]
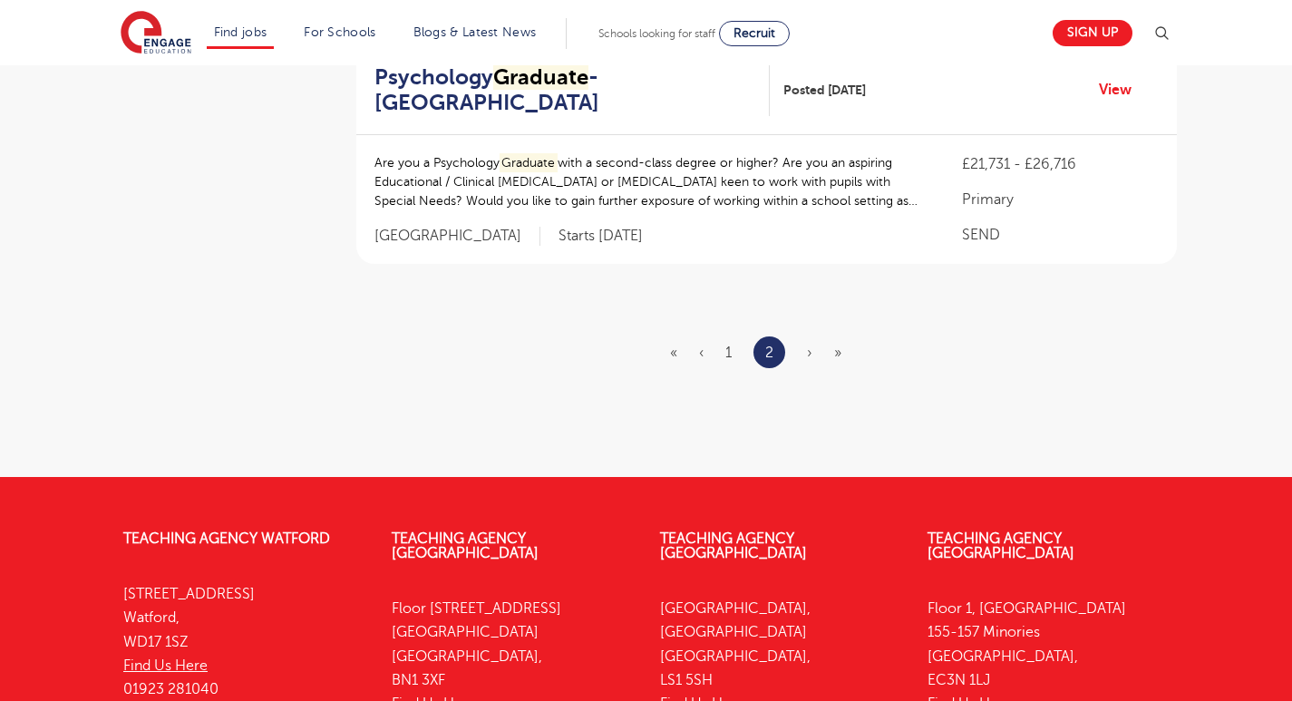
click at [735, 350] on ul "« ‹ 1 2 › »" at bounding box center [766, 352] width 193 height 32
click at [730, 350] on link "1" at bounding box center [728, 352] width 6 height 16
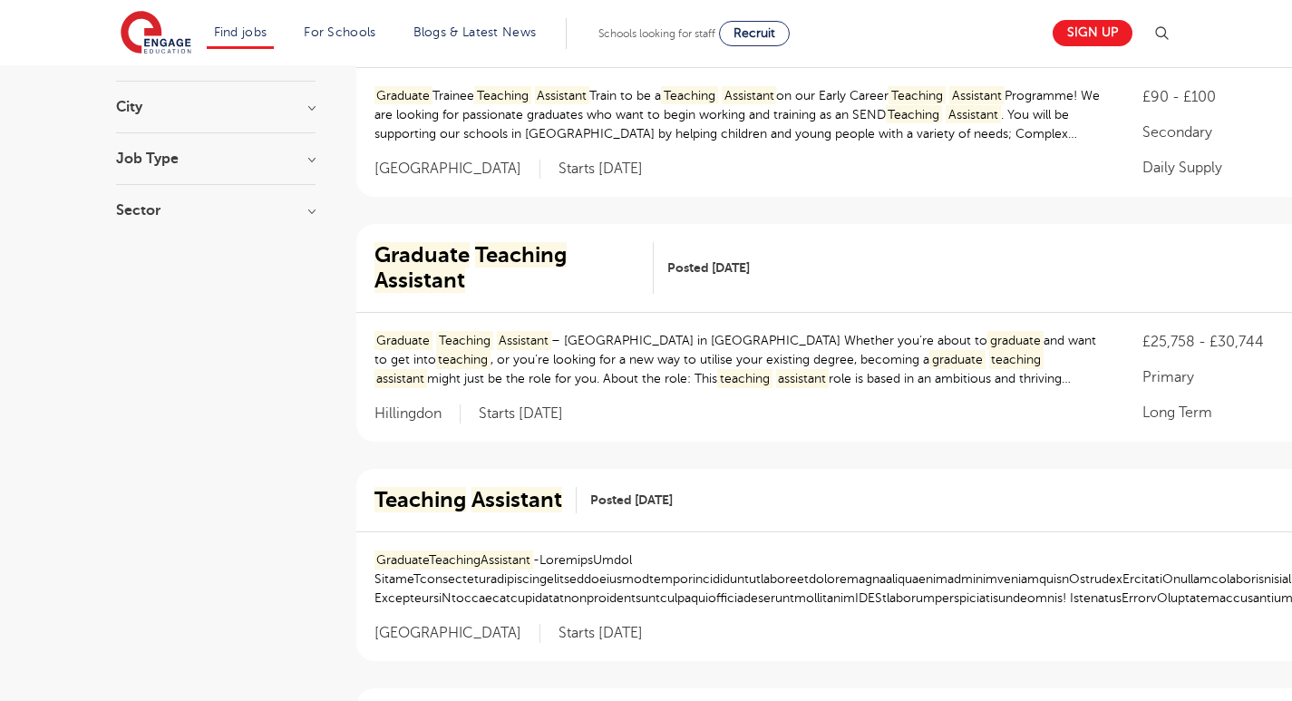
scroll to position [272, 0]
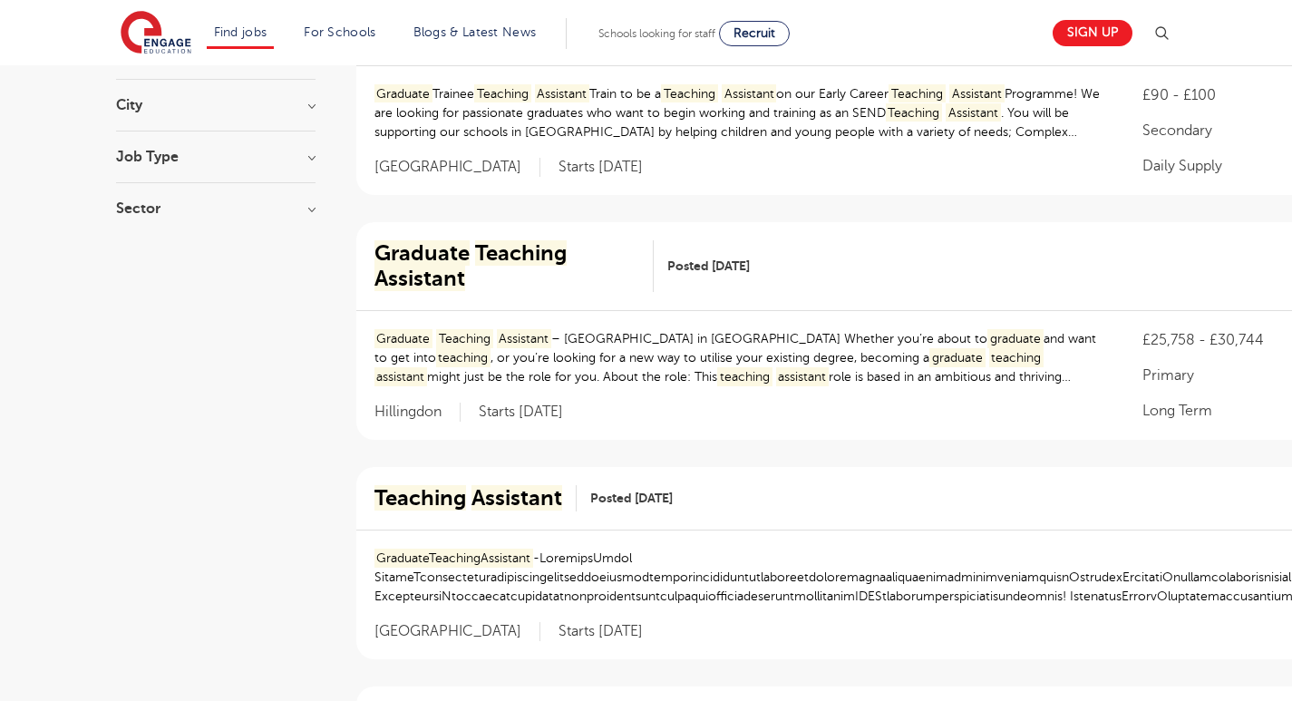
click at [476, 250] on mark "Teaching" at bounding box center [521, 252] width 92 height 25
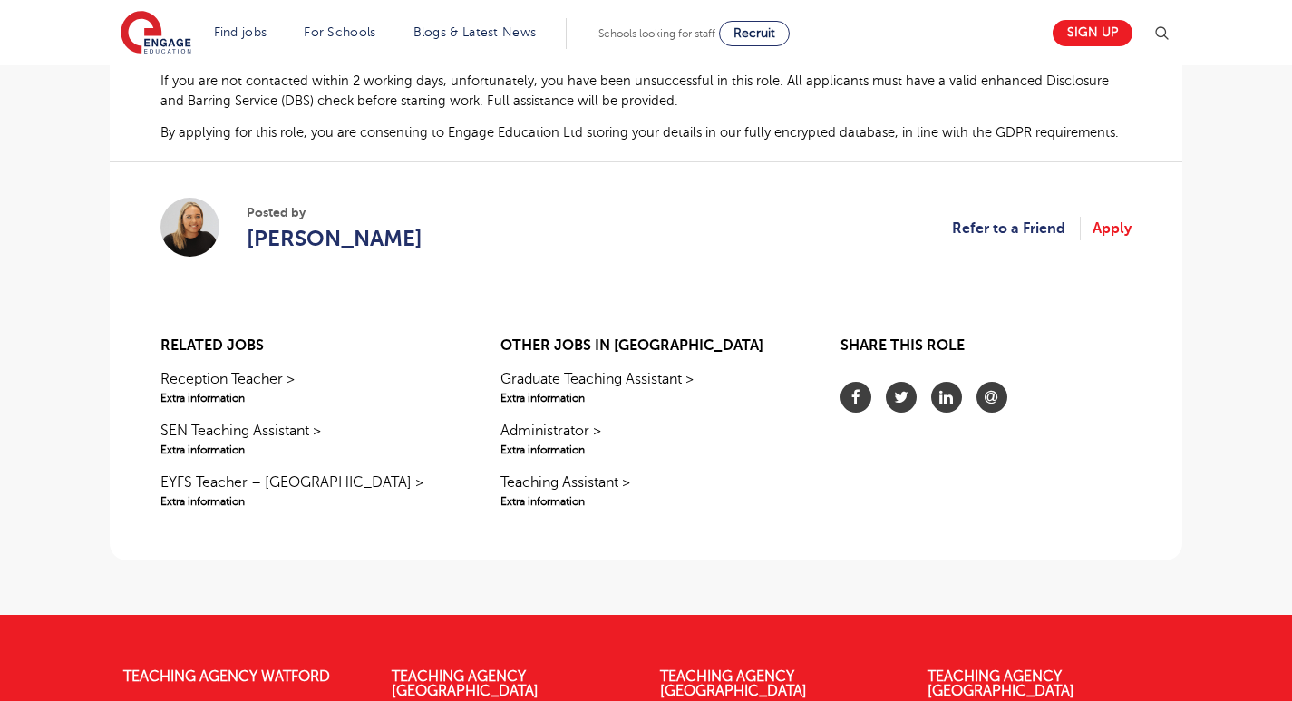
scroll to position [1441, 0]
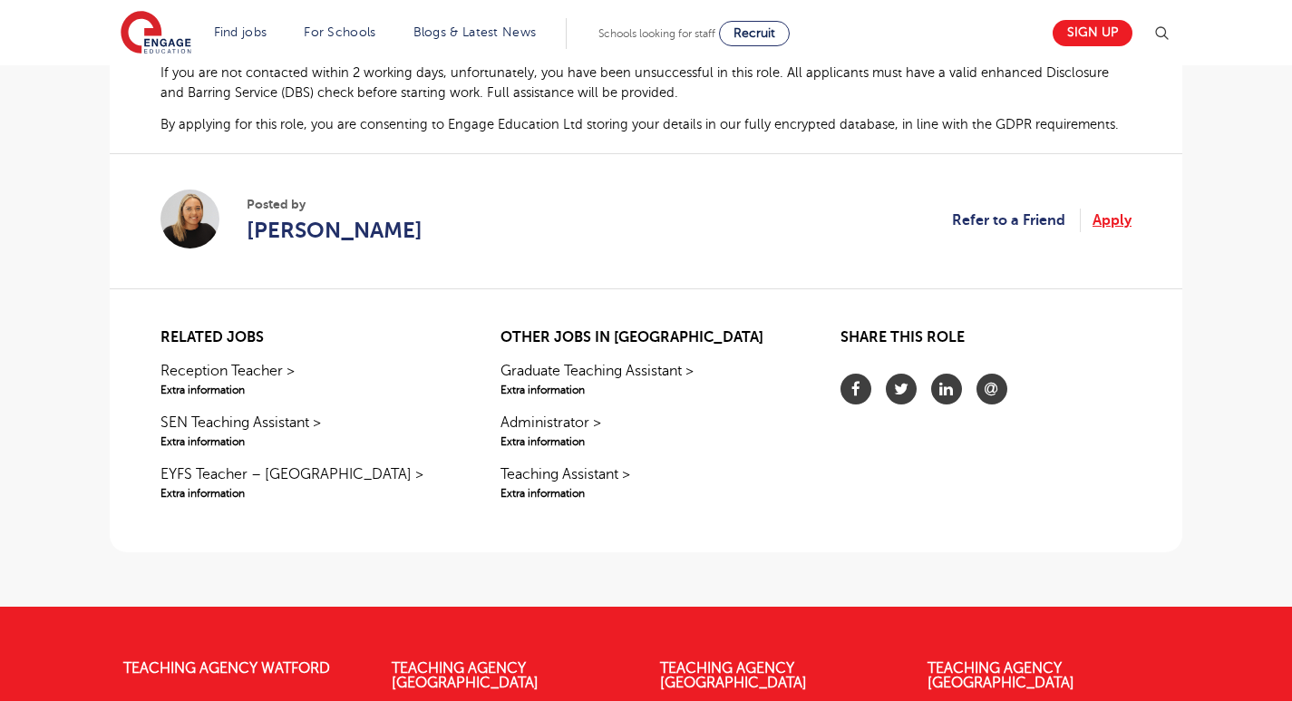
click at [1109, 232] on link "Apply" at bounding box center [1111, 220] width 39 height 24
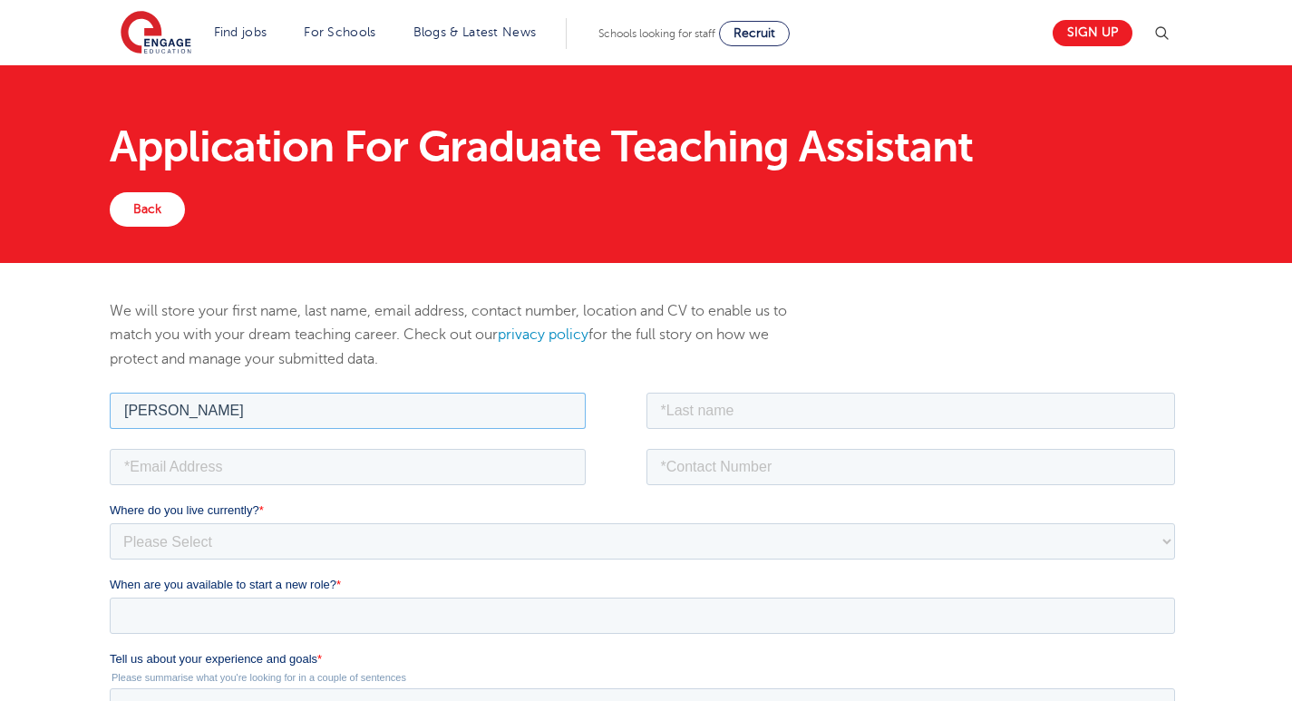
type input "[PERSON_NAME]"
type input "Singh"
click at [357, 441] on fieldset "Anmol Singh" at bounding box center [646, 416] width 1072 height 56
type input "anmol"
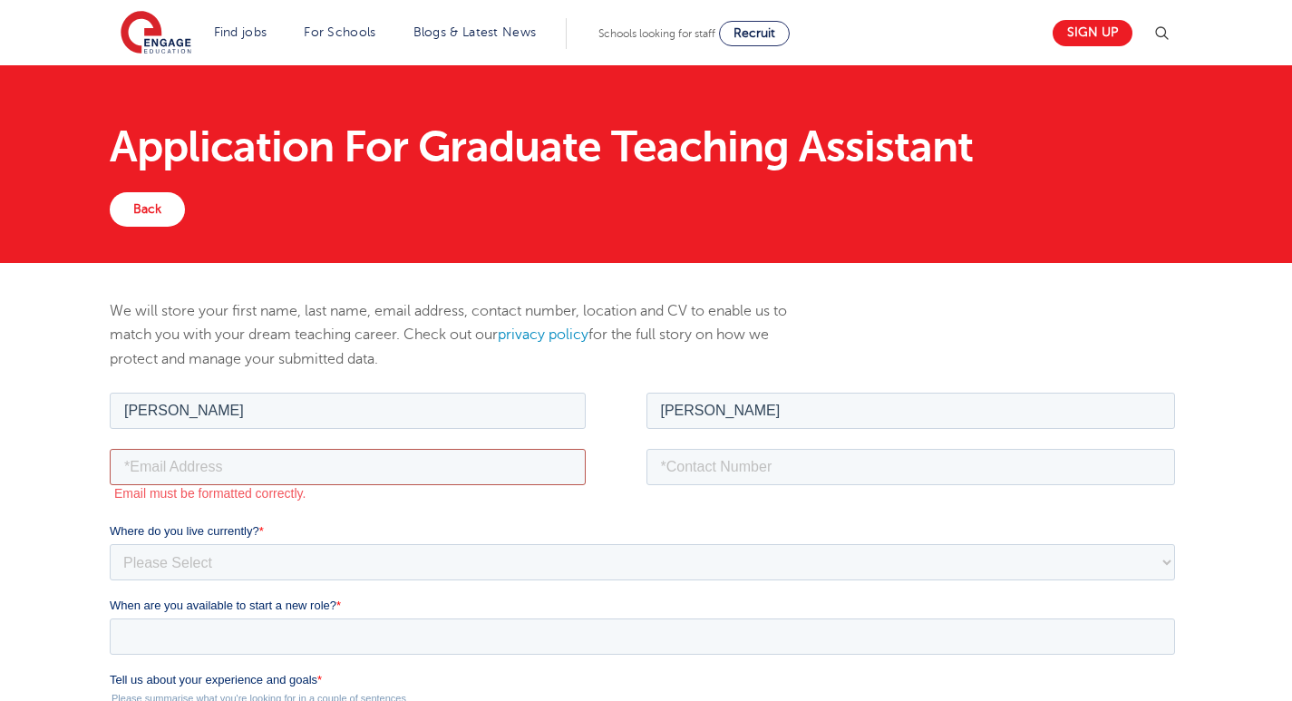
type input "anmol5001singh@gmail.com"
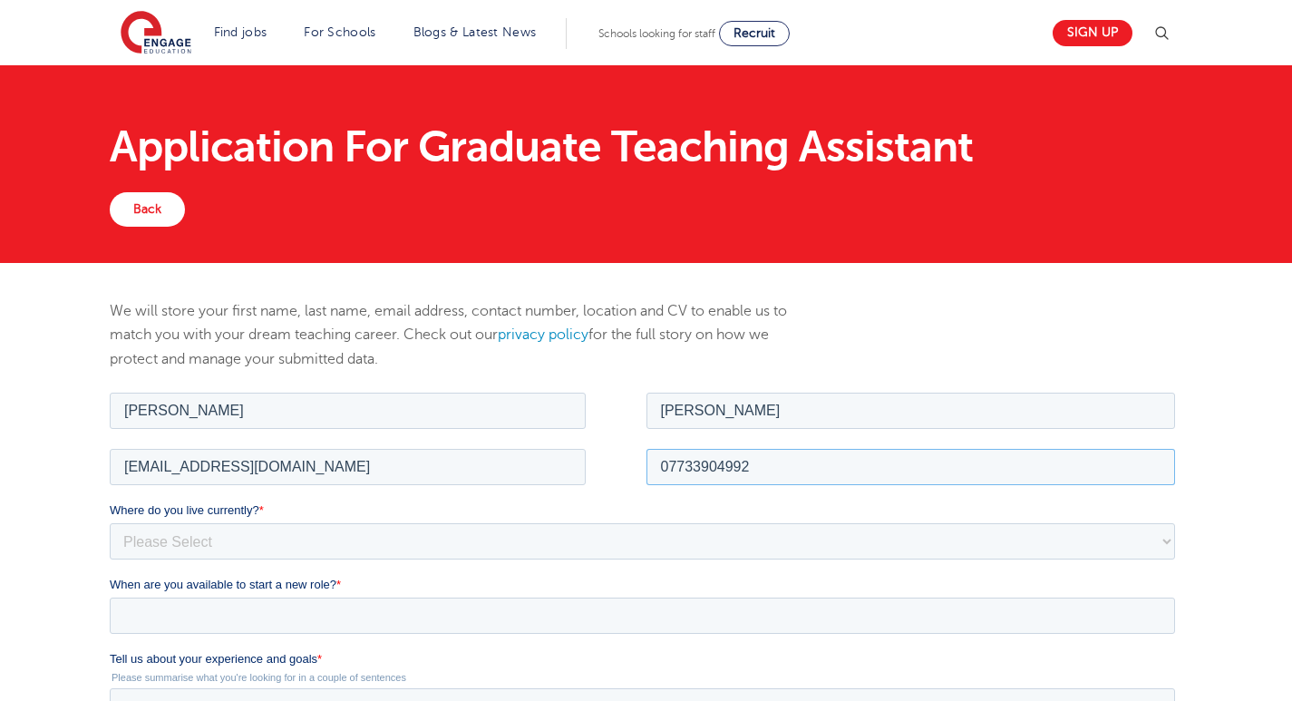
type input "07733904992"
select select "UK"
select select "[GEOGRAPHIC_DATA]"
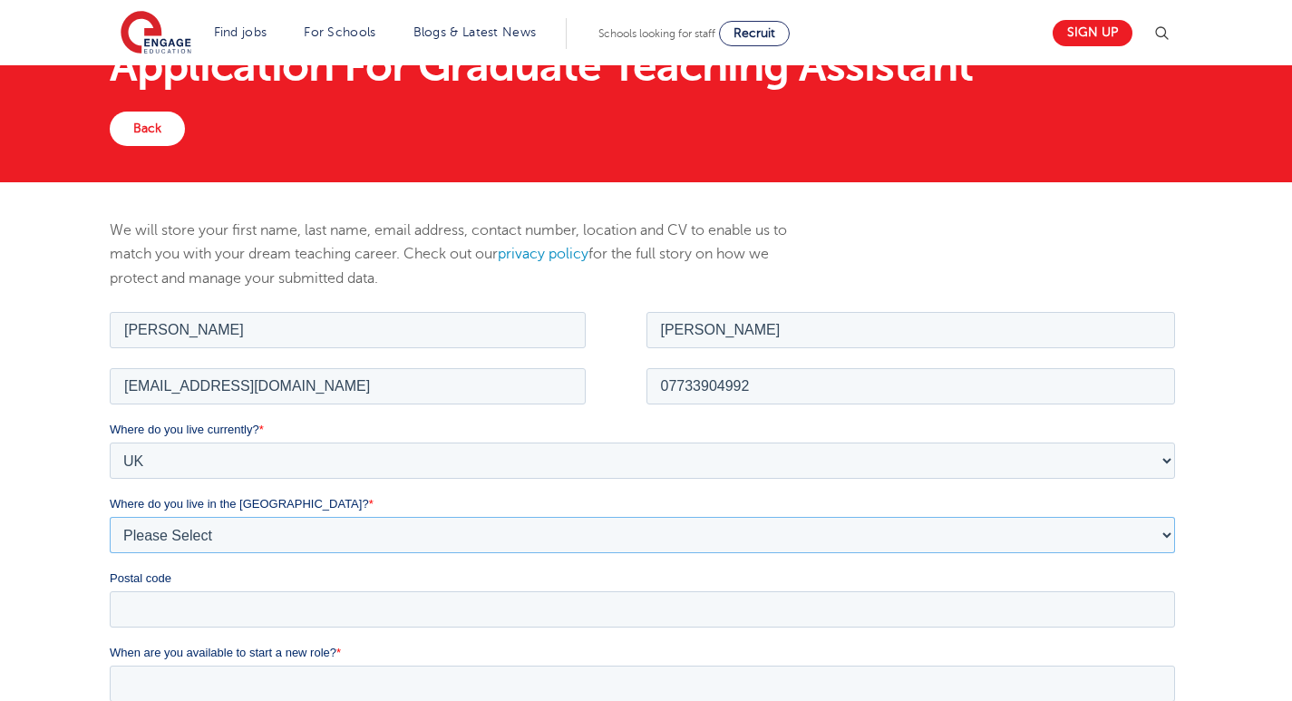
scroll to position [166, 0]
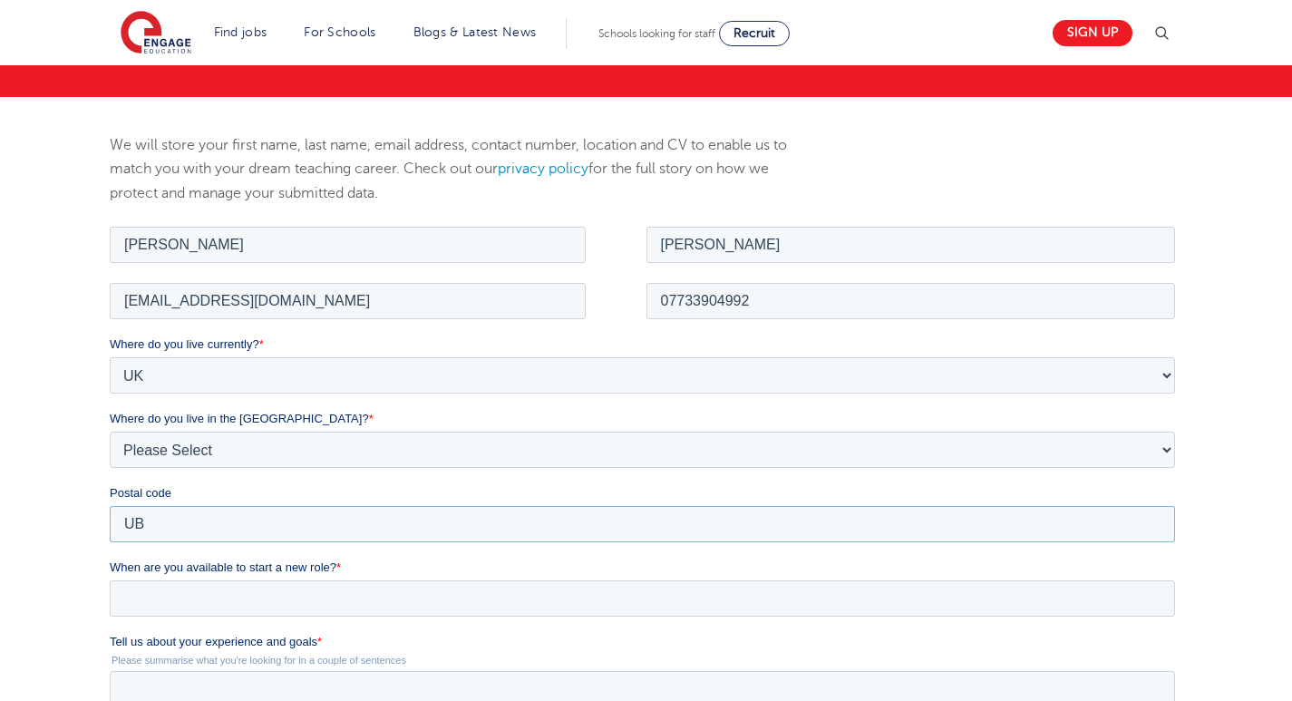
type input "UB2"
type input "UB2 5NX"
click at [170, 586] on input "When are you available to start a new role? *" at bounding box center [642, 597] width 1065 height 36
type div "2025-10-01"
type input "2025/10/01"
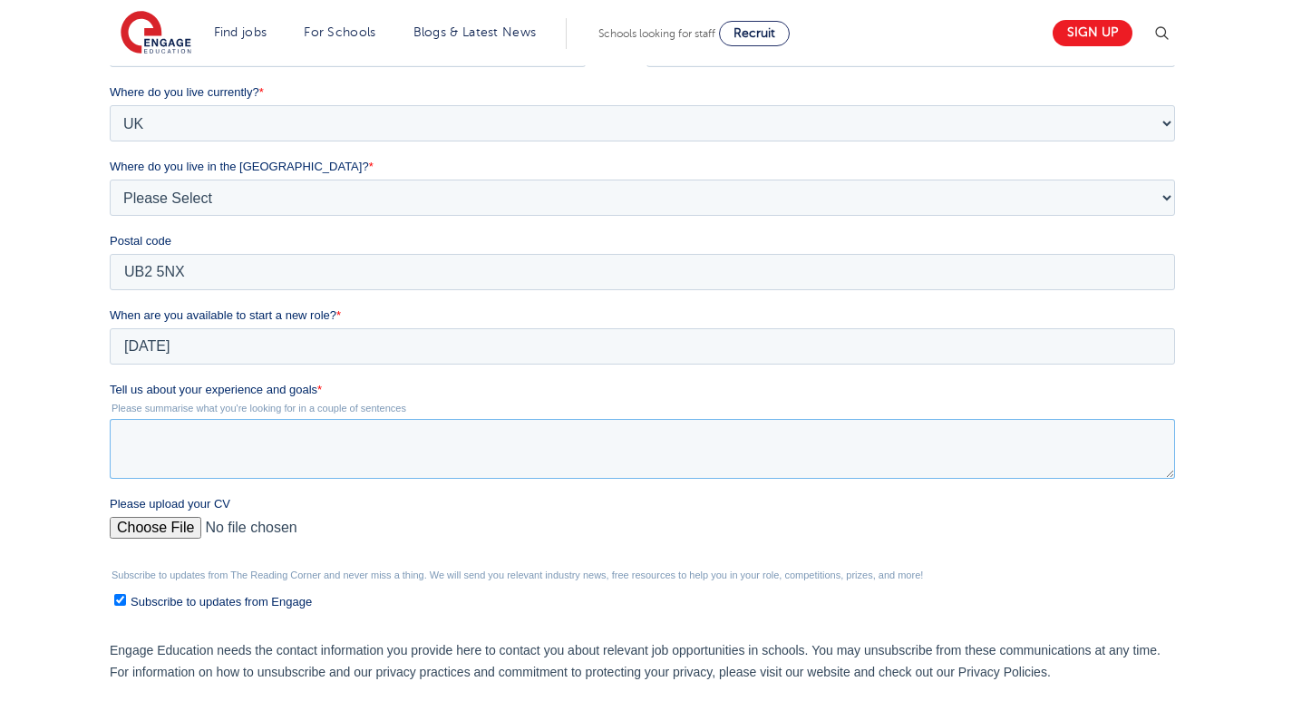
scroll to position [460, 0]
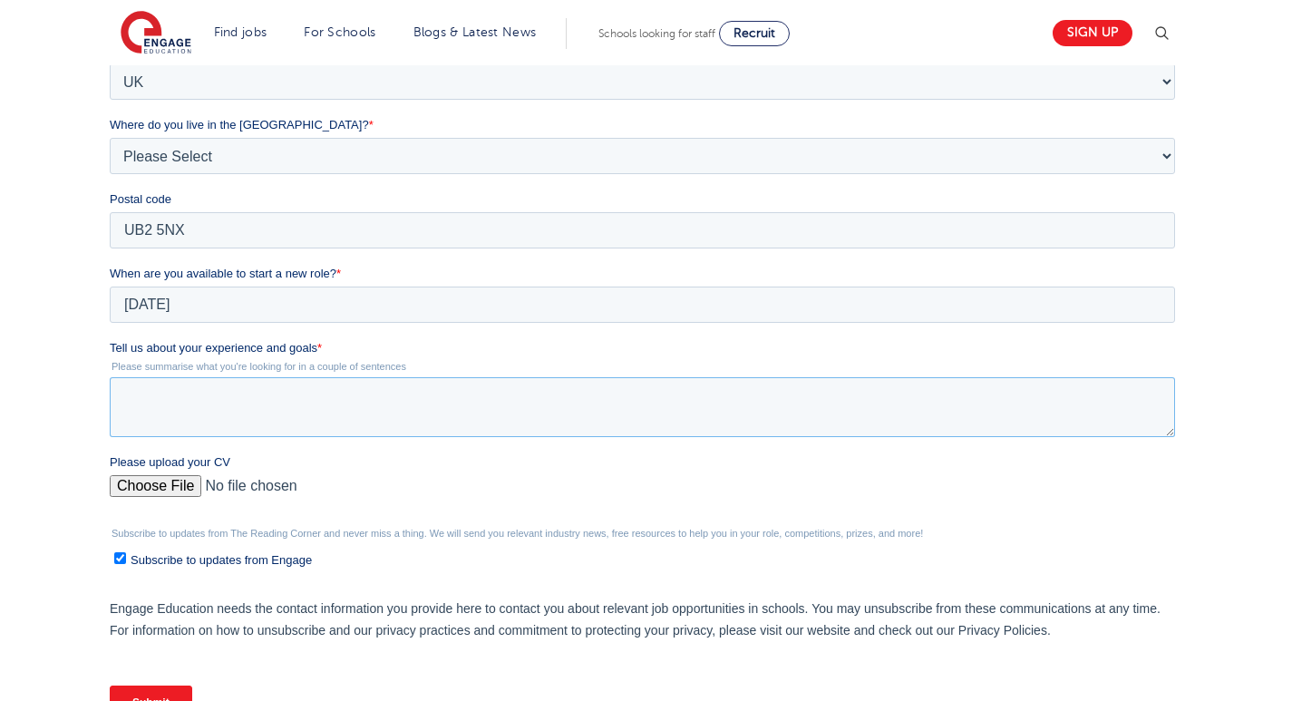
paste textarea "I have experience engaging children and young learners through STEM outreach an…"
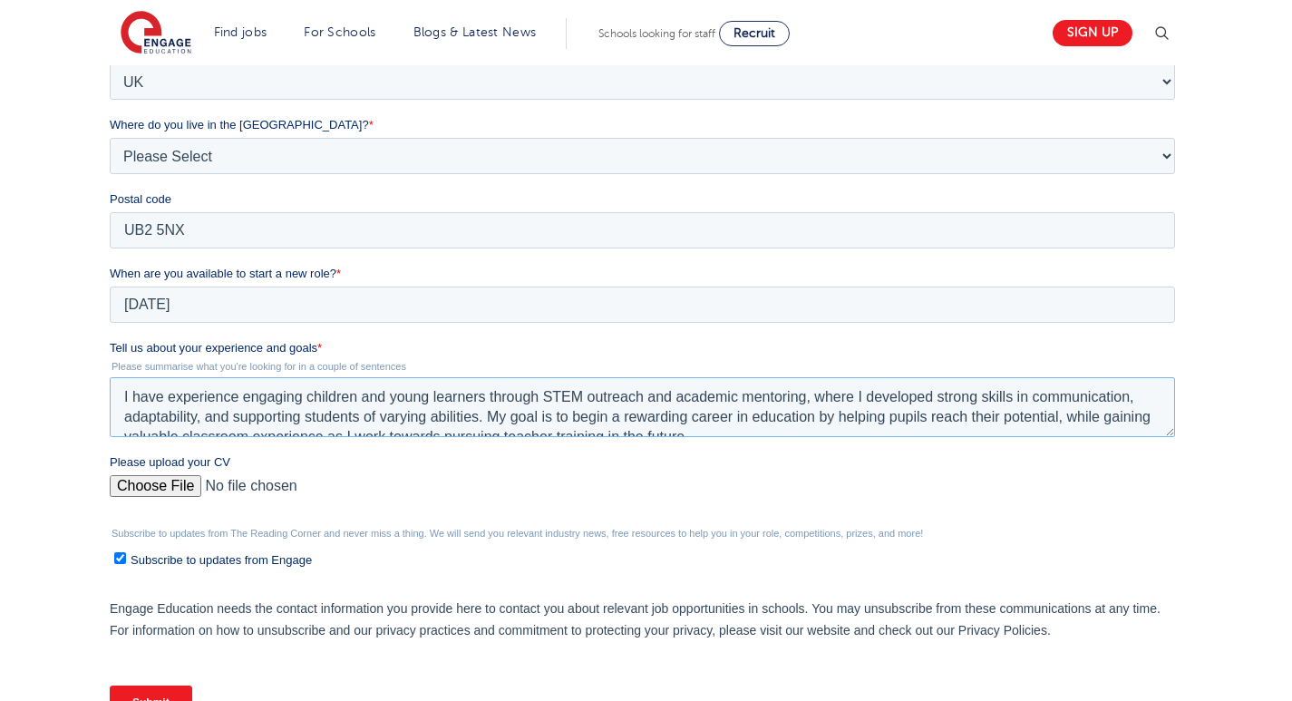
scroll to position [9, 0]
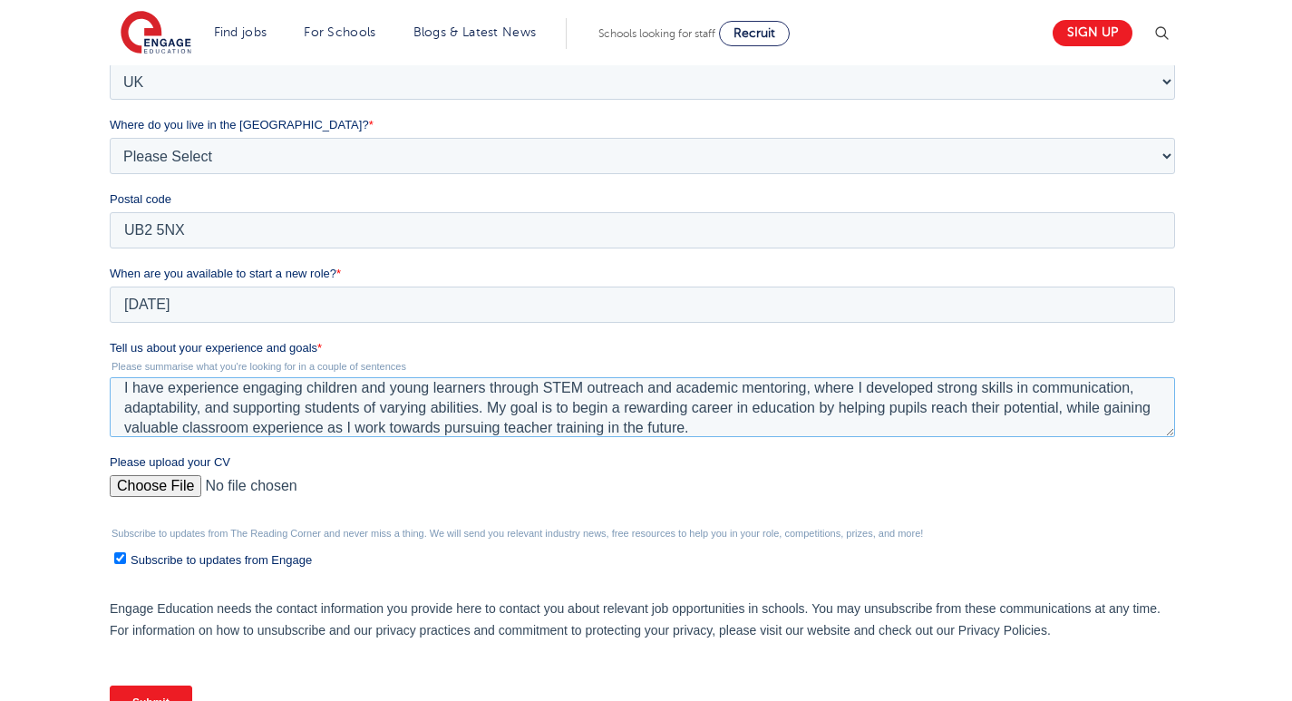
type textarea "I have experience engaging children and young learners through STEM outreach an…"
click at [141, 488] on input "Please upload your CV" at bounding box center [642, 493] width 1065 height 36
type input "C:\fakepath\Teaching Assistant - Anmol .docx"
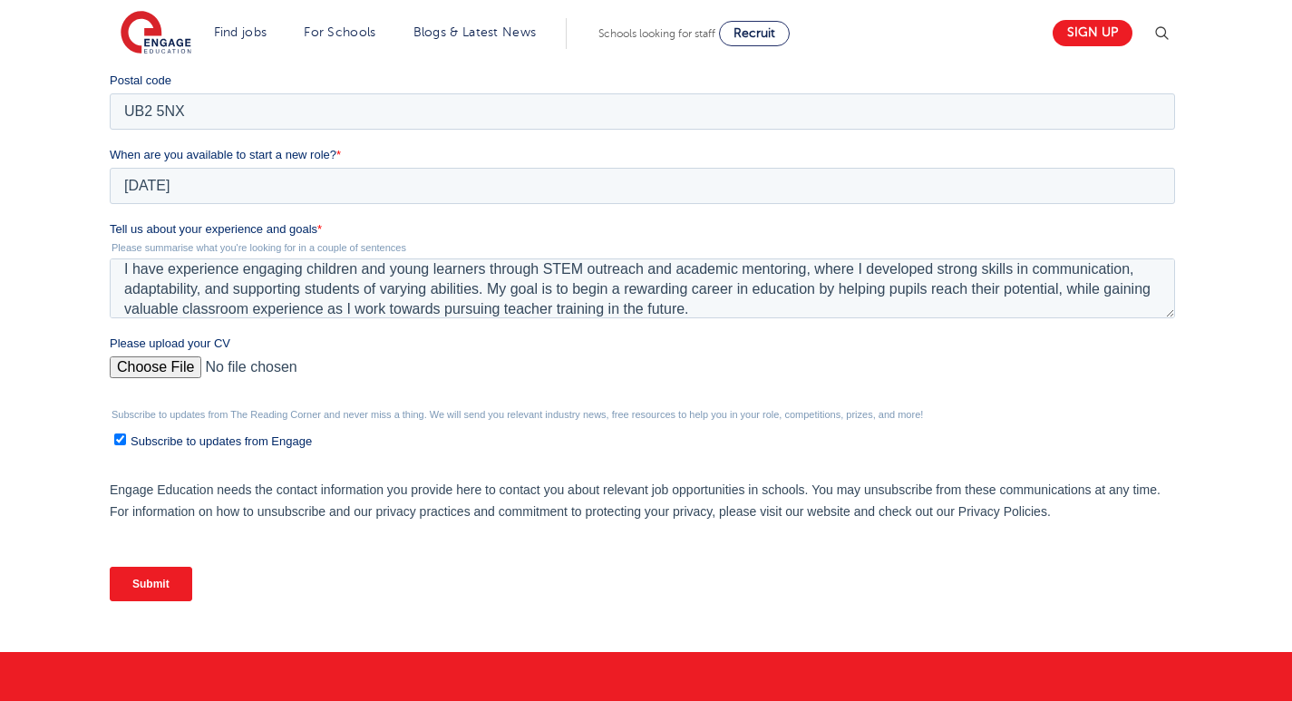
scroll to position [768, 0]
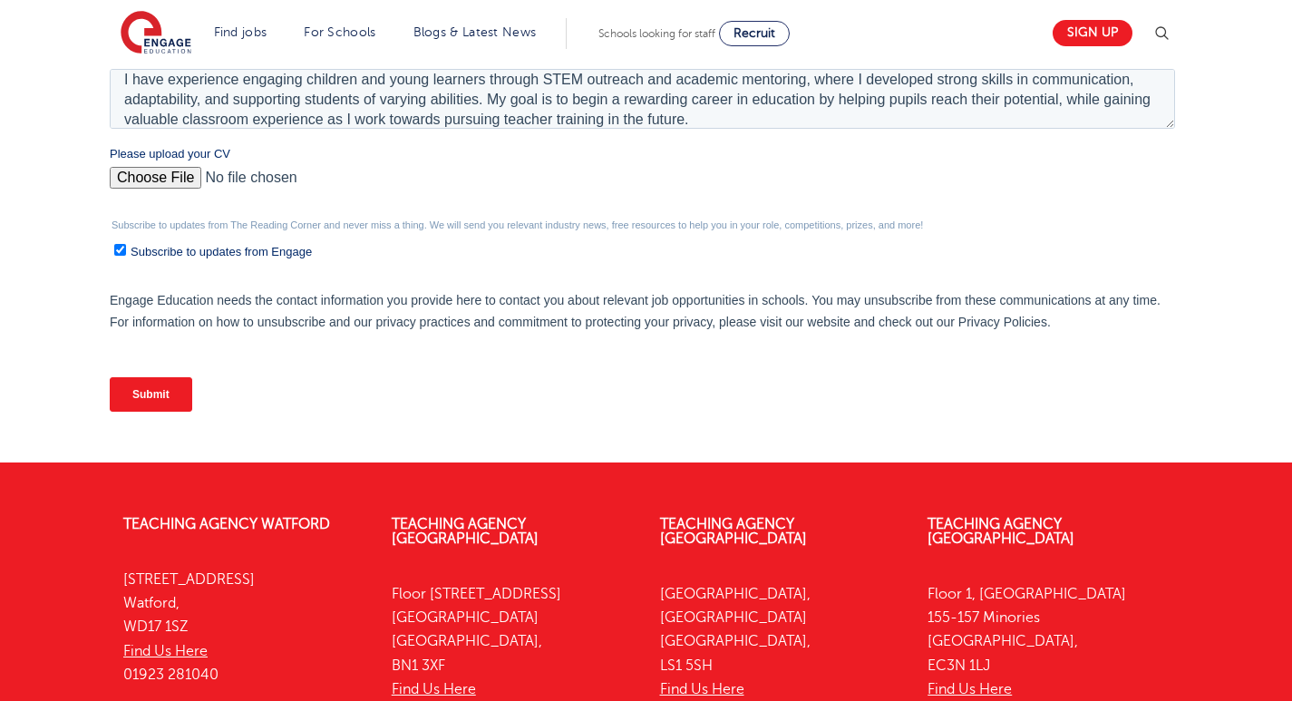
click at [159, 396] on input "Submit" at bounding box center [151, 394] width 82 height 34
